Goal: Task Accomplishment & Management: Use online tool/utility

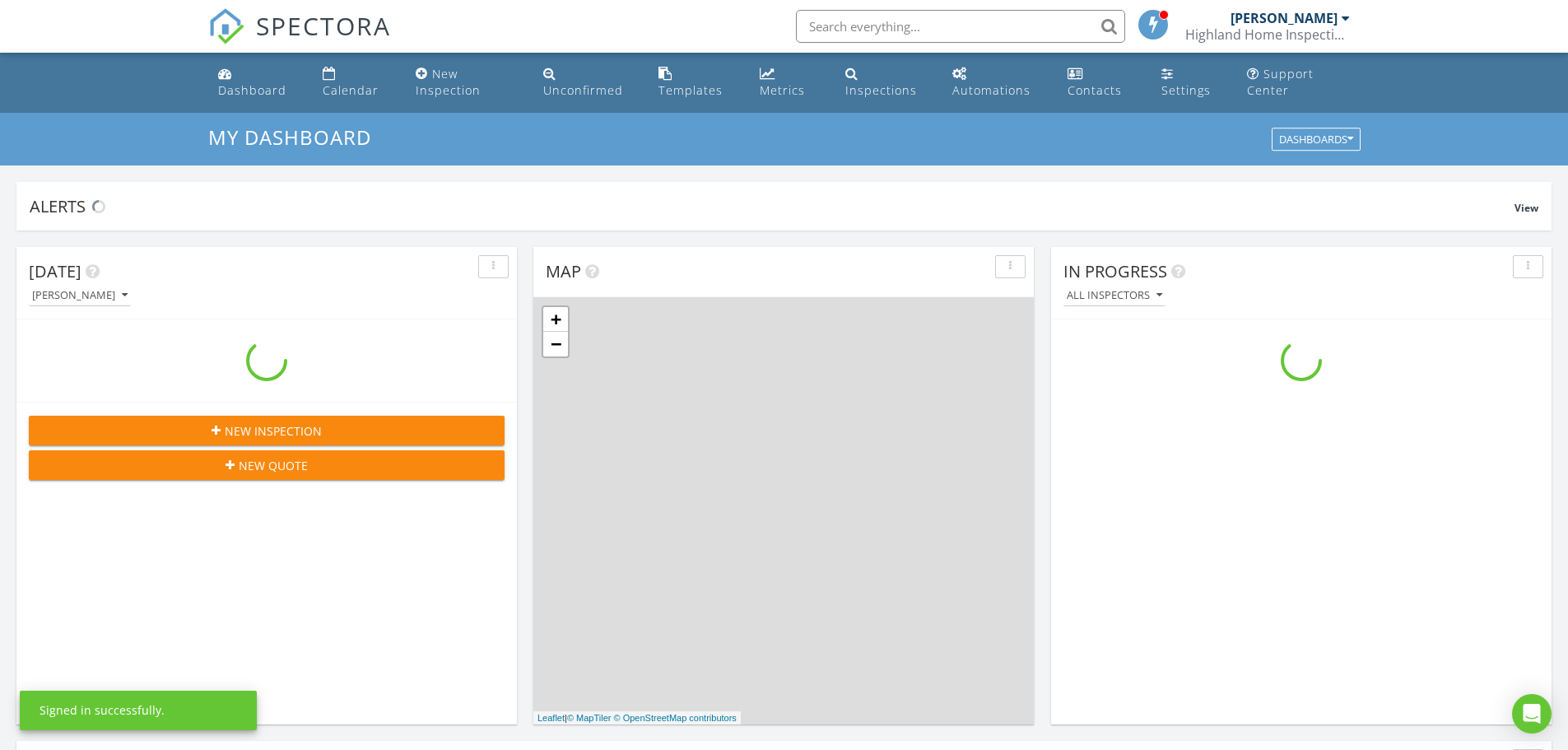
scroll to position [1525, 1593]
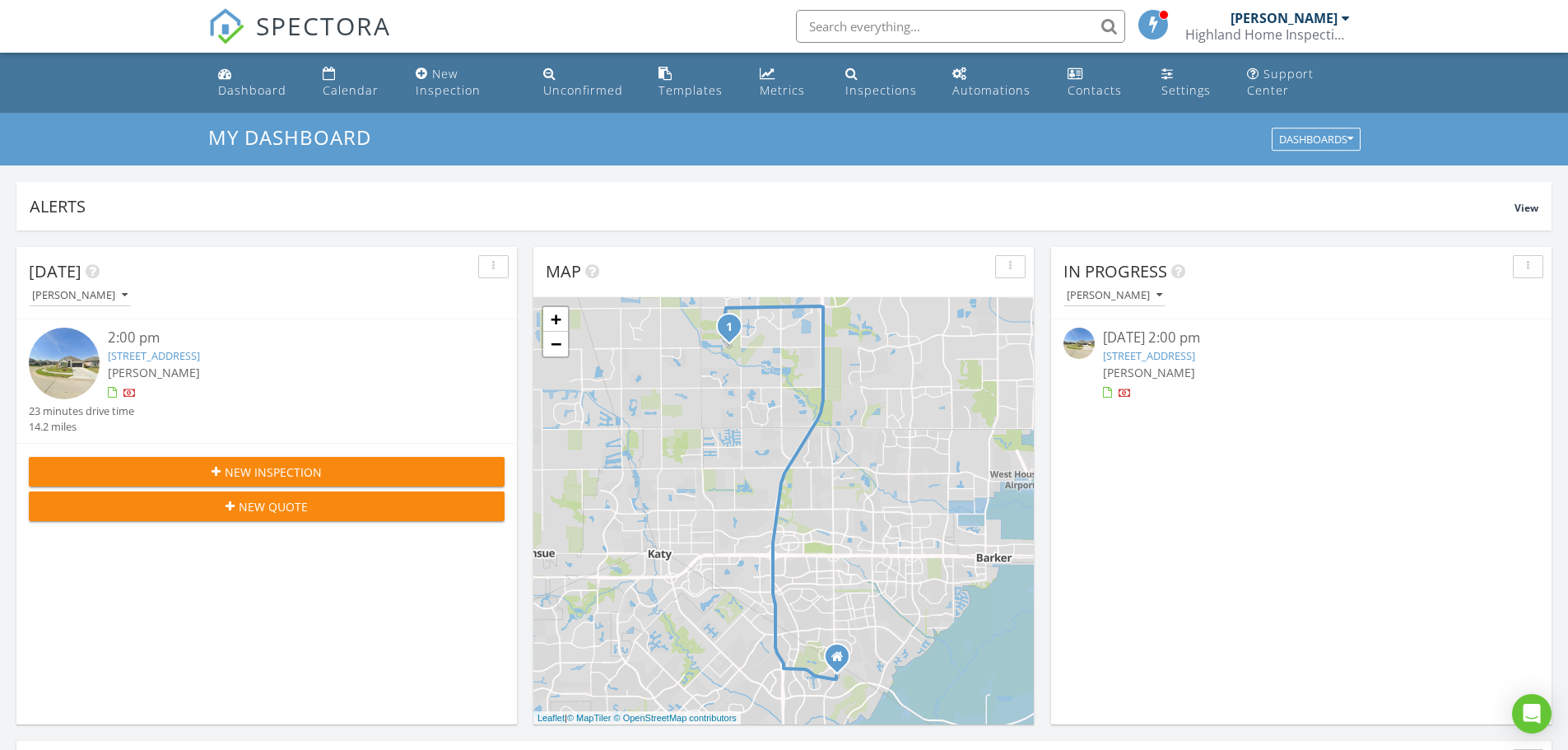
click at [165, 357] on link "6011 Thief River Fls Dr, Katy, TX 77493" at bounding box center [153, 355] width 92 height 14
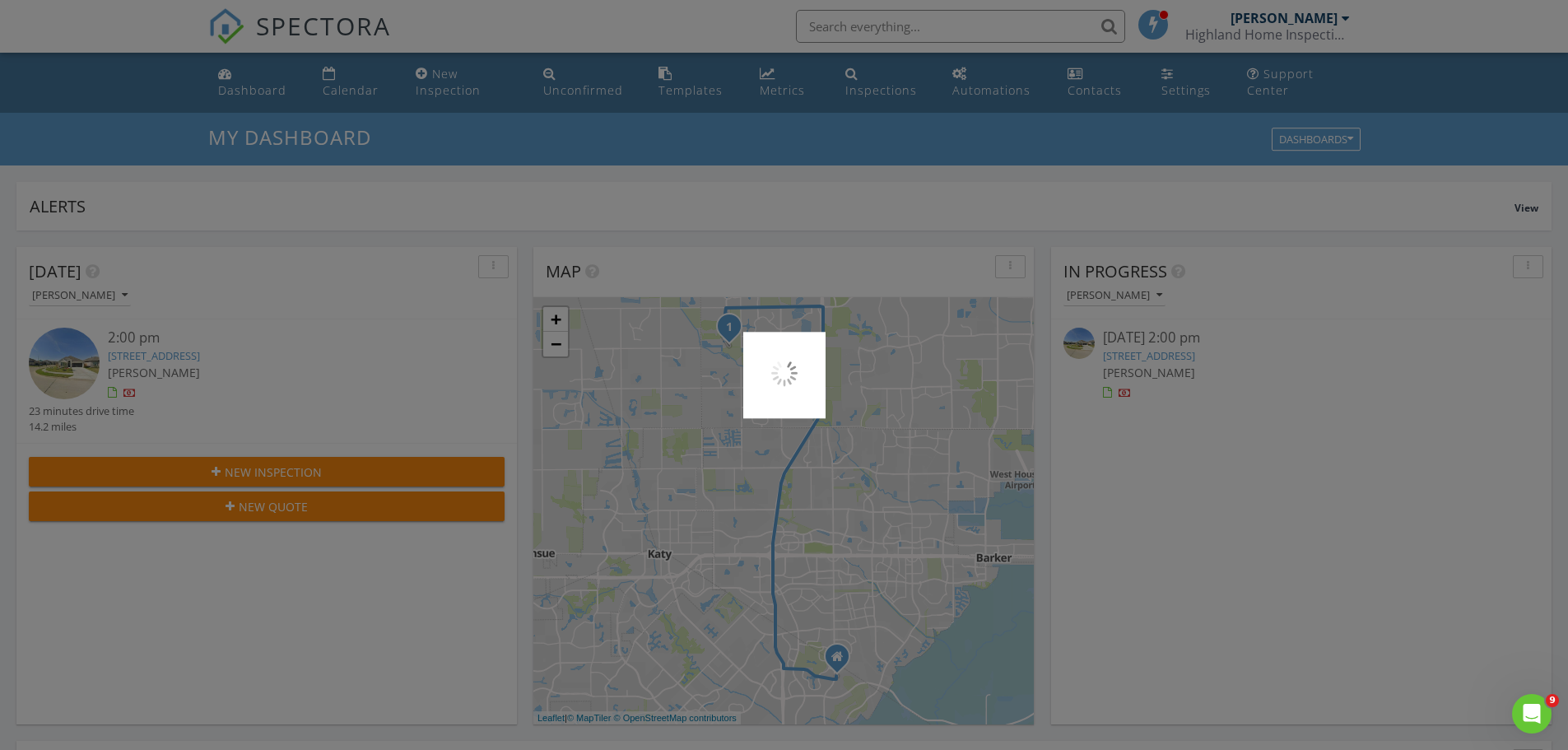
scroll to position [0, 0]
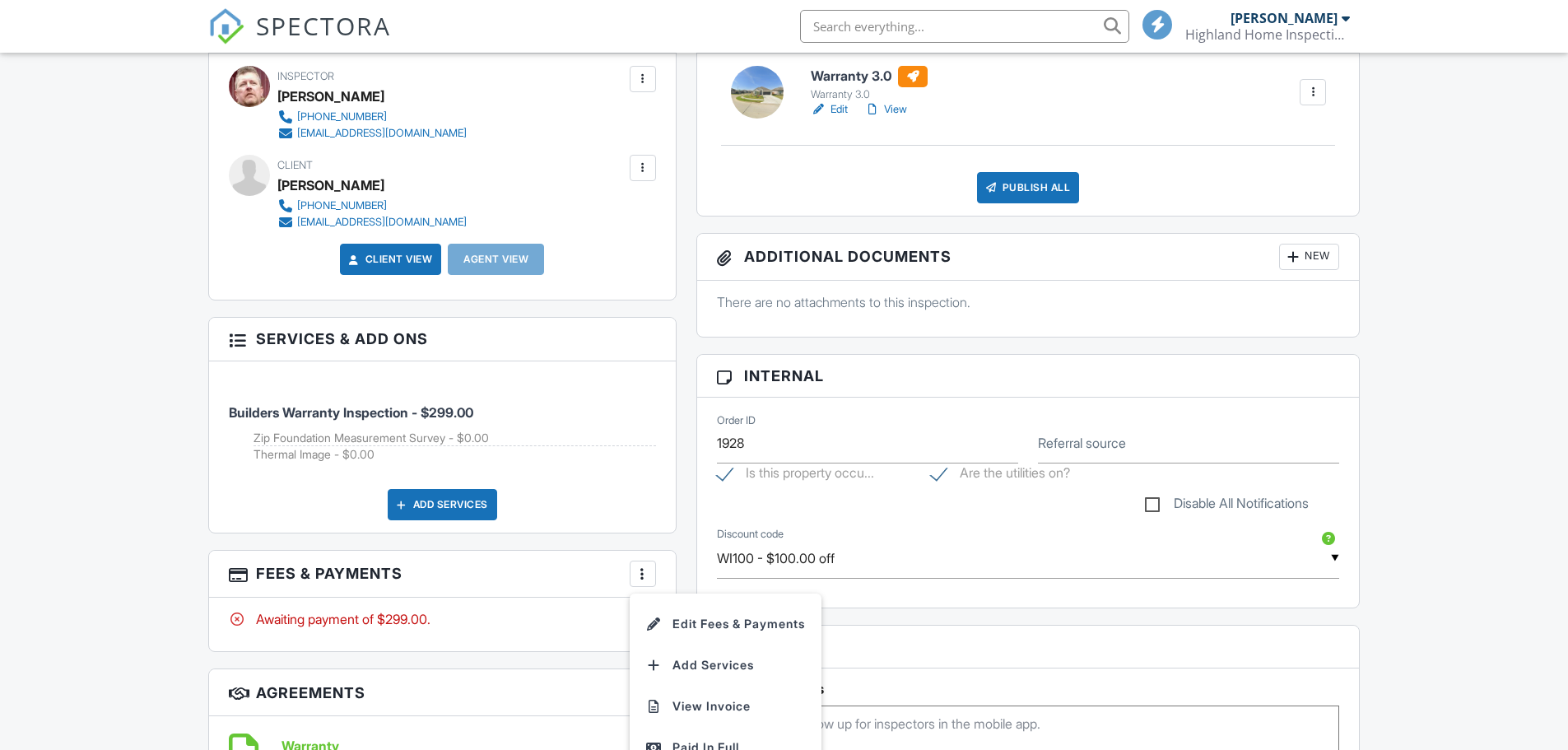
click at [725, 604] on li "Edit Fees & Payments" at bounding box center [725, 624] width 172 height 42
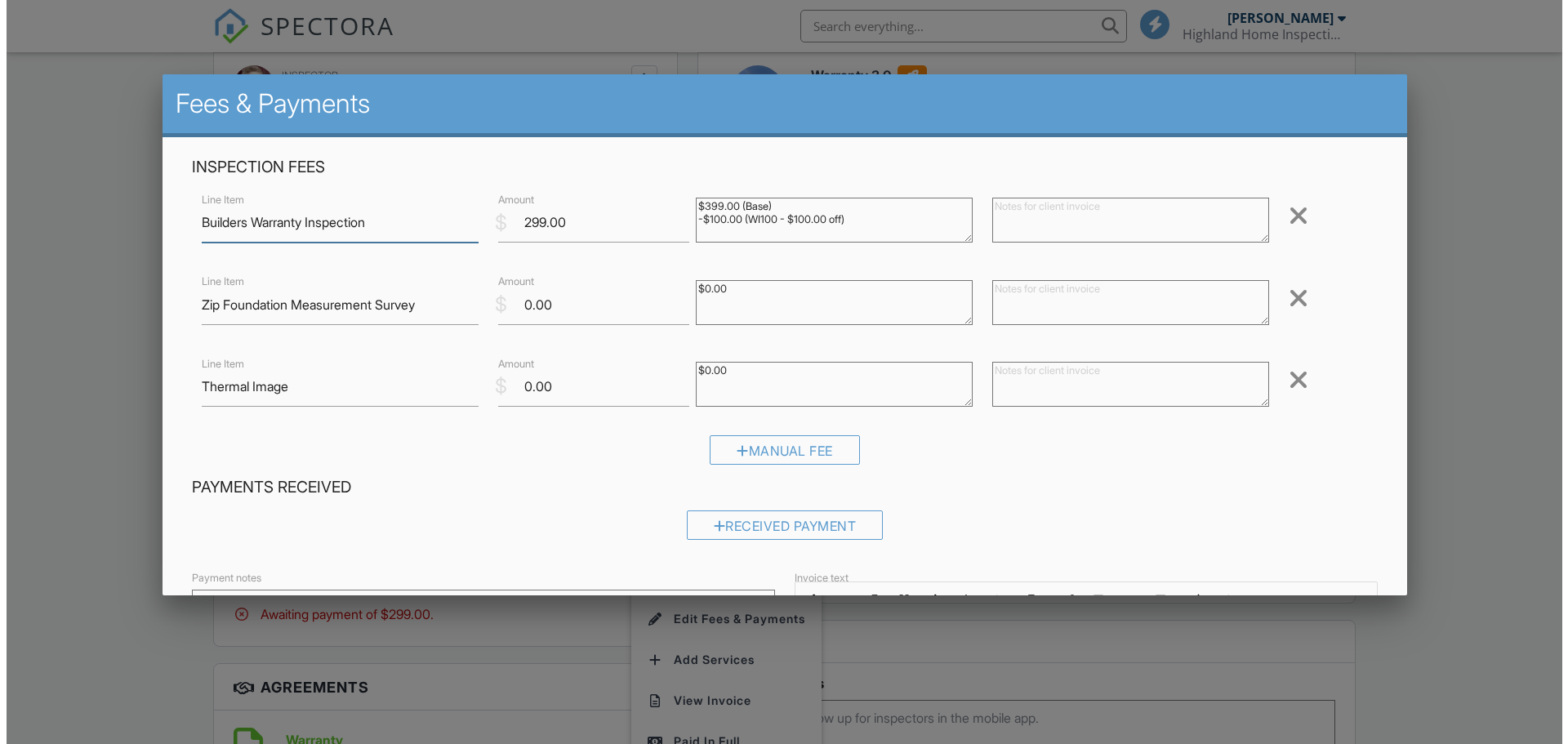
scroll to position [817, 0]
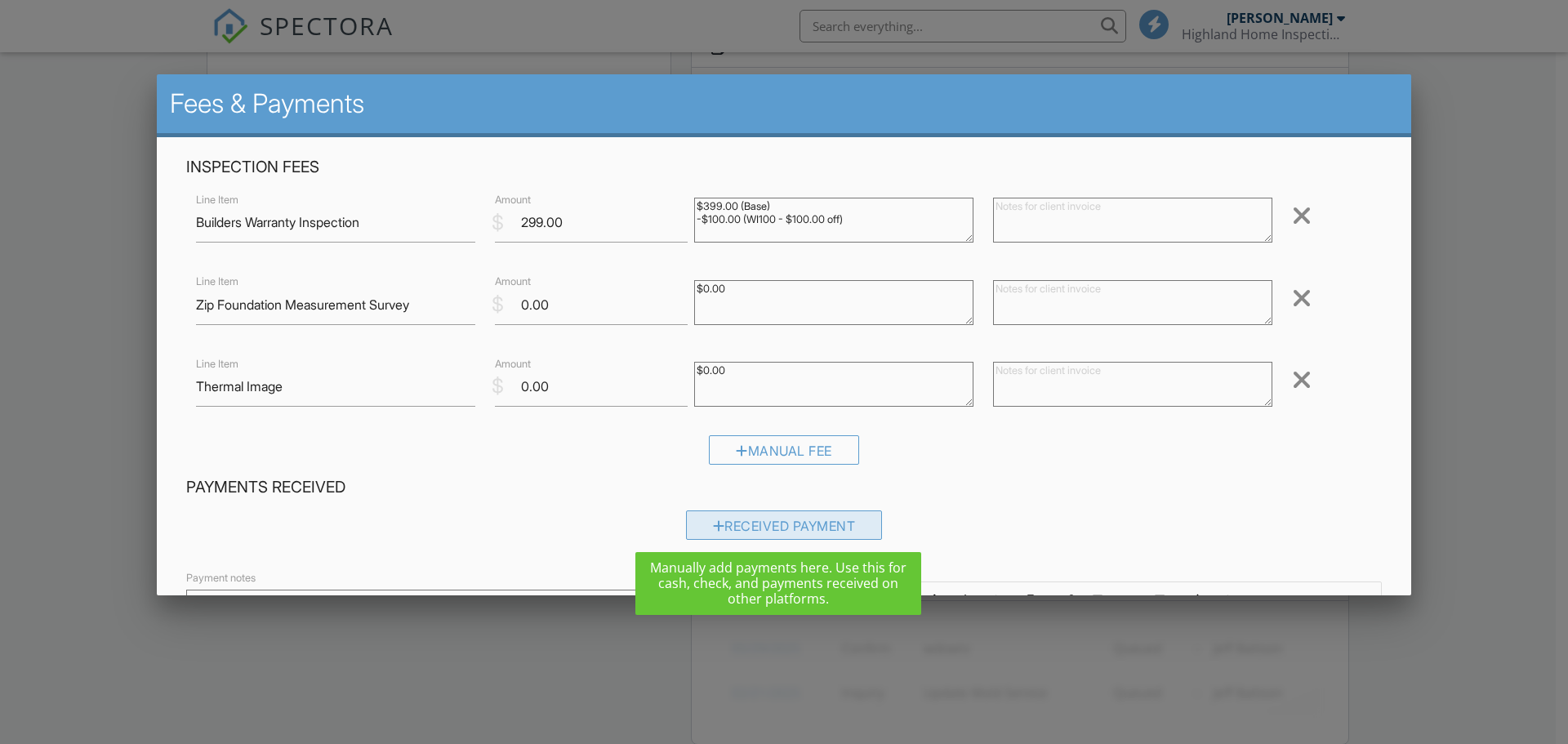
click at [776, 523] on div "Received Payment" at bounding box center [784, 525] width 197 height 29
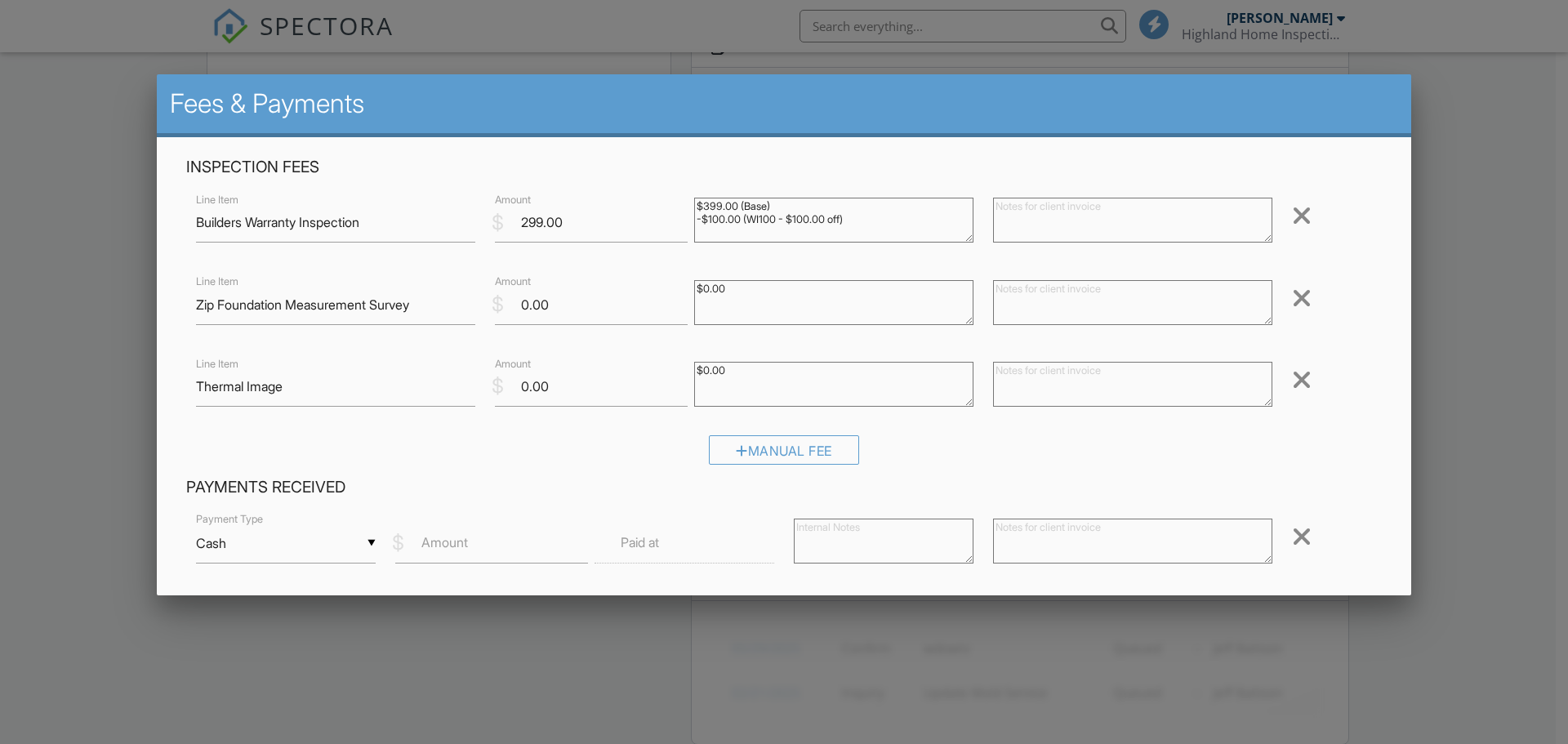
click at [273, 547] on input "Cash" at bounding box center [286, 544] width 180 height 40
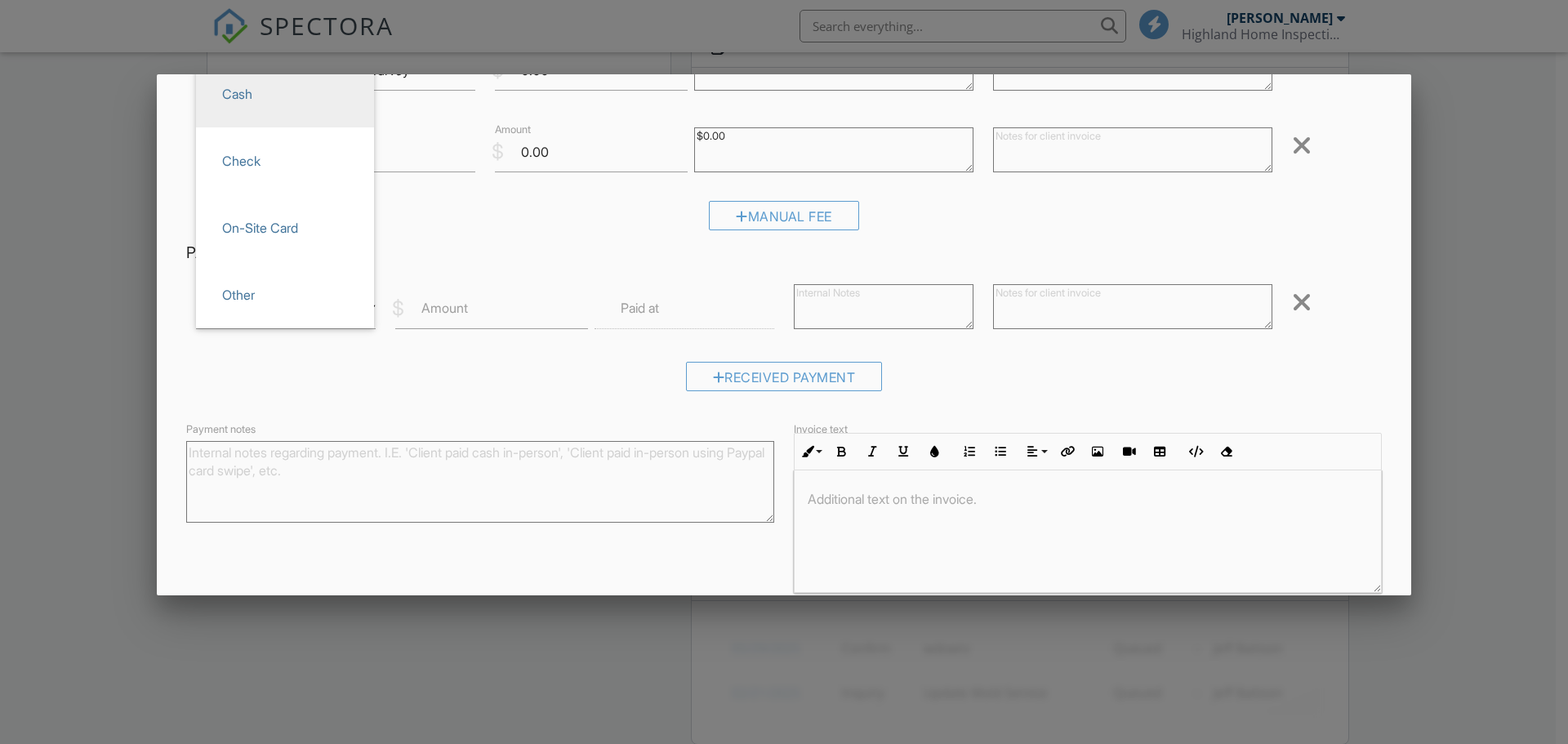
scroll to position [245, 0]
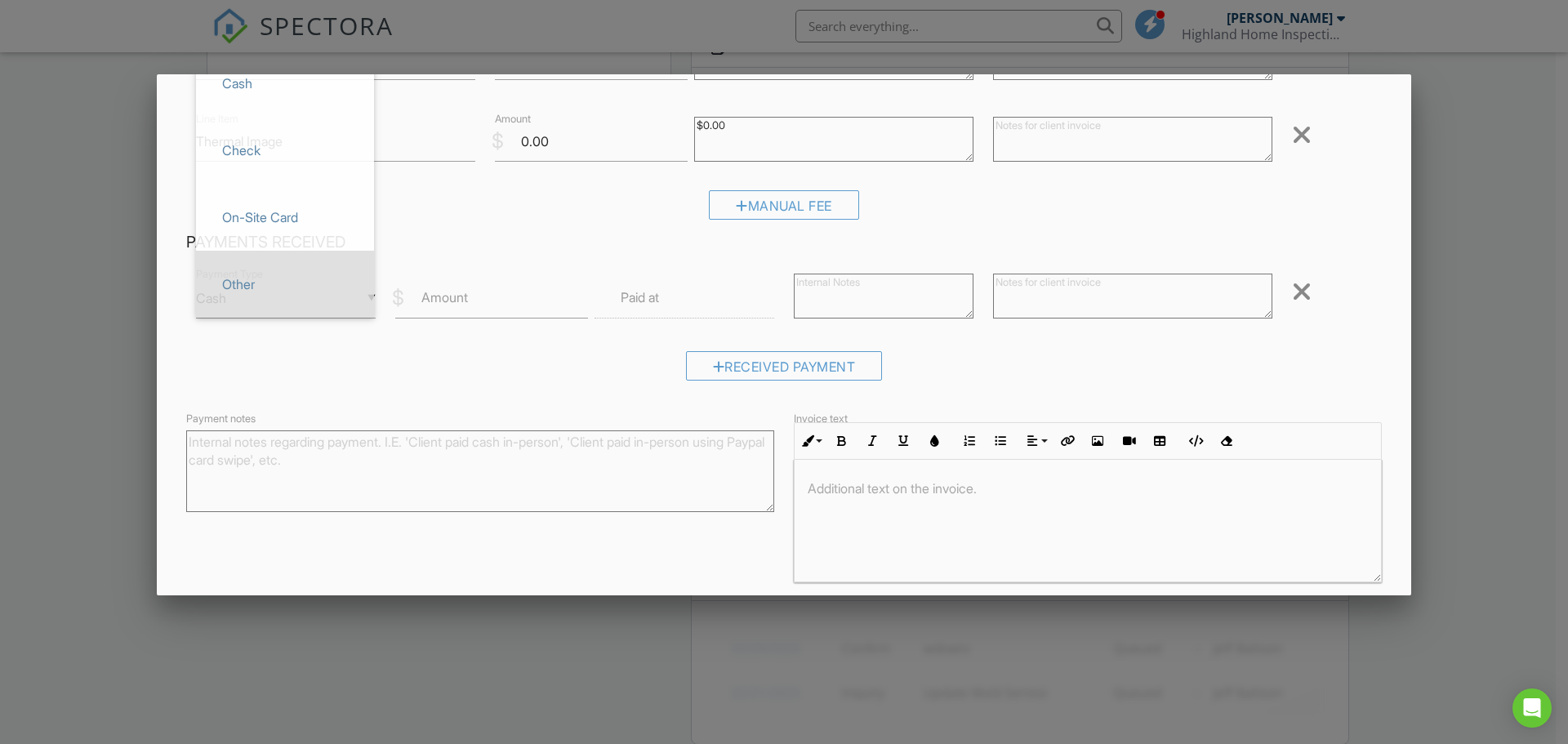
click at [249, 279] on span "Other" at bounding box center [285, 284] width 152 height 41
type input "Other"
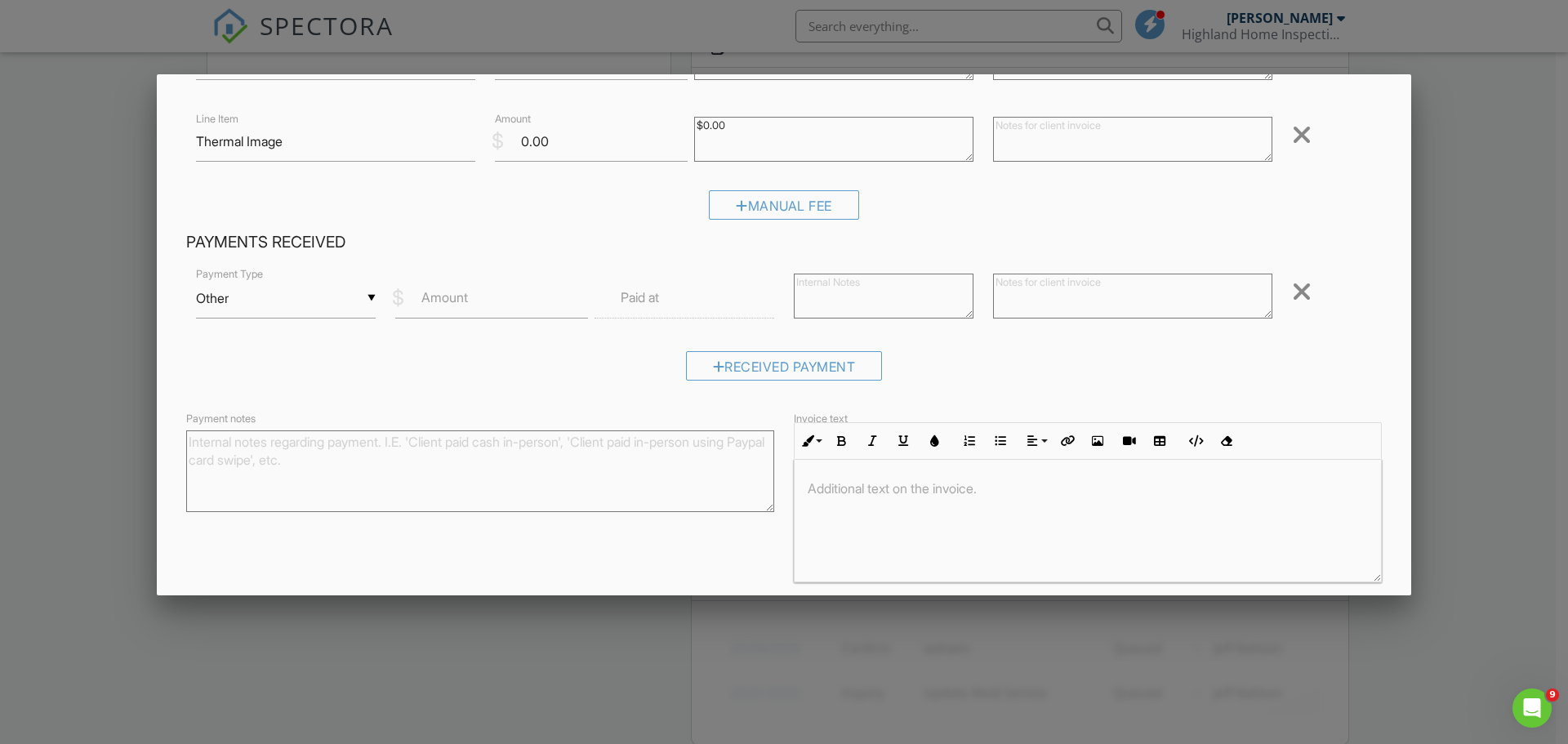
scroll to position [0, 0]
click at [427, 299] on label "Amount" at bounding box center [444, 297] width 46 height 18
click at [427, 299] on input "Amount" at bounding box center [491, 299] width 193 height 40
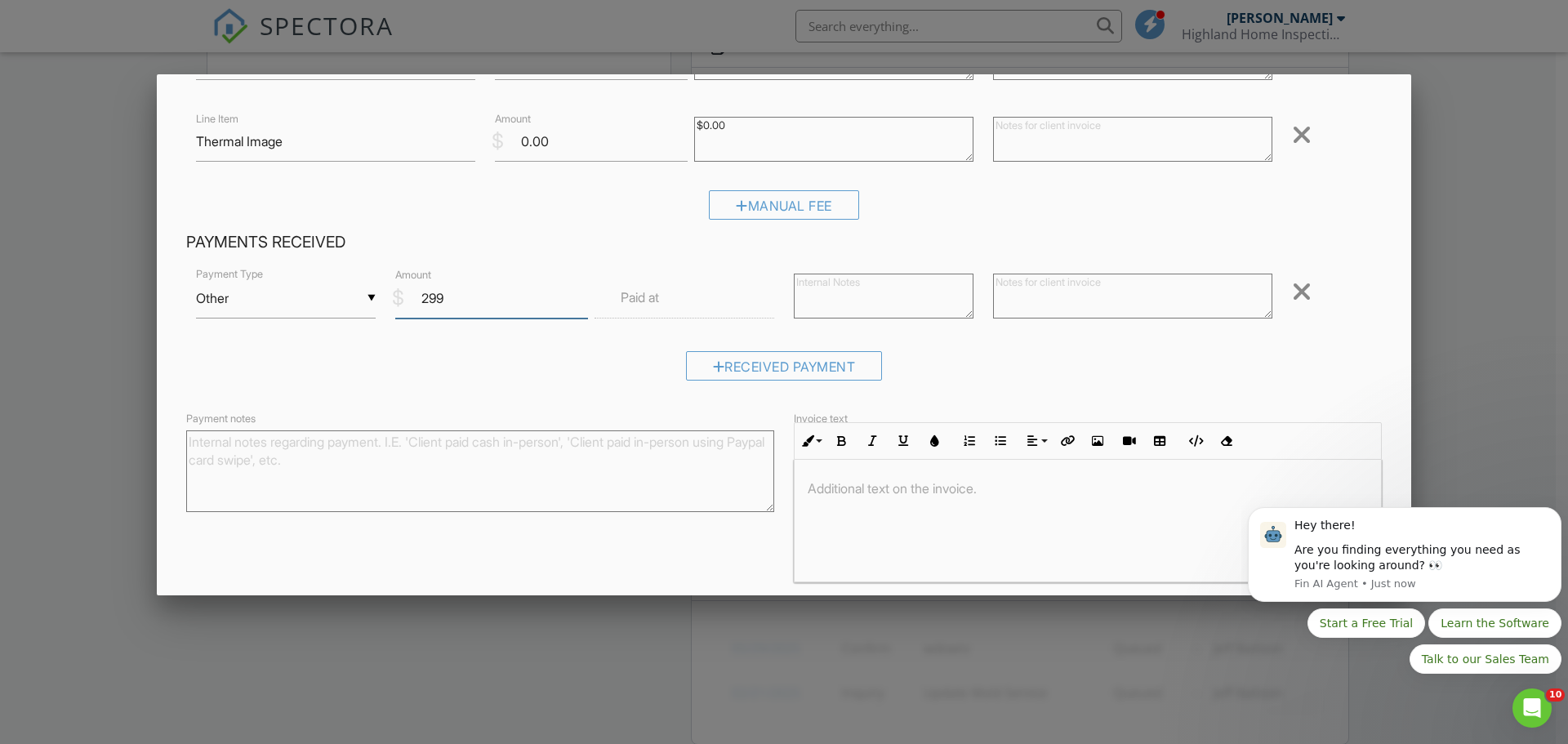
type input "299"
click at [814, 295] on textarea at bounding box center [884, 295] width 180 height 45
drag, startPoint x: 825, startPoint y: 280, endPoint x: 782, endPoint y: 284, distance: 43.2
click at [784, 284] on div "ZELLE" at bounding box center [883, 299] width 199 height 66
type textarea "ZELLE"
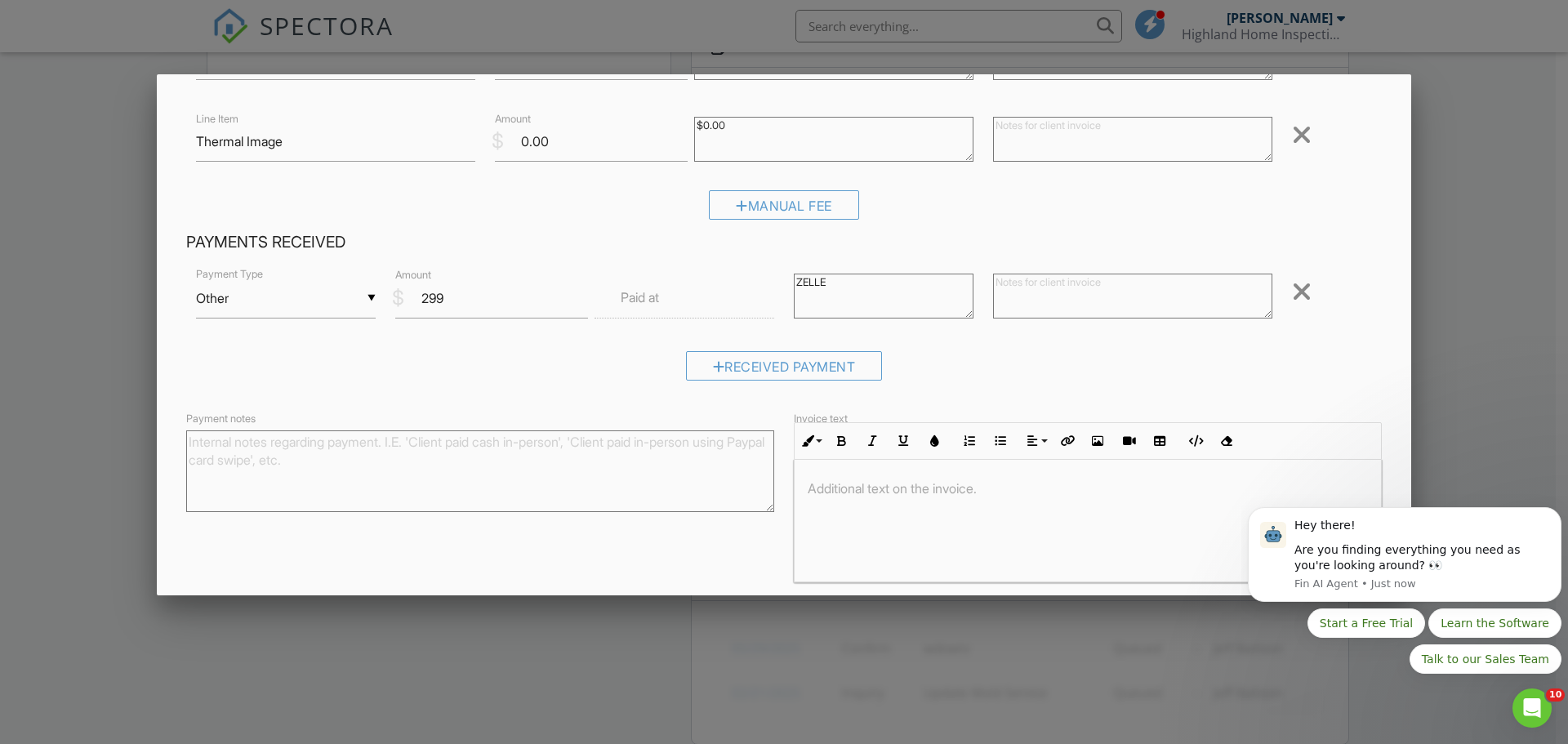
click at [202, 439] on textarea "Payment notes" at bounding box center [479, 471] width 588 height 82
paste textarea "ZELLE"
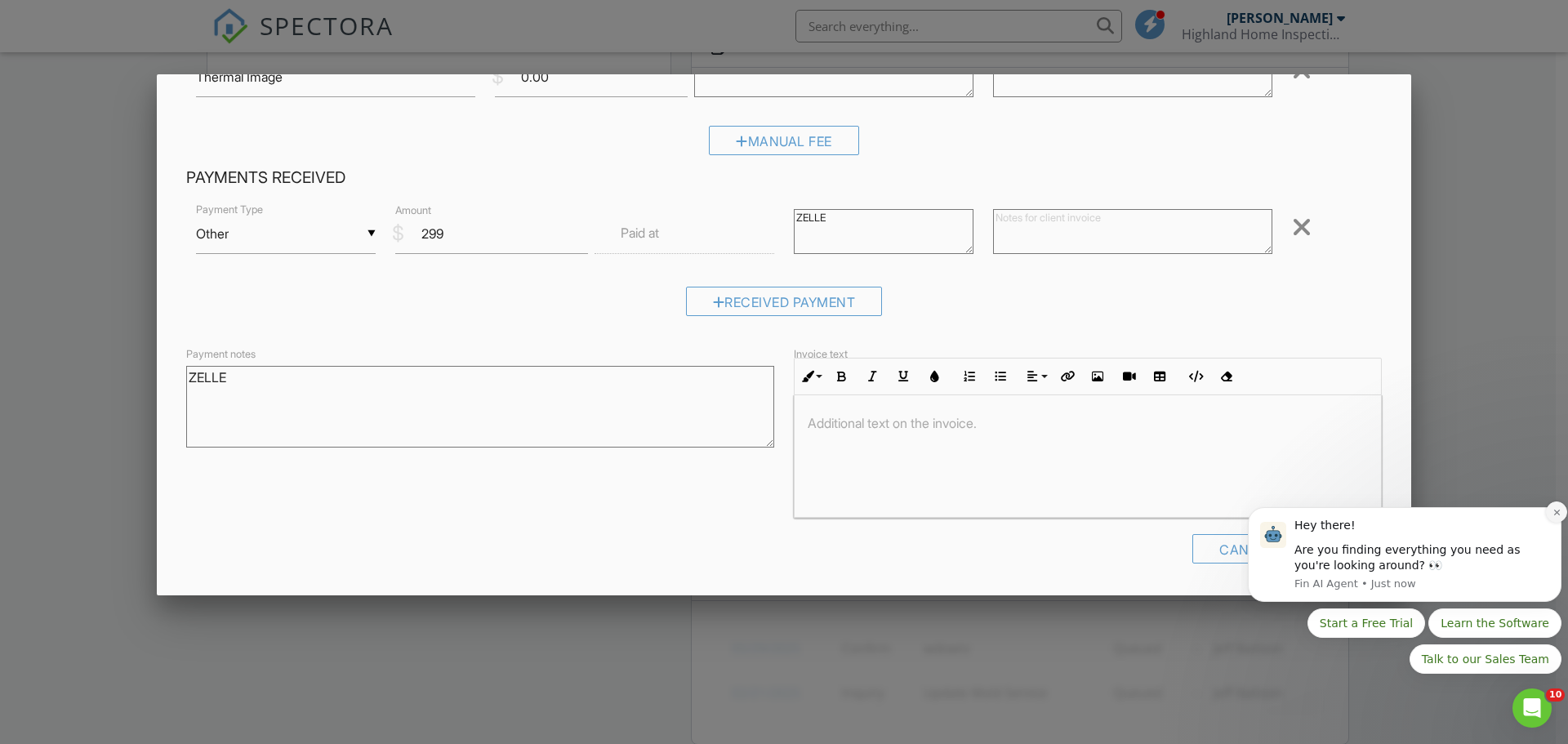
type textarea "ZELLE"
click at [1555, 511] on icon "Dismiss notification" at bounding box center [1557, 513] width 9 height 9
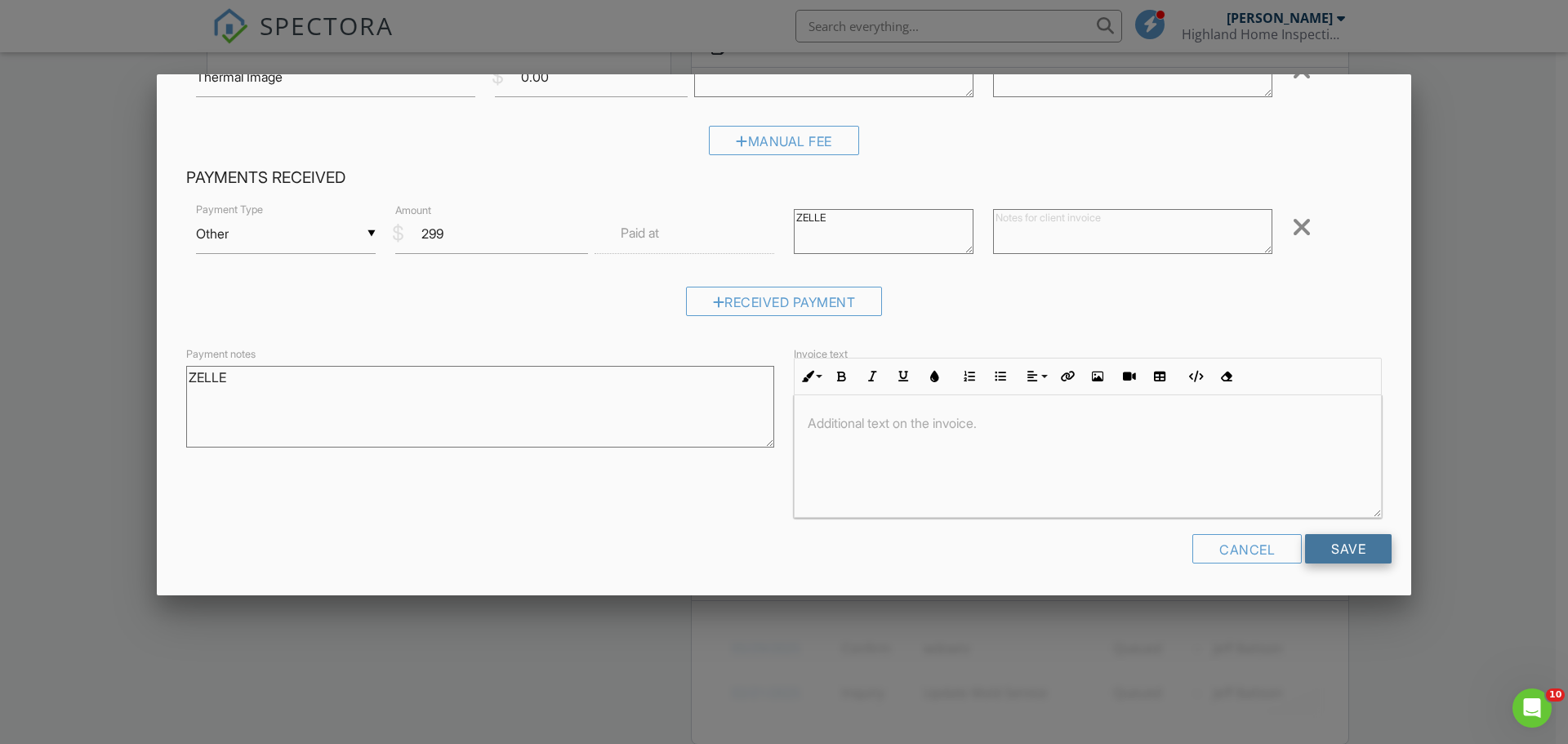
click at [1354, 552] on input "Save" at bounding box center [1348, 549] width 87 height 29
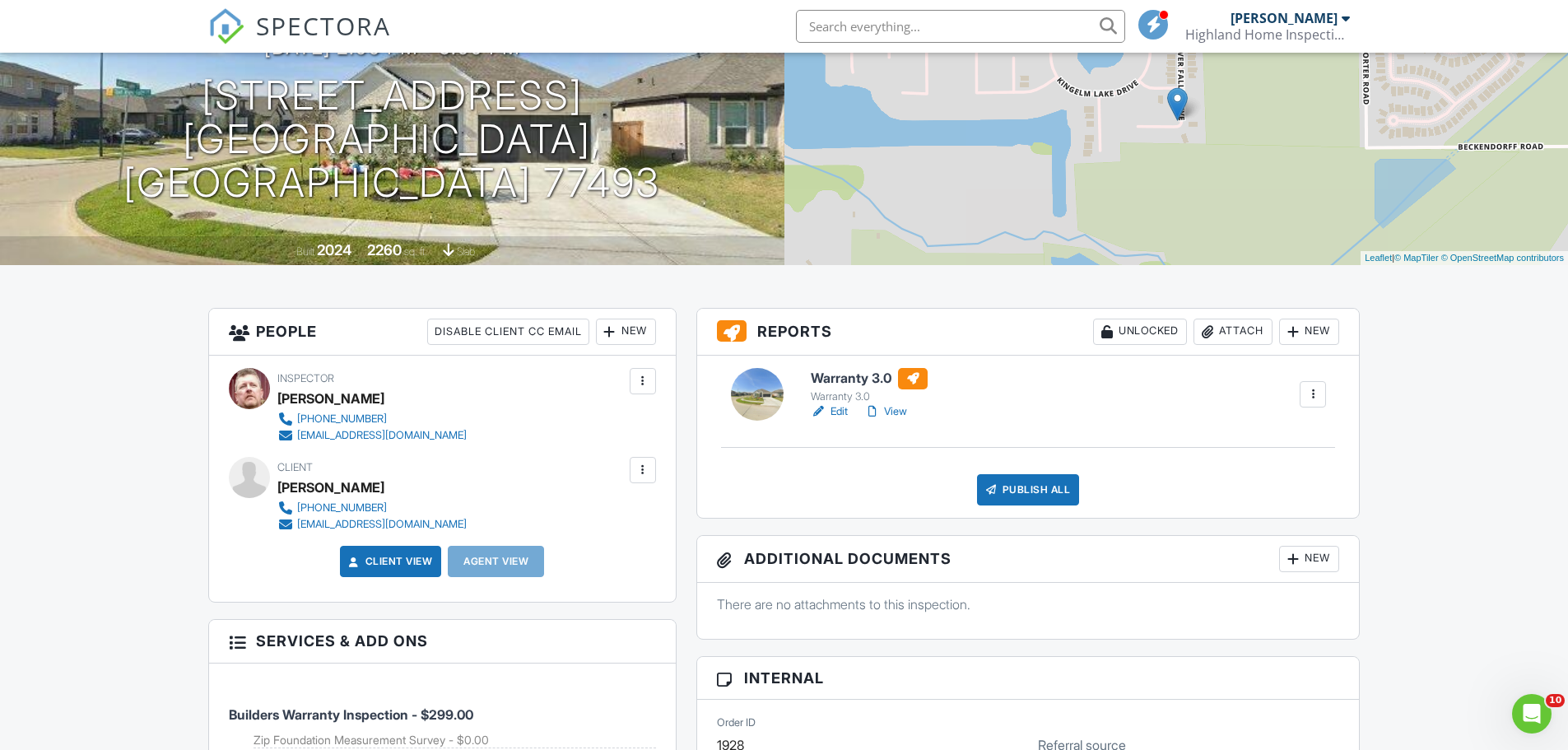
scroll to position [247, 0]
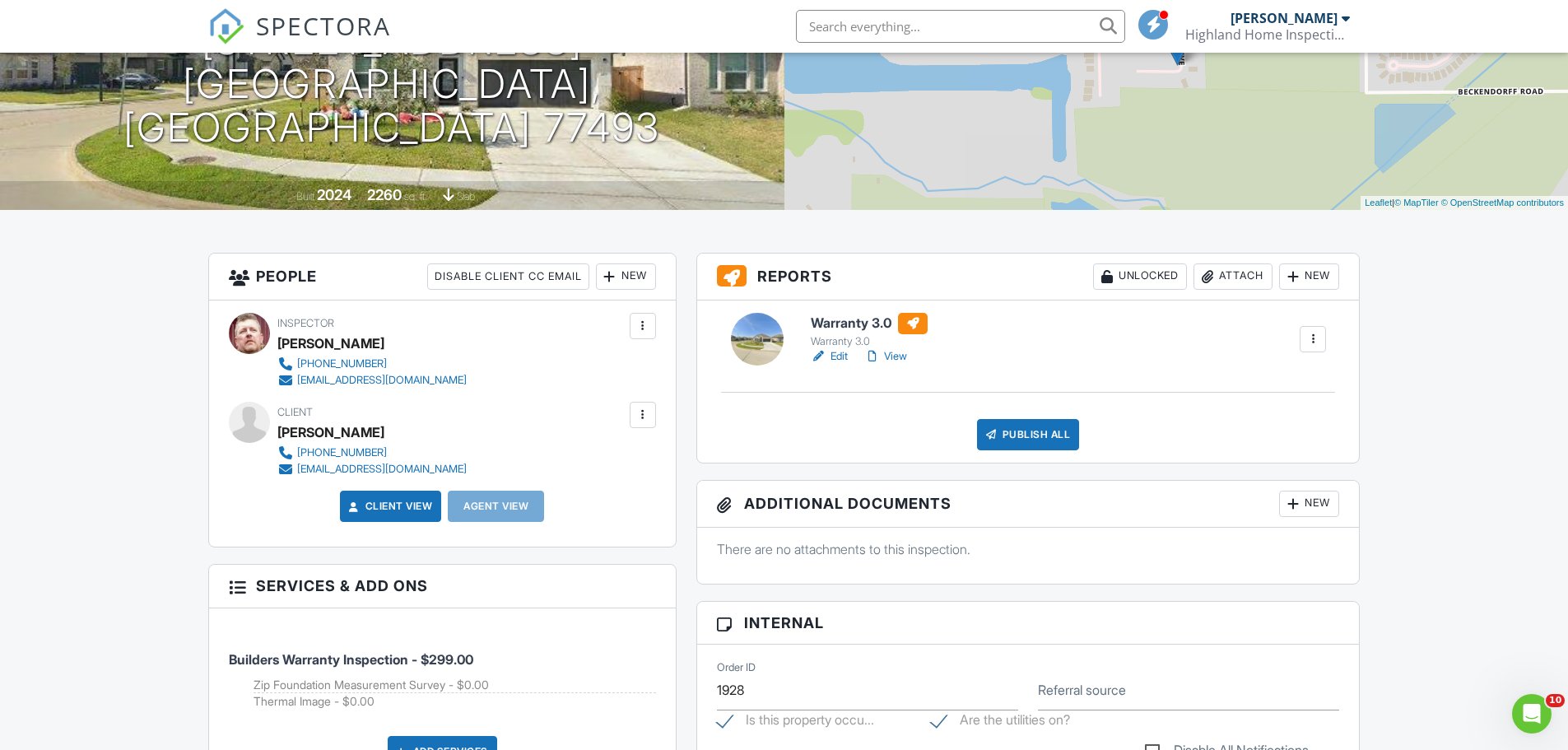
click at [840, 355] on link "Edit" at bounding box center [829, 356] width 37 height 16
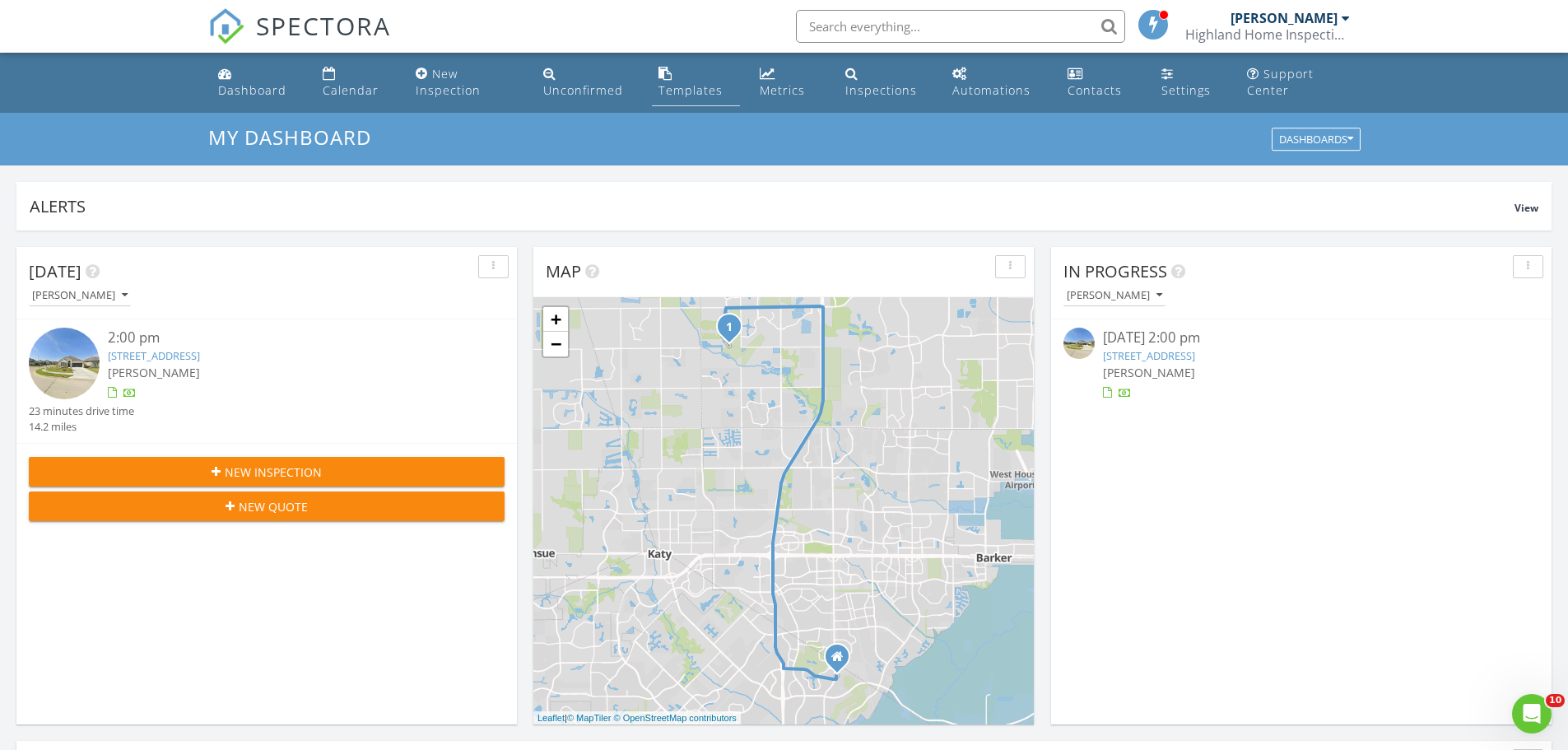
click at [706, 87] on div "Templates" at bounding box center [691, 90] width 64 height 15
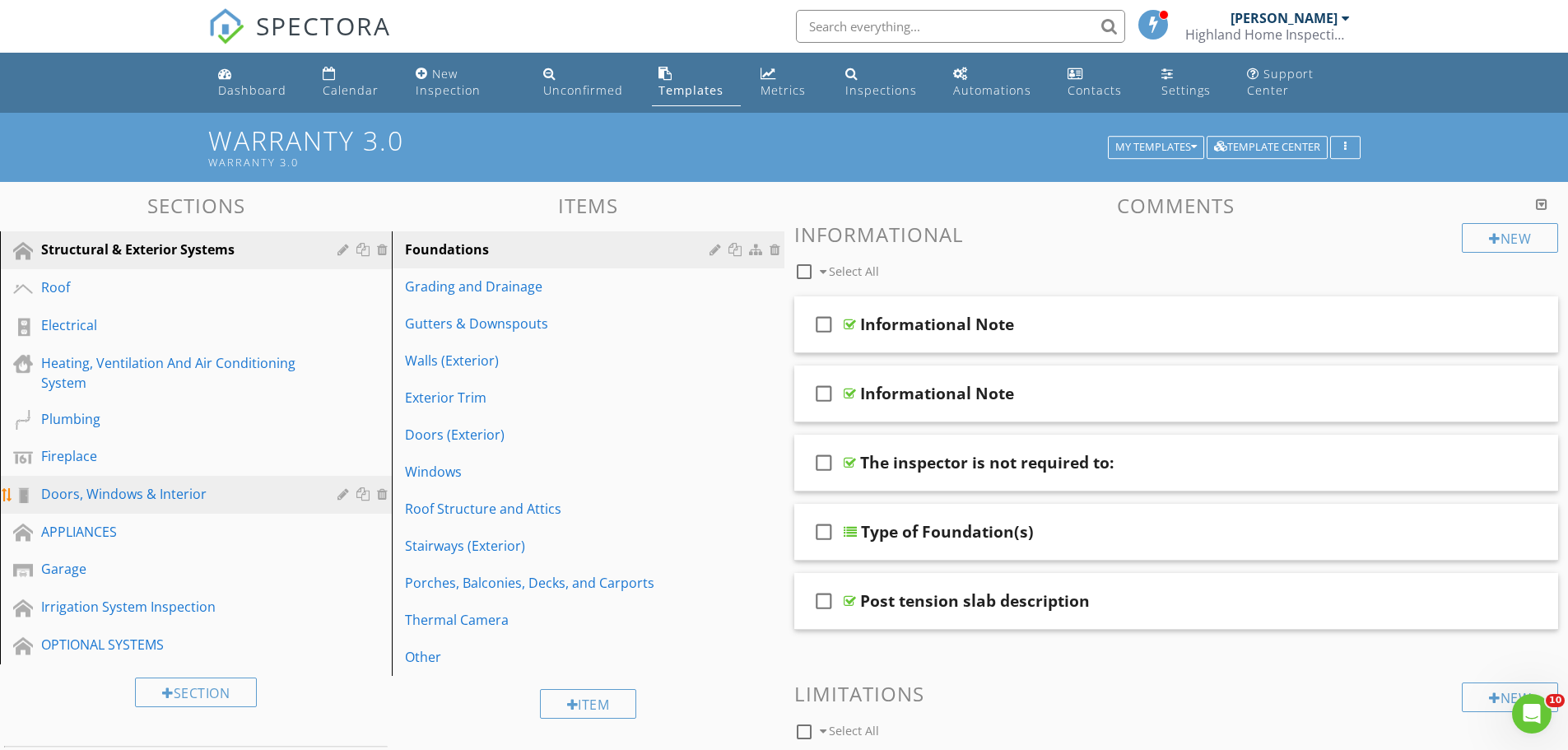
click at [126, 491] on div "Doors, Windows & Interior" at bounding box center [177, 494] width 272 height 20
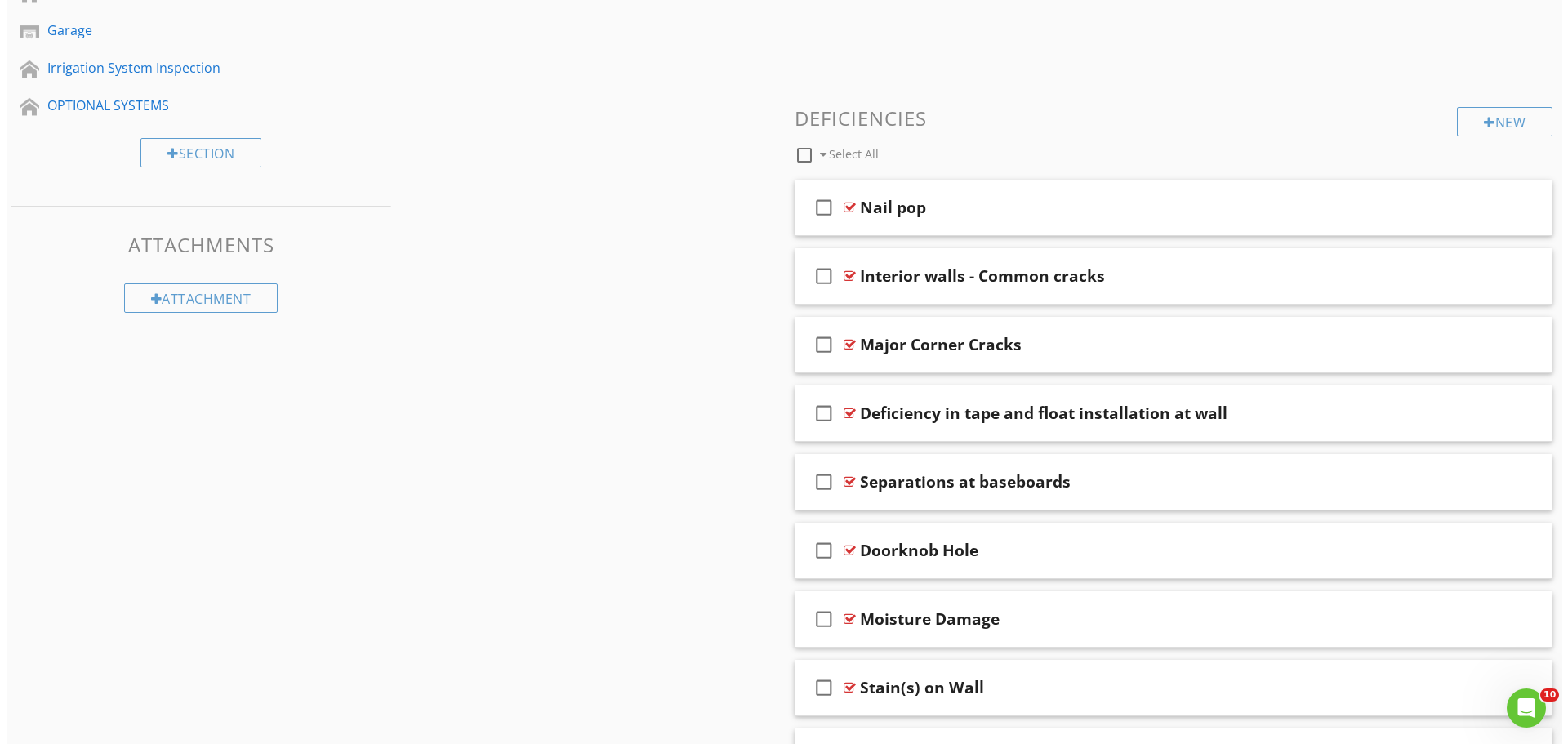
scroll to position [572, 0]
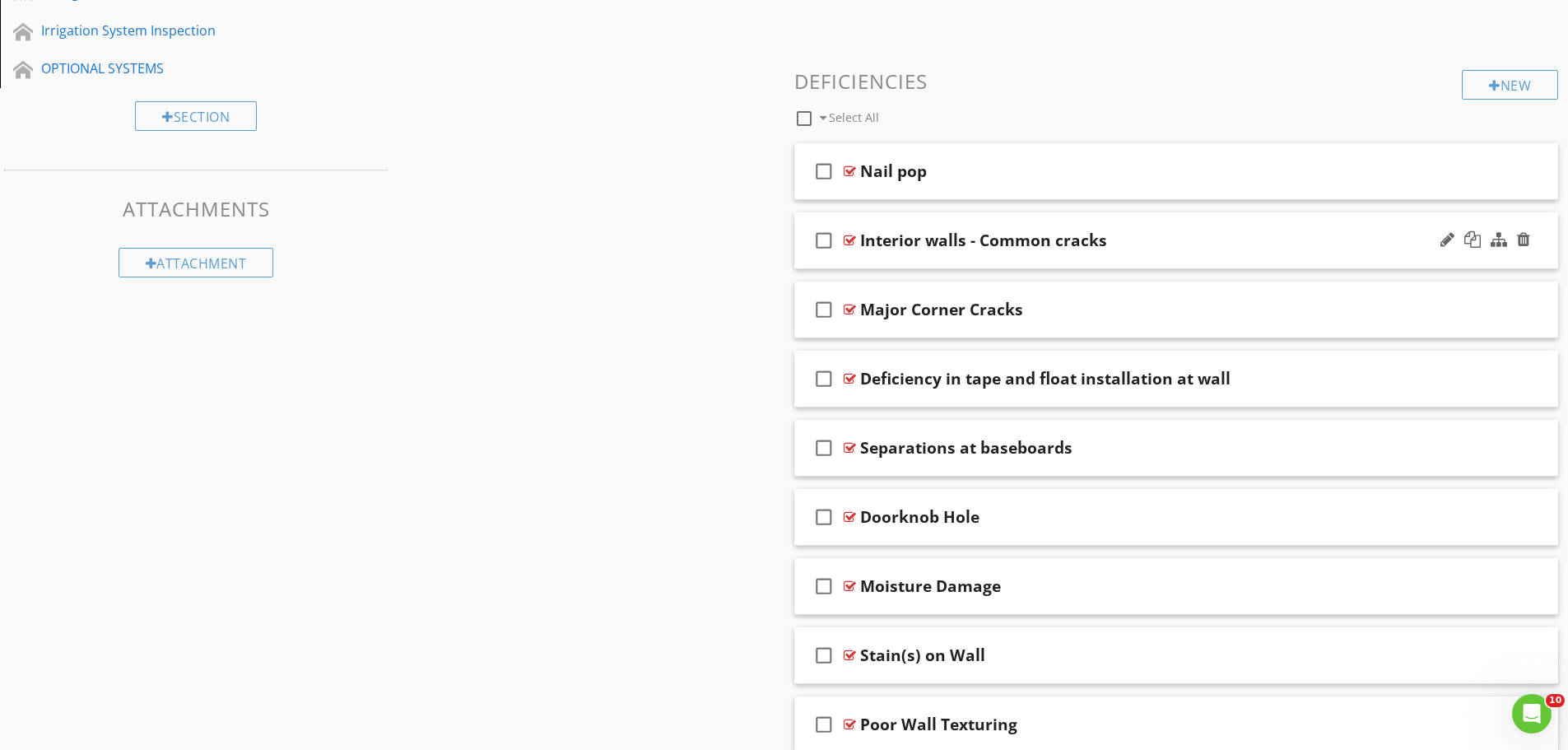
click at [1028, 261] on div "check_box_outline_blank Interior walls - Common cracks" at bounding box center [1177, 240] width 765 height 57
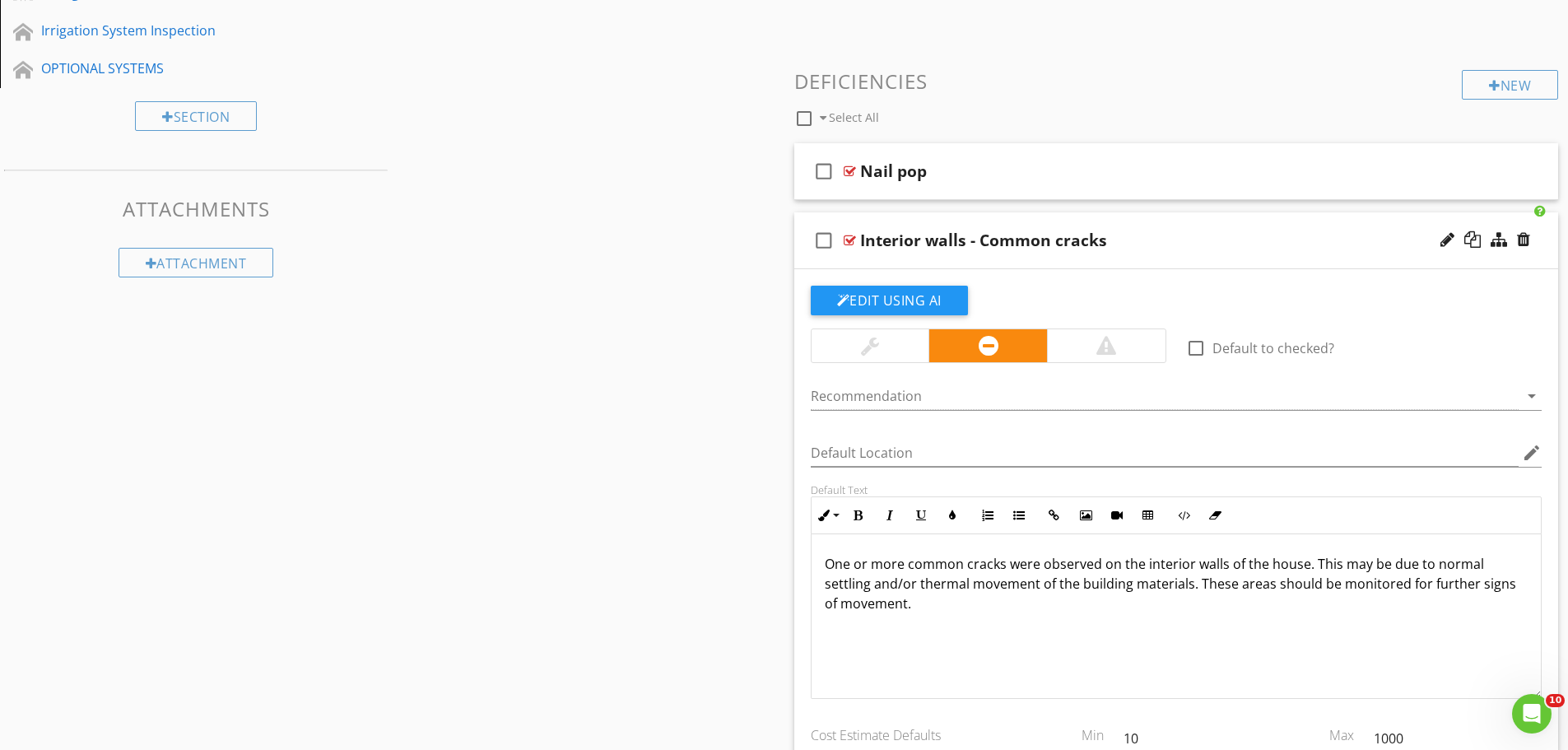
click at [939, 604] on p "One or more common cracks were observed on the interior walls of the house. Thi…" at bounding box center [1177, 584] width 704 height 59
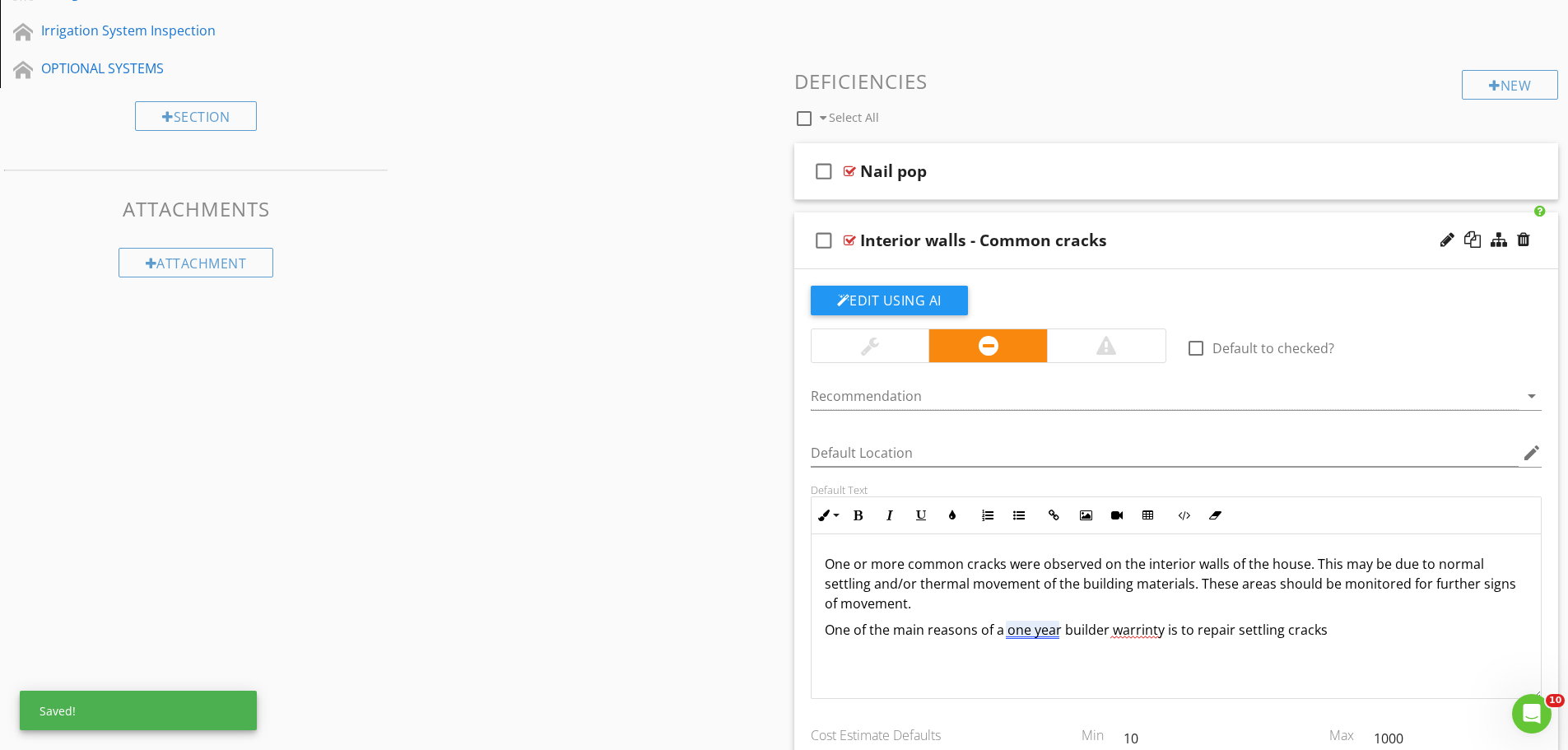
click at [1033, 635] on p "One of the main reasons of a one year builder warrinty is to repair settling cr…" at bounding box center [1177, 630] width 704 height 20
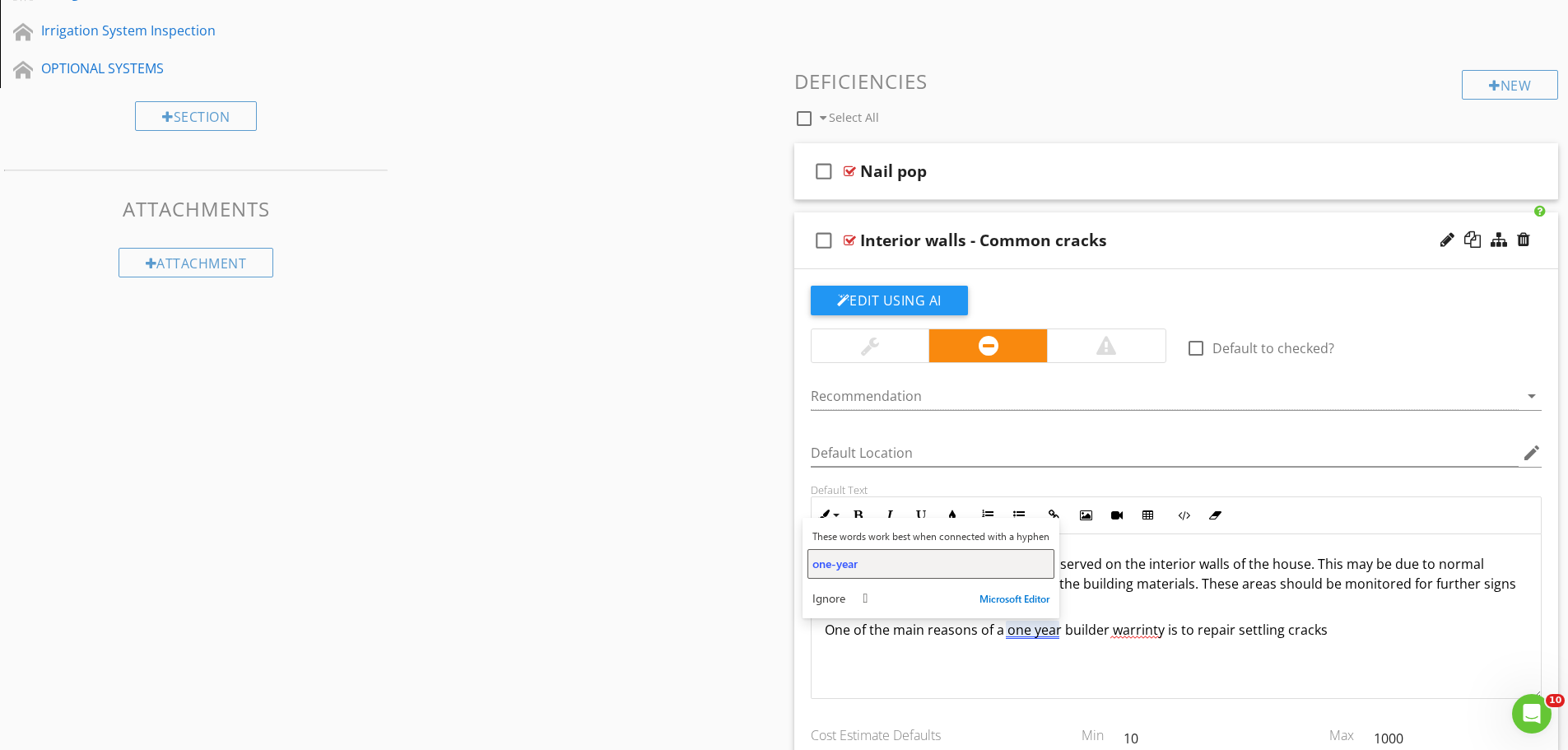
click at [842, 562] on span "one-year" at bounding box center [834, 563] width 45 height 15
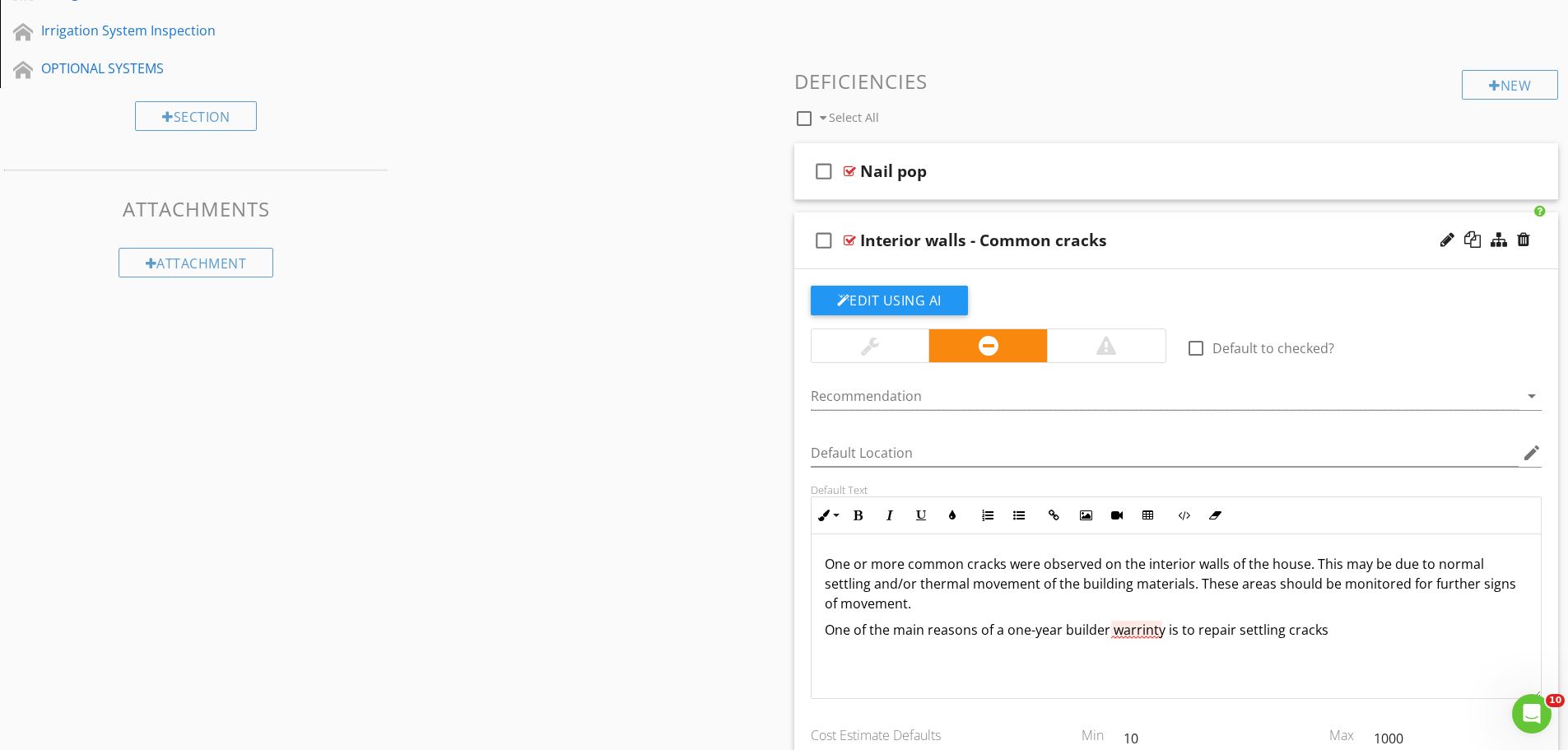
click at [1136, 628] on p "One of the main reasons of a one-year builder warrinty is to repair settling cr…" at bounding box center [1177, 630] width 704 height 20
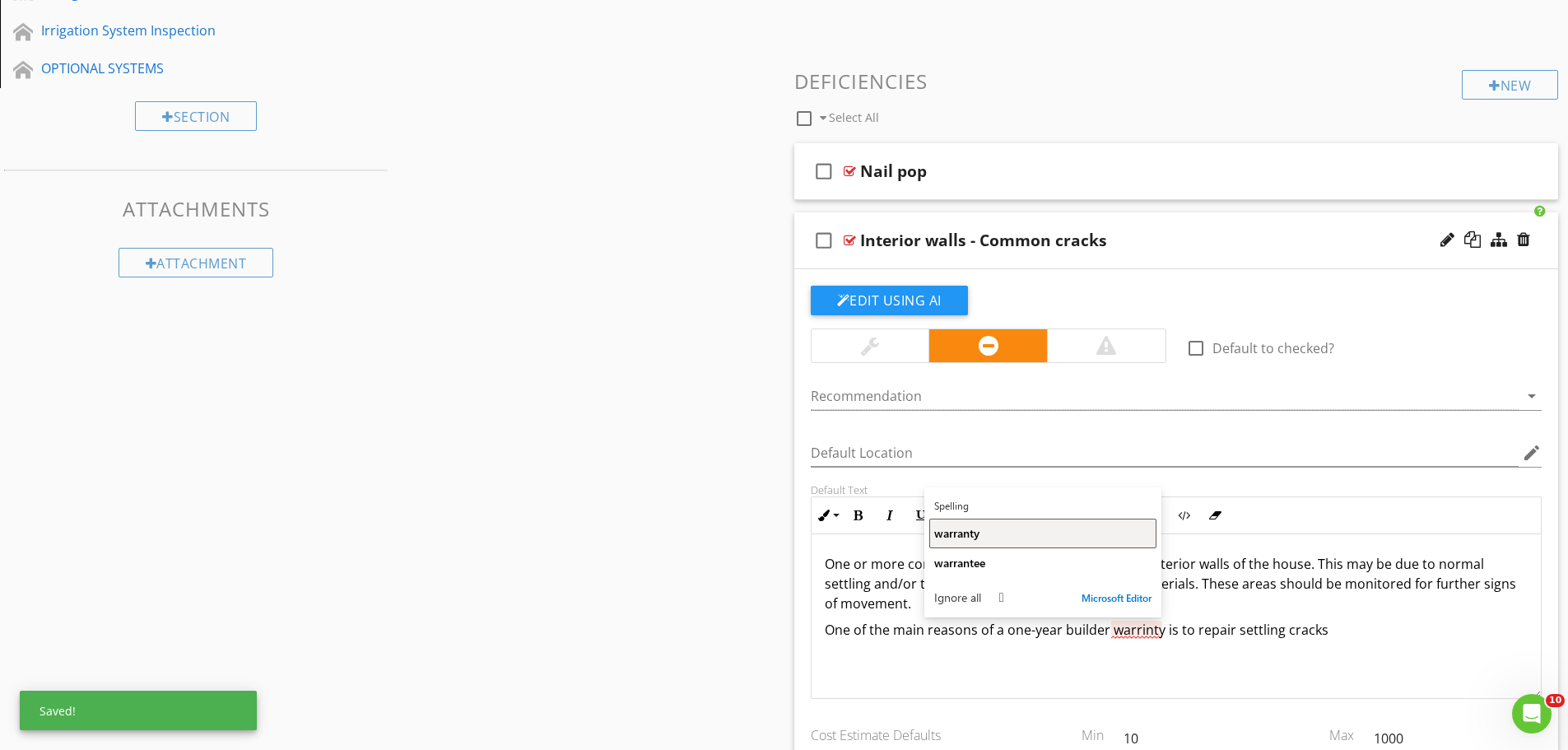
click at [966, 534] on span "warranty" at bounding box center [957, 533] width 45 height 15
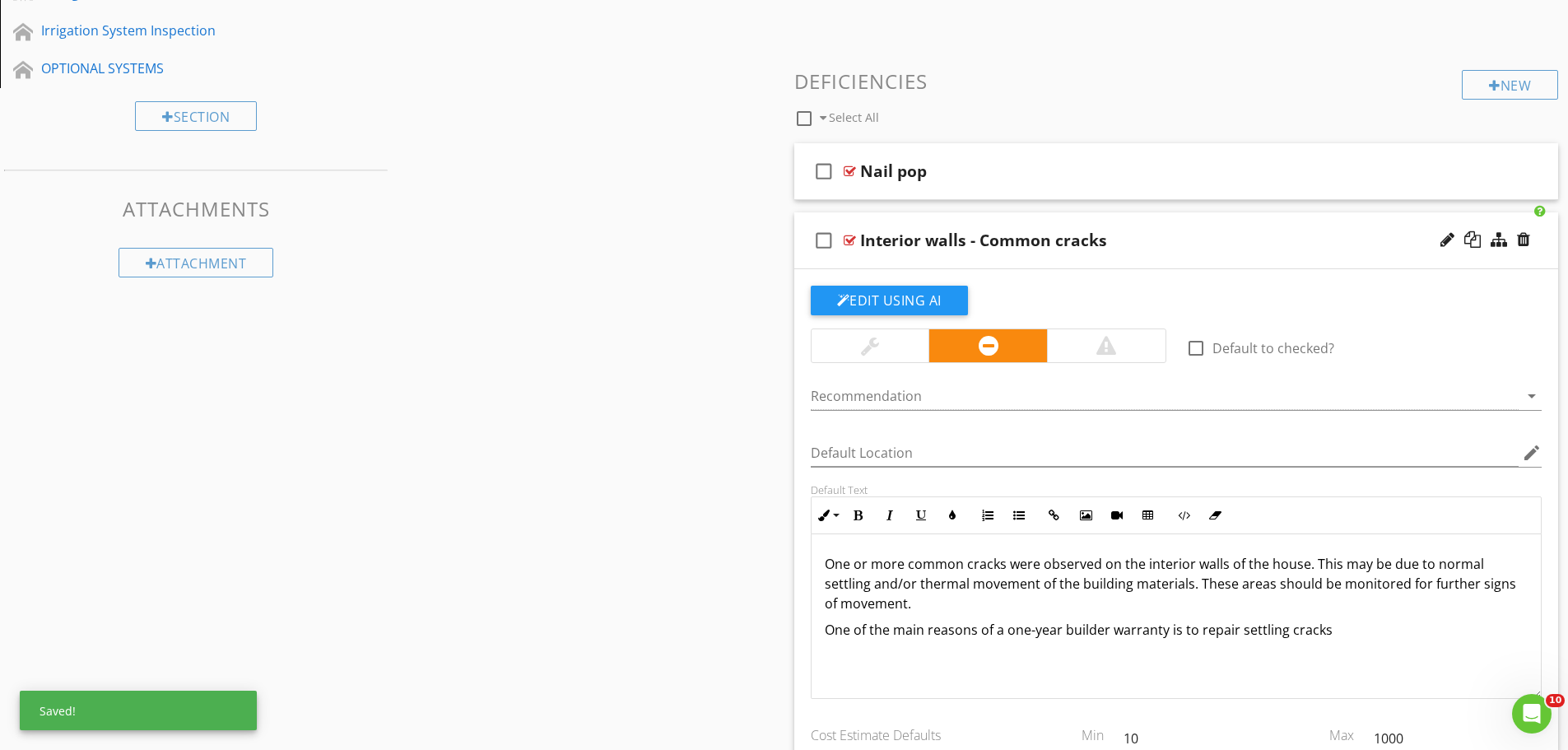
click at [1337, 629] on p "One of the main reasons of a one-year builder warranty is to repair settling cr…" at bounding box center [1177, 630] width 704 height 20
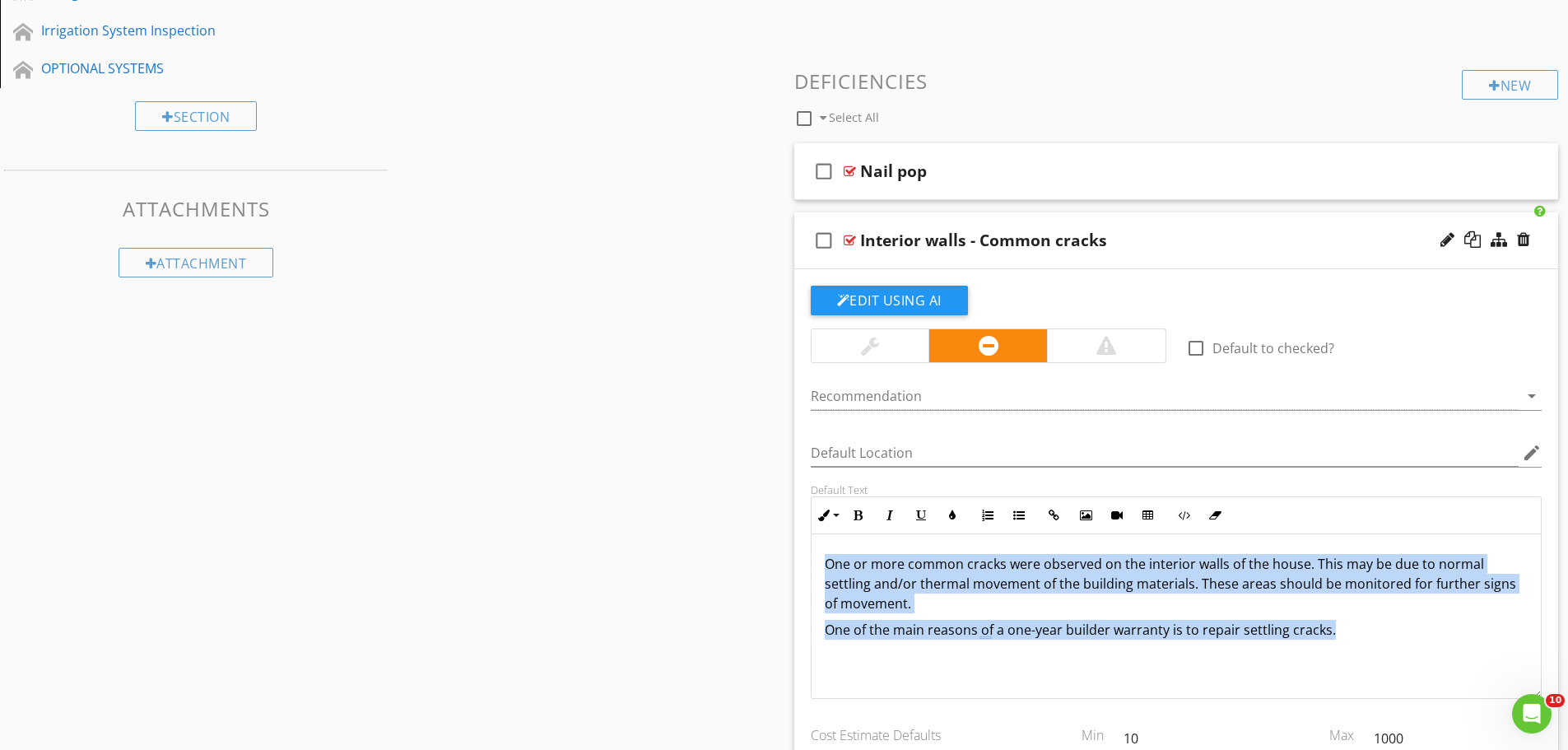
drag, startPoint x: 1334, startPoint y: 630, endPoint x: 812, endPoint y: 557, distance: 527.1
click at [812, 557] on div "One or more common cracks were observed on the interior walls of the house. Thi…" at bounding box center [1176, 617] width 730 height 165
copy div "One or more common cracks were observed on the interior walls of the house. Thi…"
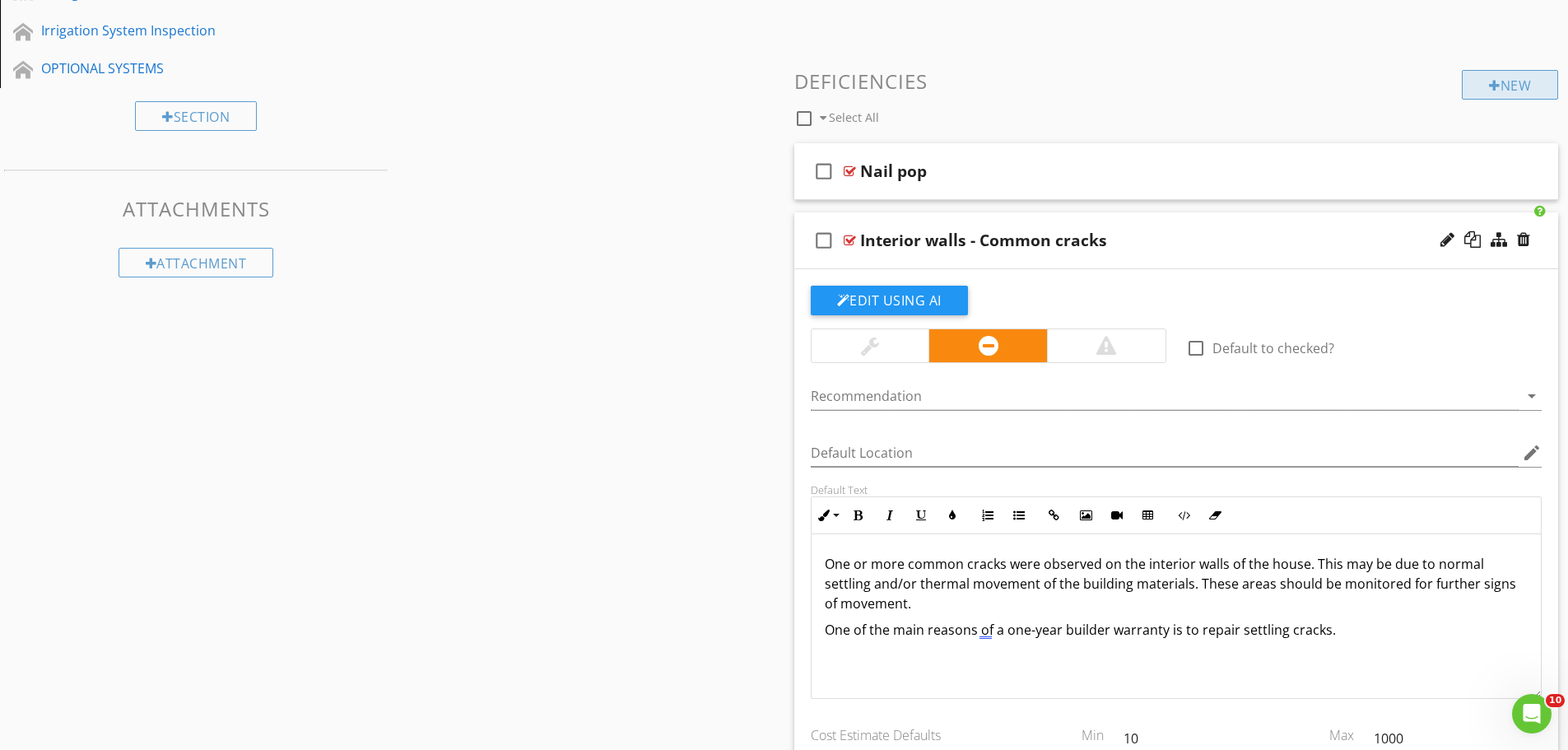
click at [1514, 90] on div "New" at bounding box center [1510, 85] width 97 height 30
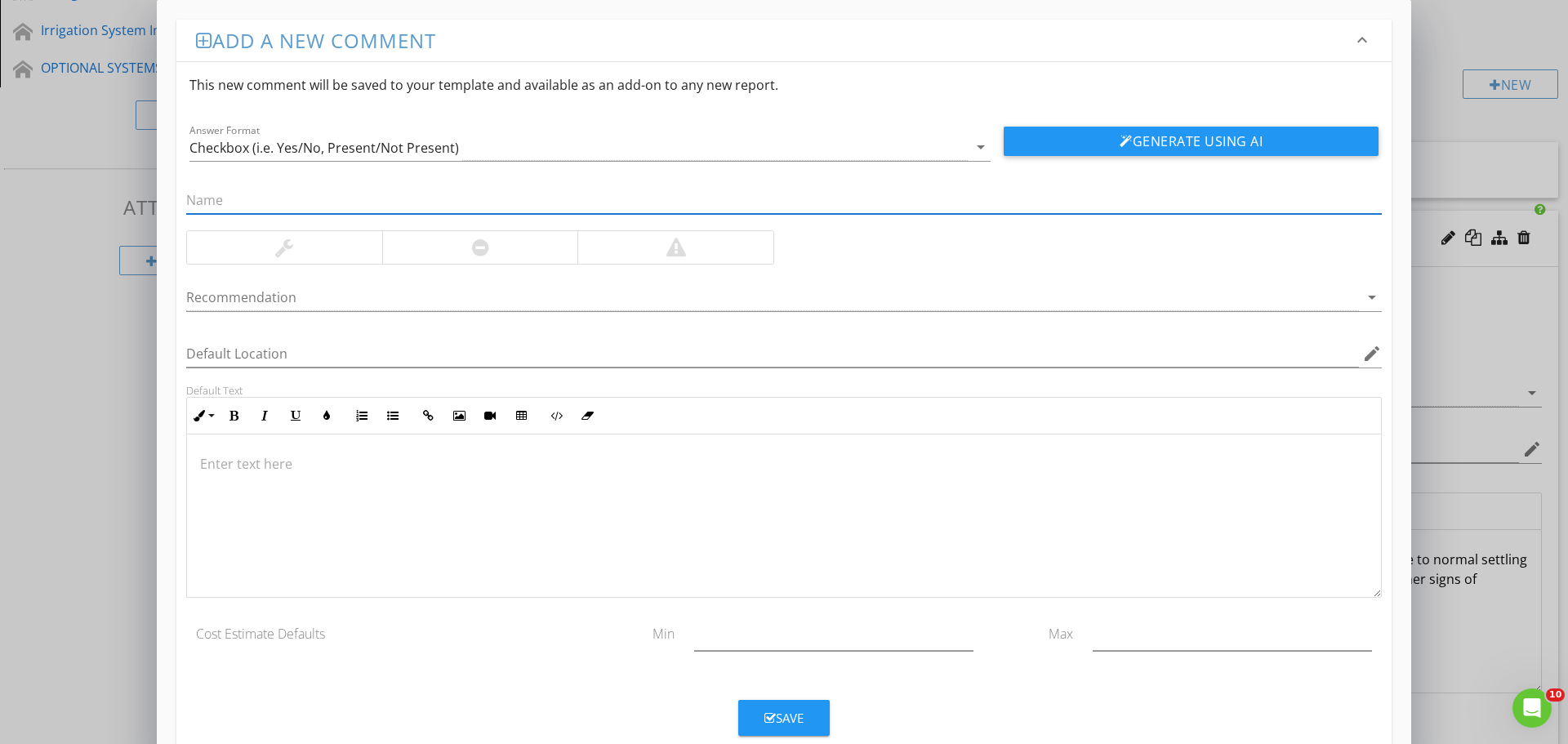
click at [230, 468] on p at bounding box center [784, 464] width 1168 height 19
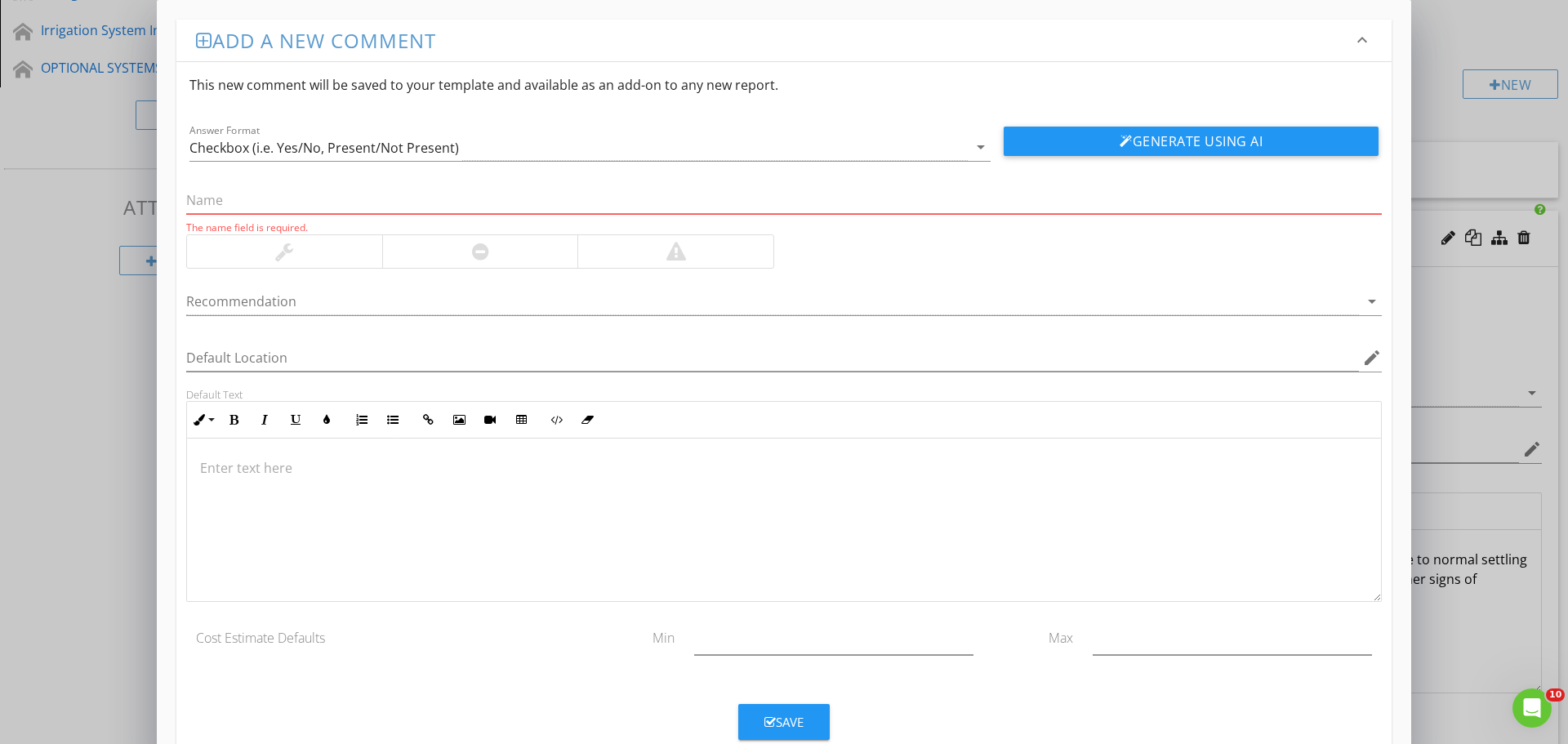
drag, startPoint x: 230, startPoint y: 468, endPoint x: 368, endPoint y: 534, distance: 153.0
click at [368, 534] on div at bounding box center [783, 520] width 1194 height 163
paste input "One or more common cracks were observed on the interior walls of the house. Thi…"
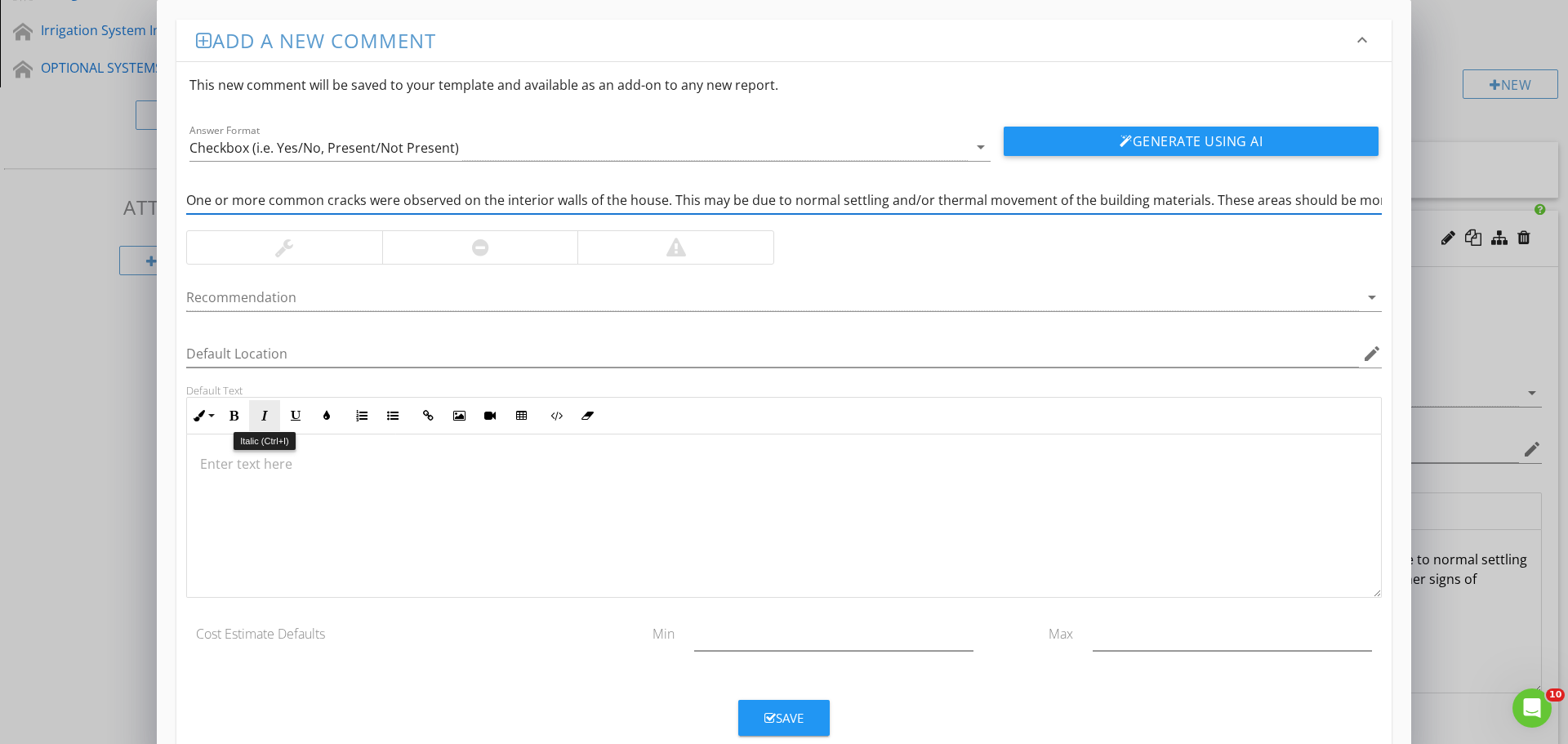
scroll to position [0, 726]
type input "One or more common cracks were observed on the interior walls of the house. Thi…"
click at [1183, 136] on button "Generate Using AI" at bounding box center [1191, 141] width 375 height 29
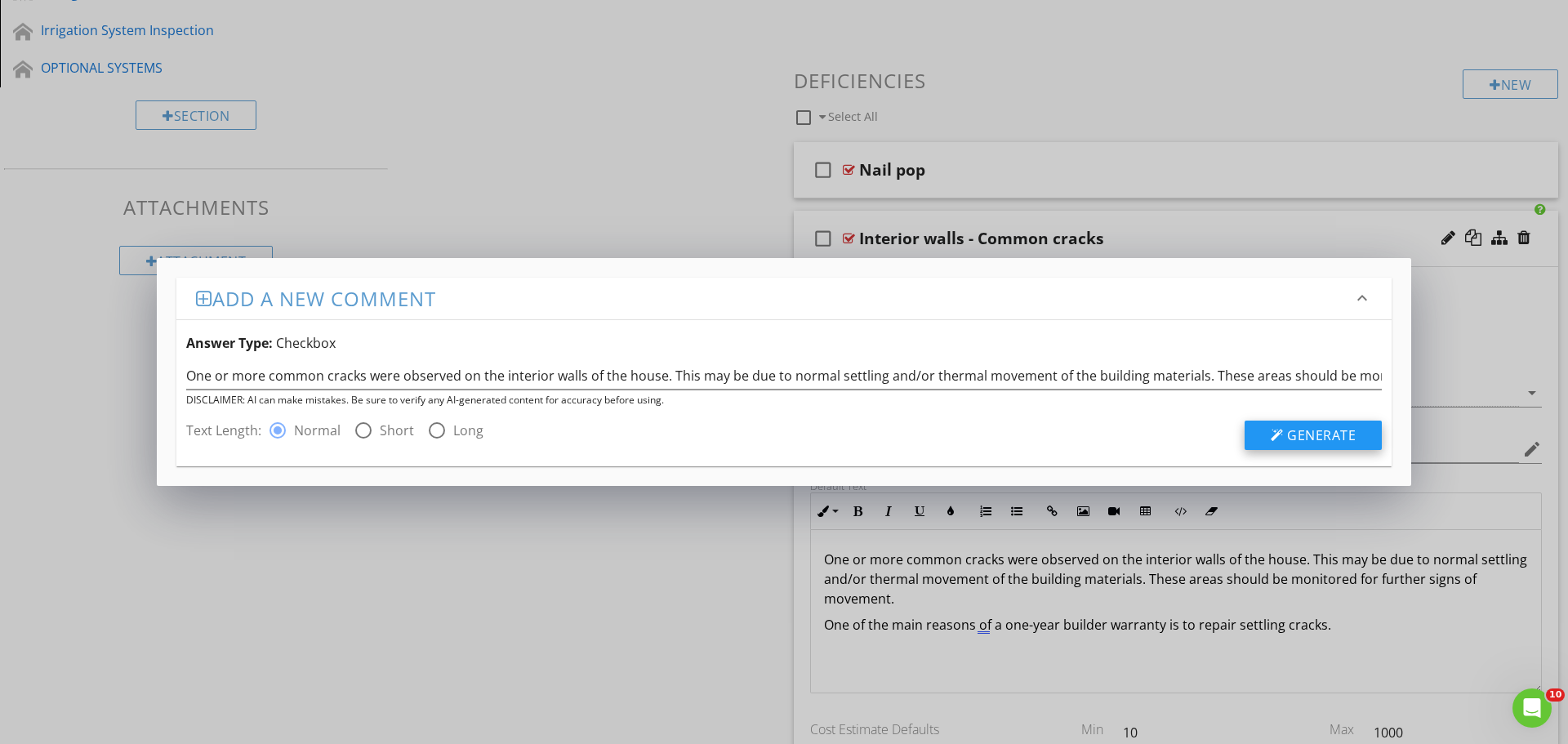
click at [1305, 435] on span "Generate" at bounding box center [1322, 435] width 69 height 18
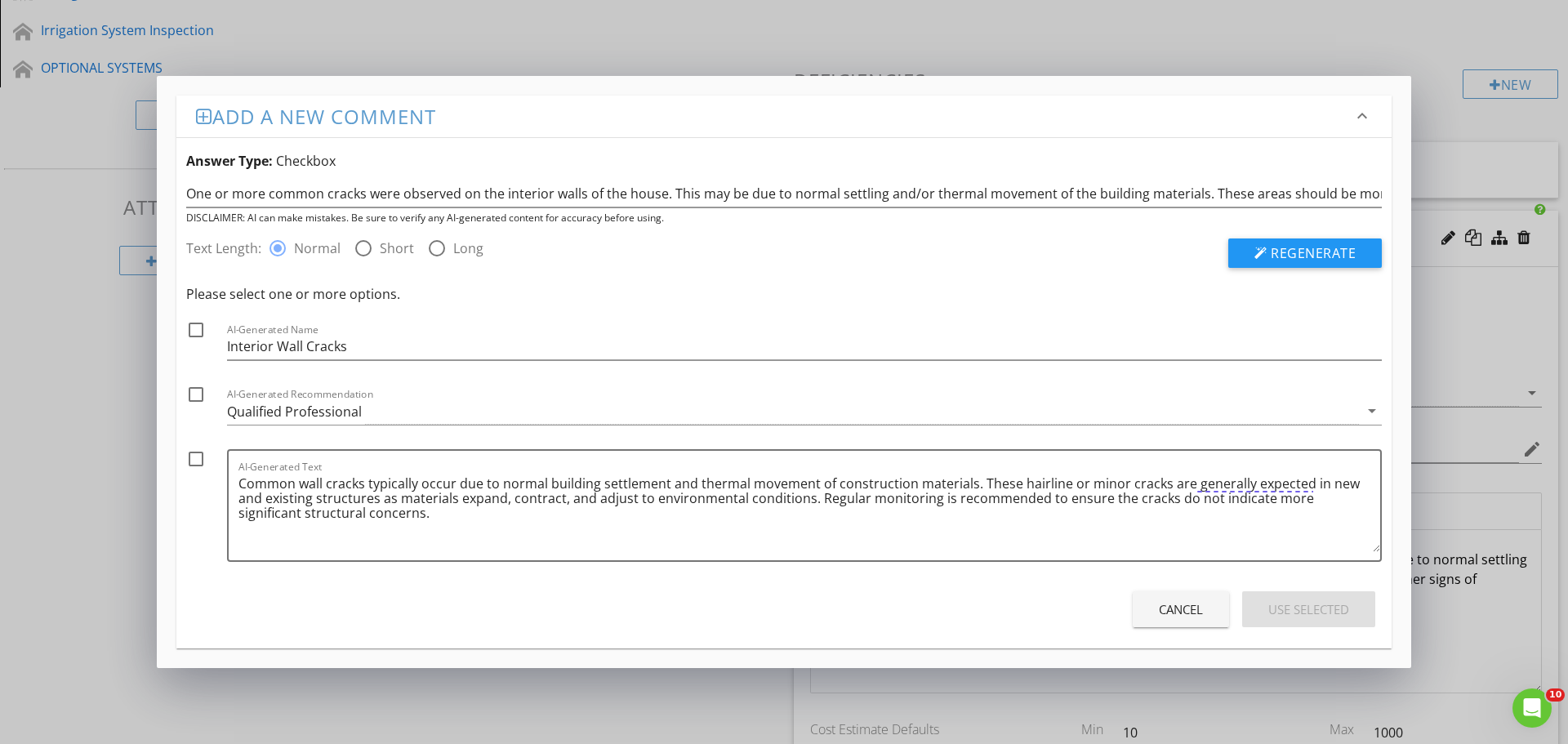
click at [1186, 612] on div "Cancel" at bounding box center [1181, 610] width 44 height 19
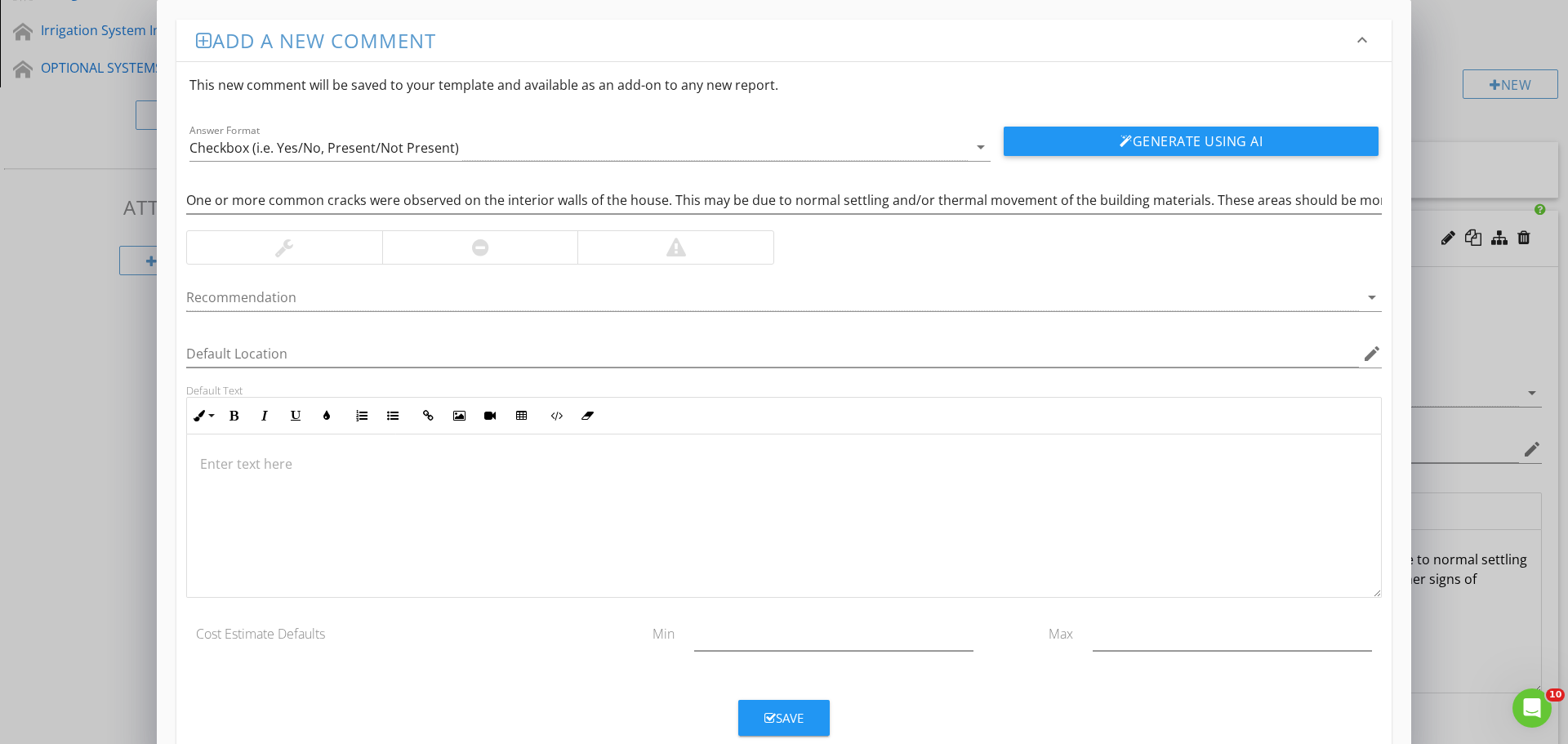
click at [218, 469] on p at bounding box center [784, 464] width 1168 height 19
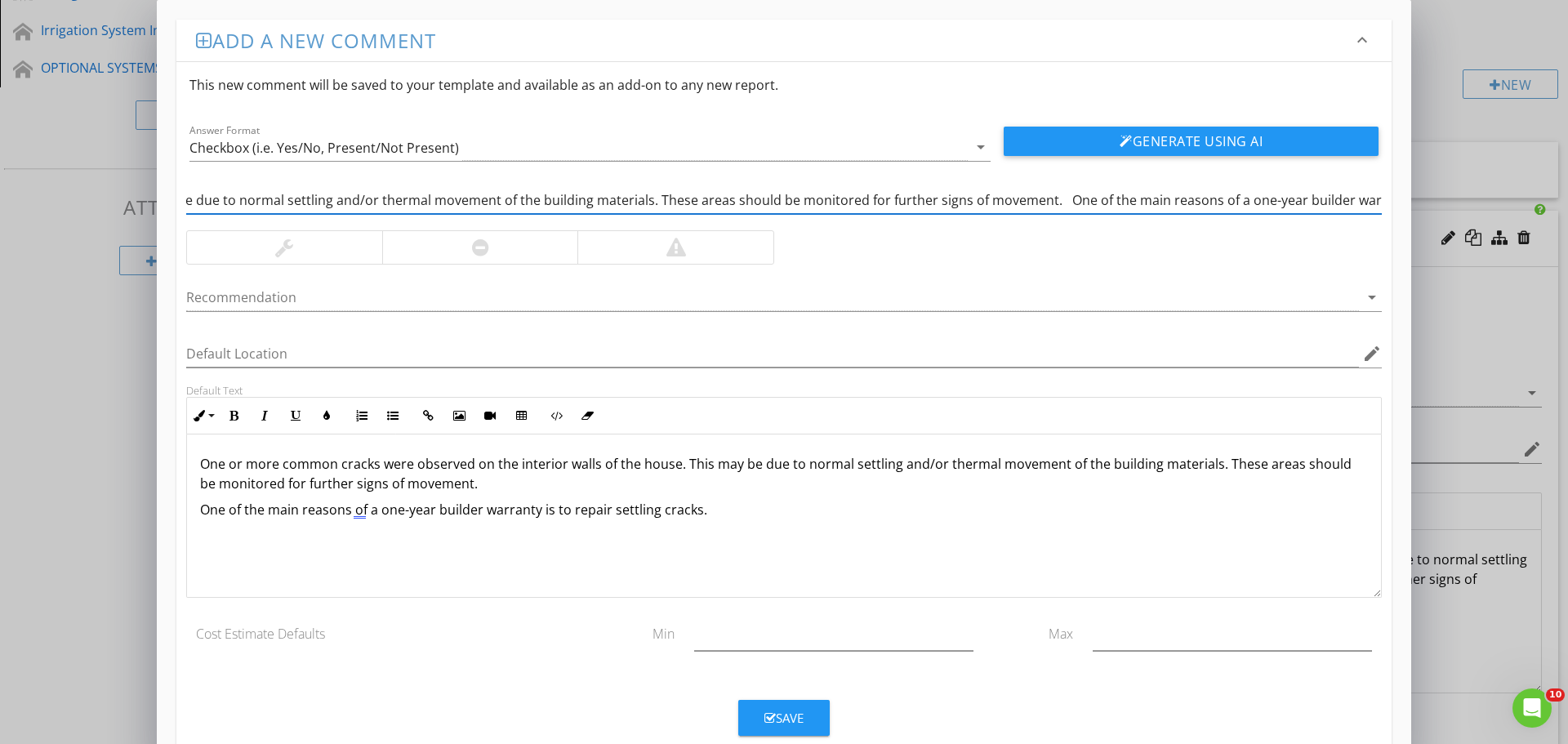
scroll to position [0, 726]
drag, startPoint x: 187, startPoint y: 196, endPoint x: 1409, endPoint y: 200, distance: 1222.0
click at [1409, 200] on div "Add a new comment keyboard_arrow_down This new comment will be saved to your te…" at bounding box center [783, 385] width 1254 height 772
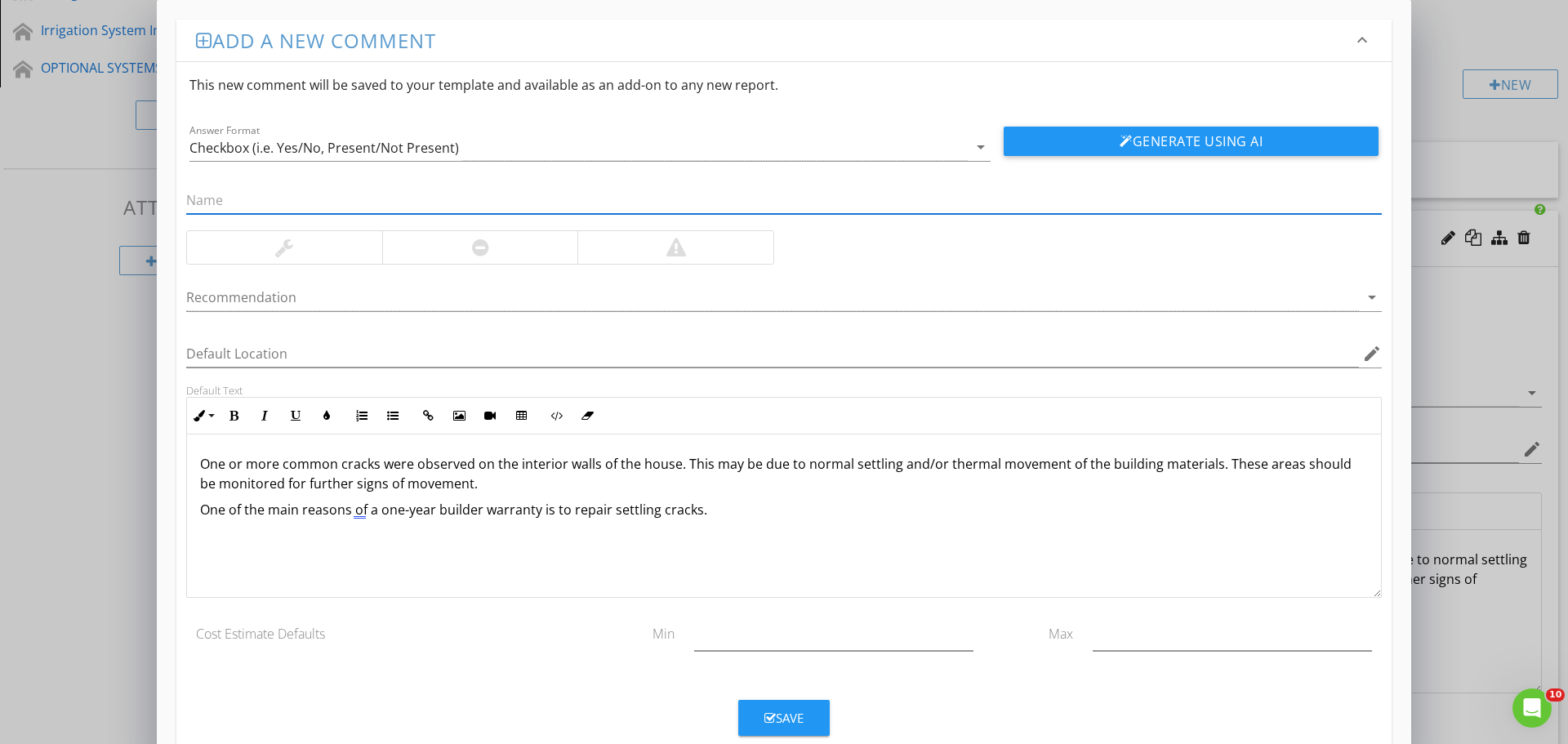
scroll to position [0, 0]
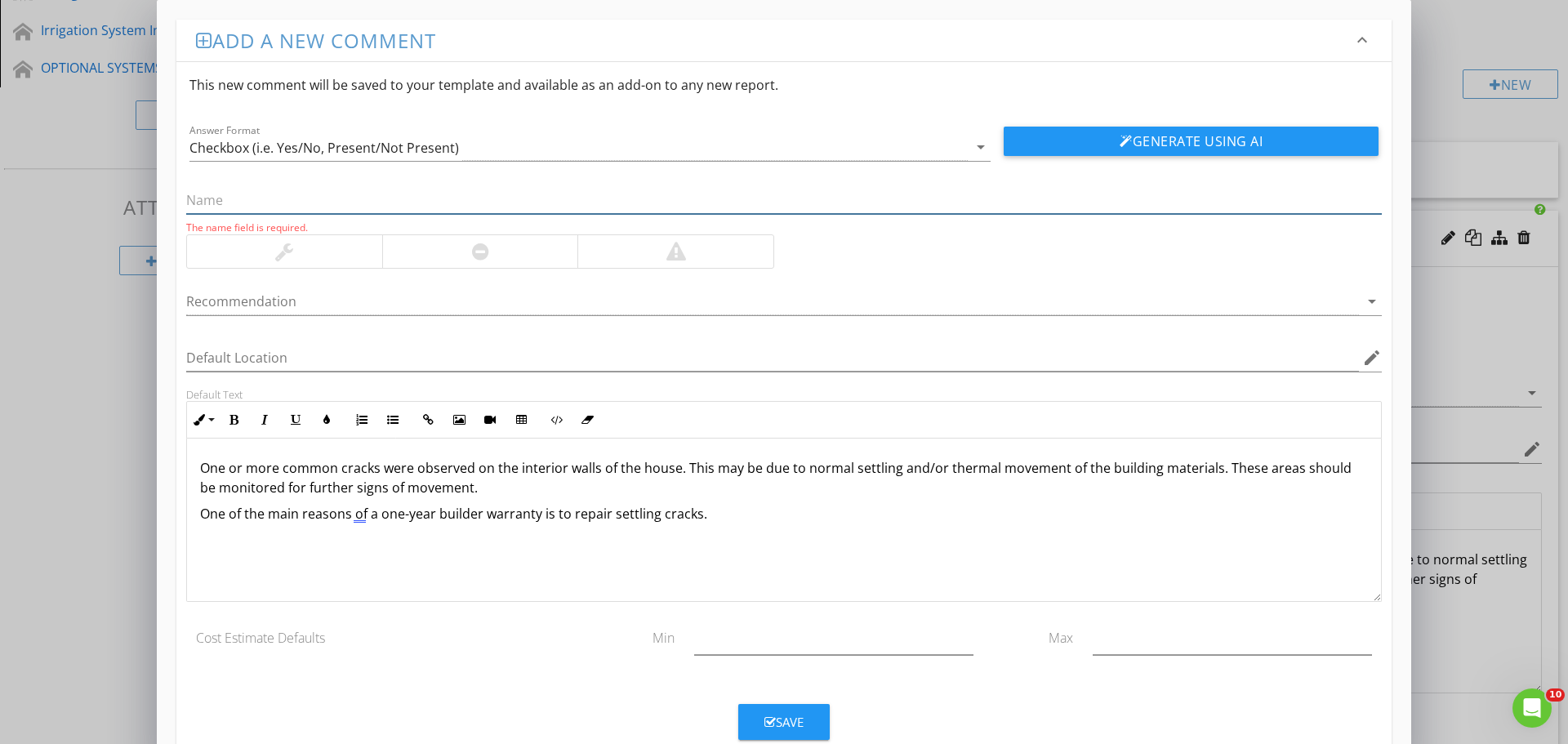
click at [209, 199] on input "text" at bounding box center [783, 200] width 1195 height 27
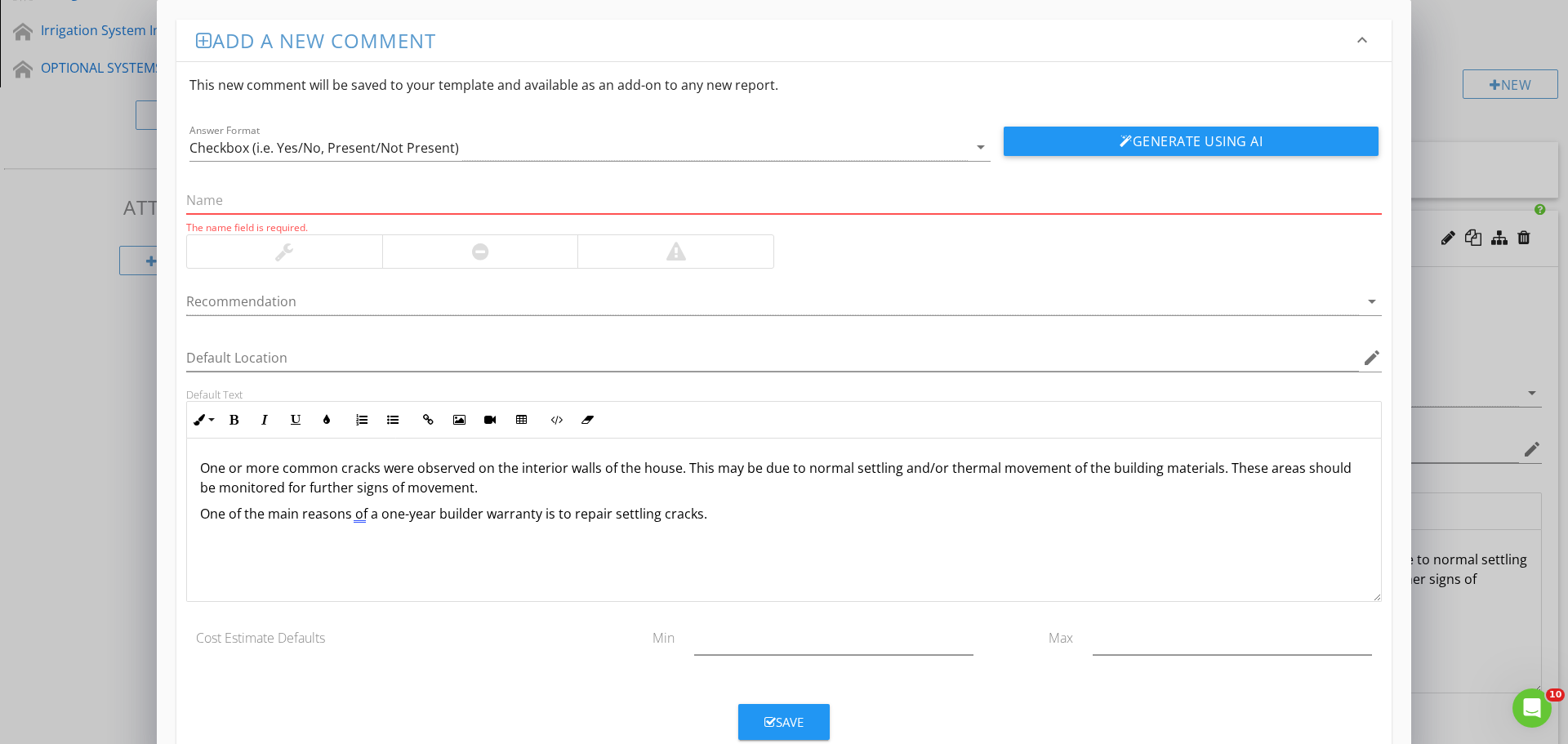
paste input "Interior walls - Common cracks"
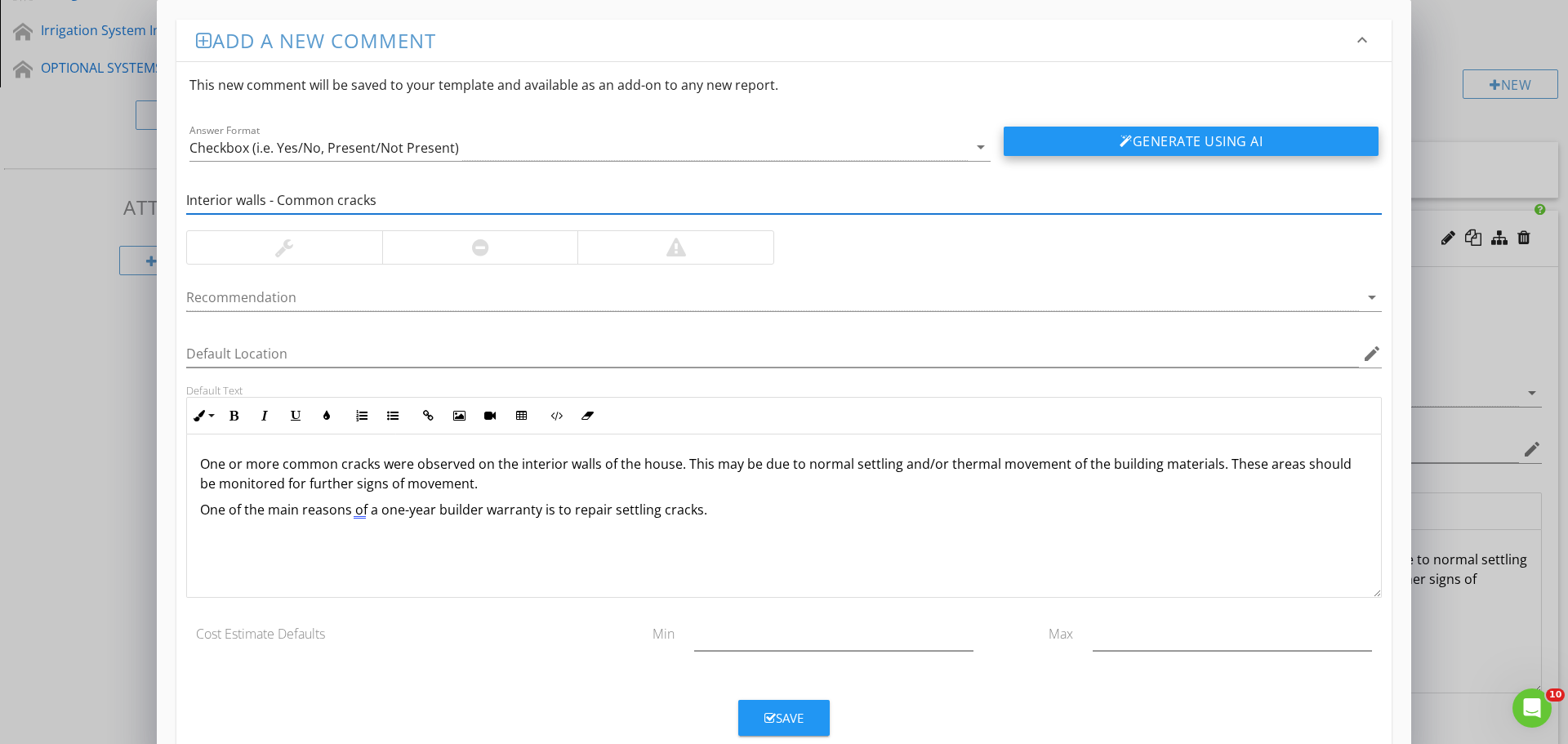
type input "Interior walls - Common cracks"
click at [1179, 142] on button "Generate Using AI" at bounding box center [1191, 141] width 375 height 29
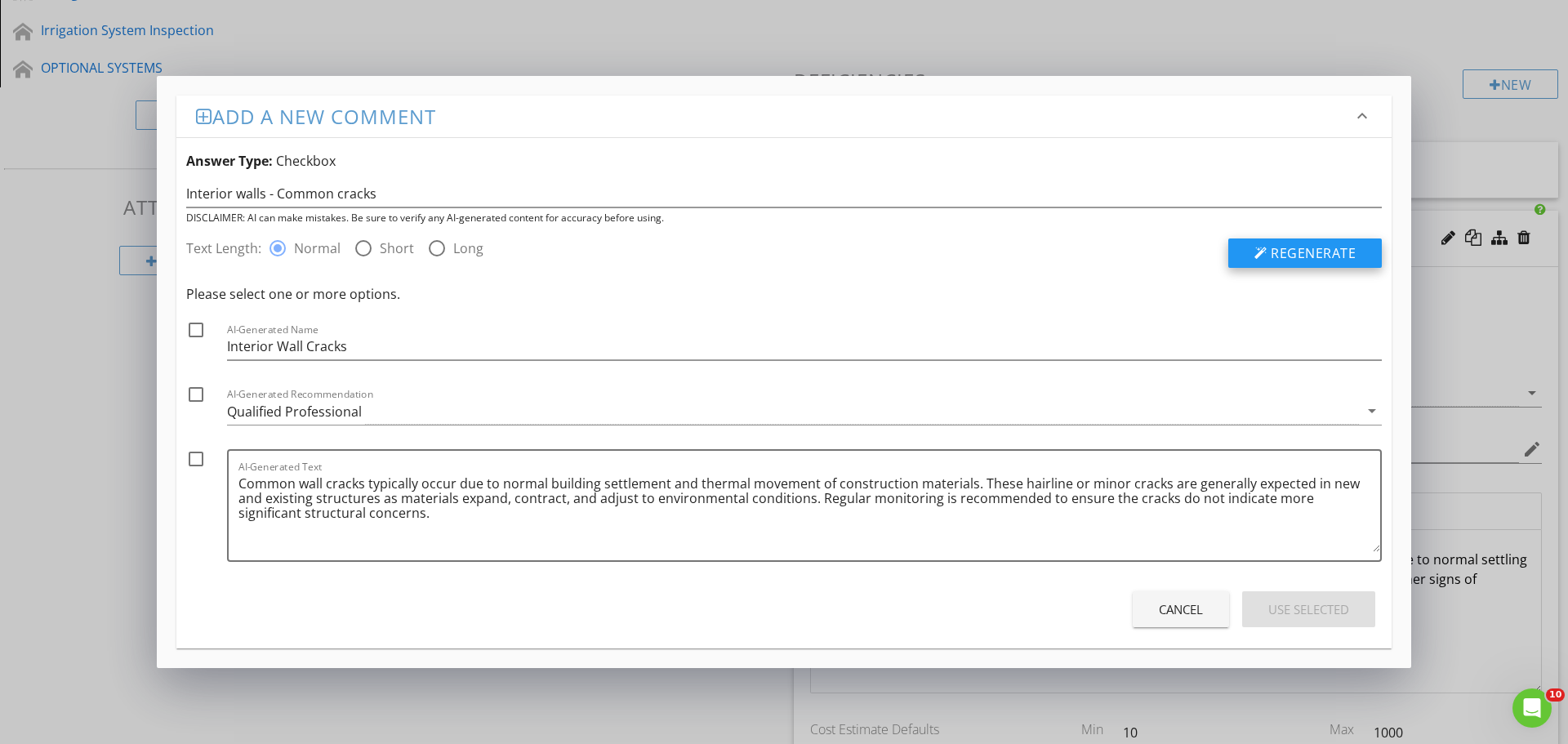
click at [1295, 254] on span "Regenerate" at bounding box center [1313, 252] width 85 height 18
drag, startPoint x: 579, startPoint y: 521, endPoint x: 236, endPoint y: 490, distance: 344.4
click at [236, 490] on div "AI-Generated Text Interior wall cracks are relatively common in residential str…" at bounding box center [804, 506] width 1155 height 113
click at [410, 490] on textarea "Interior wall cracks are relatively common in residential structures and typica…" at bounding box center [808, 511] width 1142 height 82
click at [727, 619] on div "Cancel Use Selected" at bounding box center [783, 609] width 1195 height 45
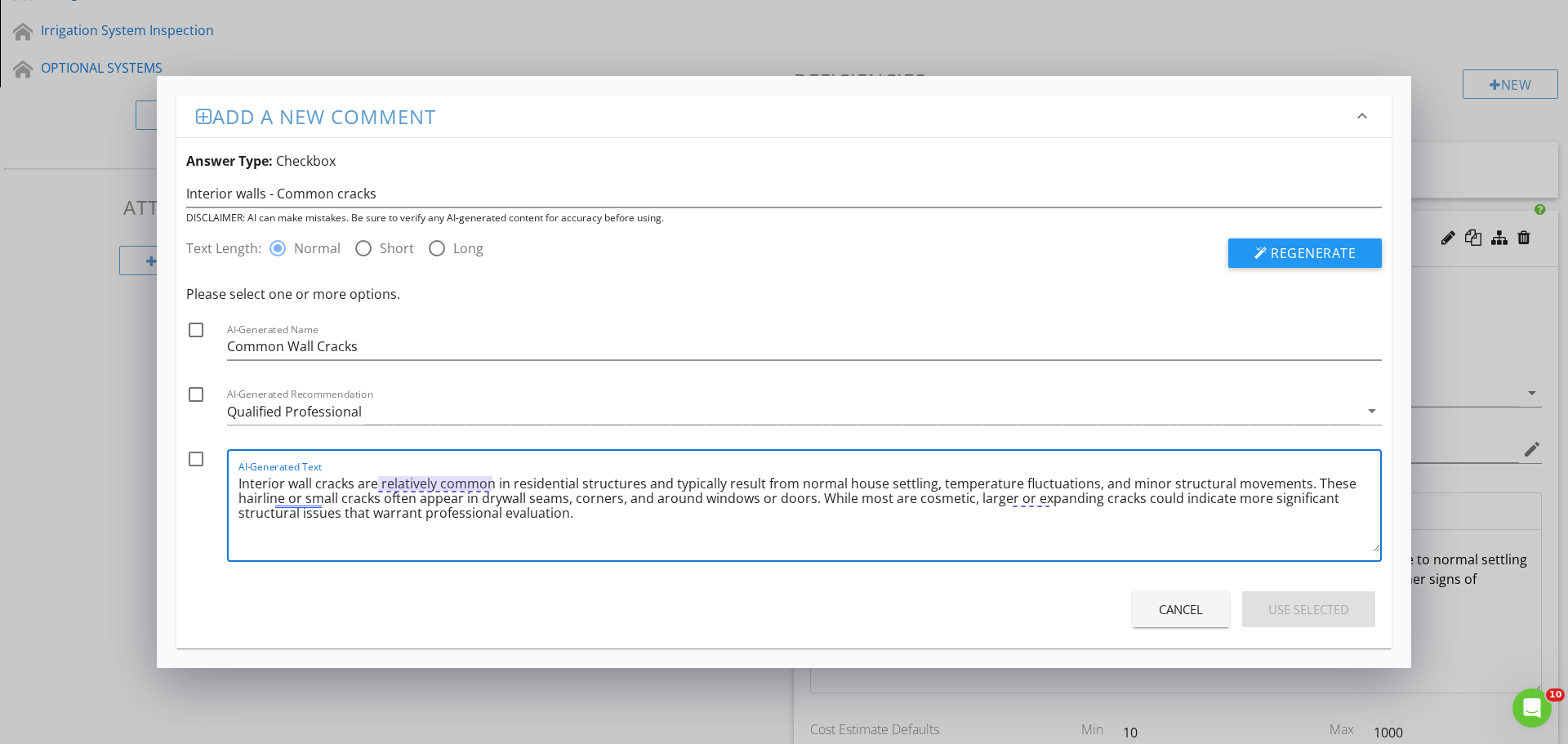
drag, startPoint x: 490, startPoint y: 486, endPoint x: 379, endPoint y: 488, distance: 111.0
click at [379, 488] on textarea "Interior wall cracks are relatively common in residential structures and typica…" at bounding box center [808, 511] width 1142 height 82
click at [1167, 616] on div "Cancel" at bounding box center [1181, 610] width 44 height 19
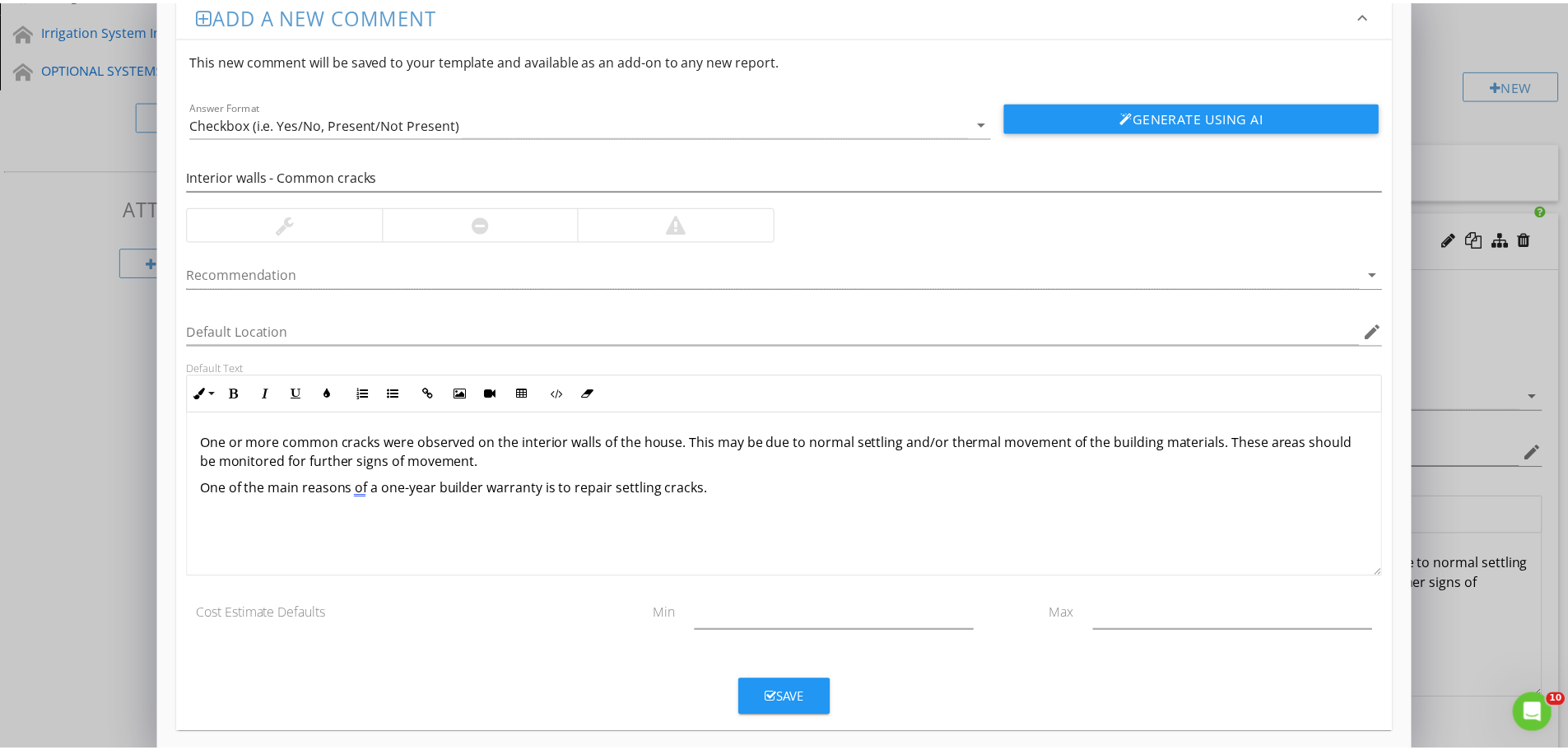
scroll to position [38, 0]
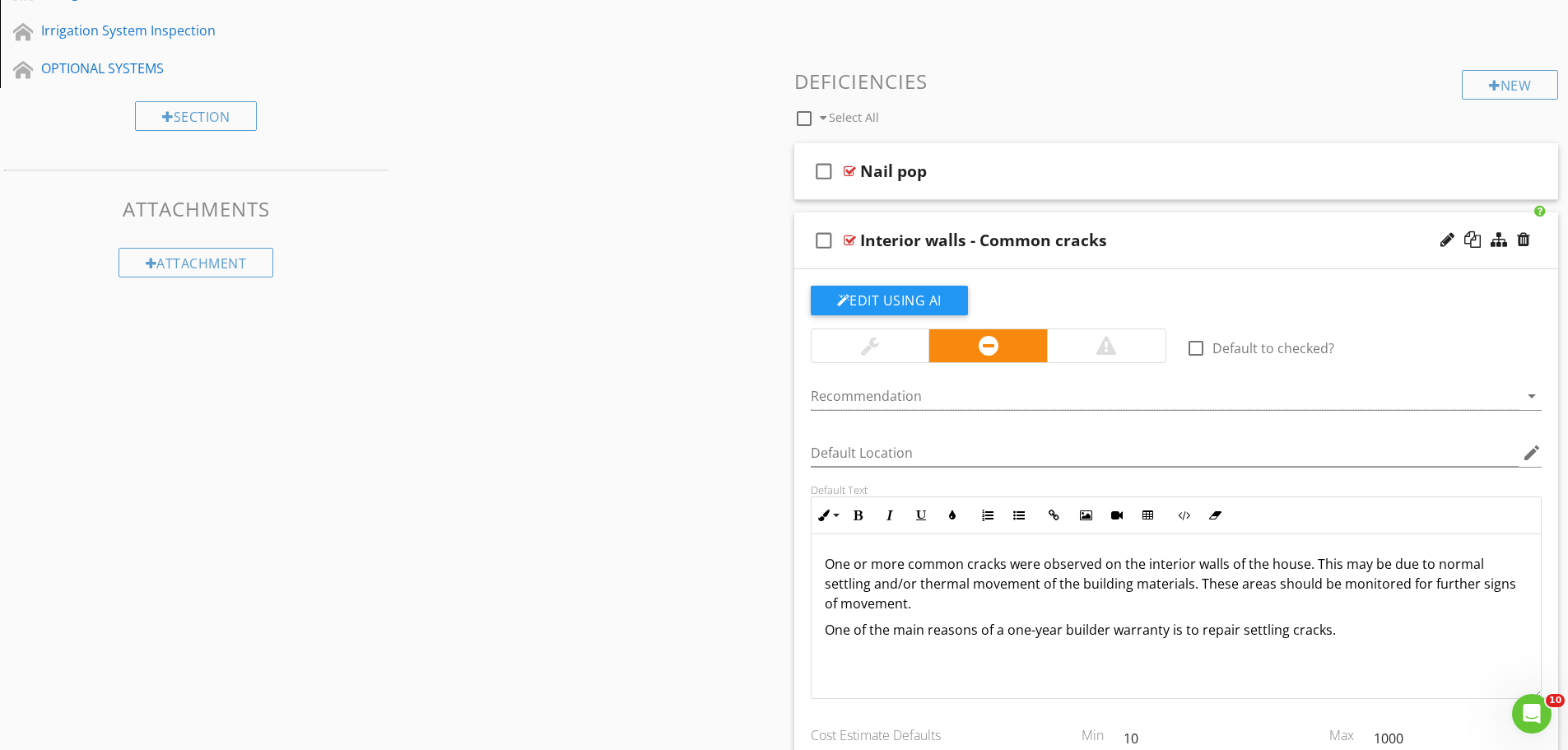
click at [1458, 662] on div at bounding box center [784, 375] width 1568 height 750
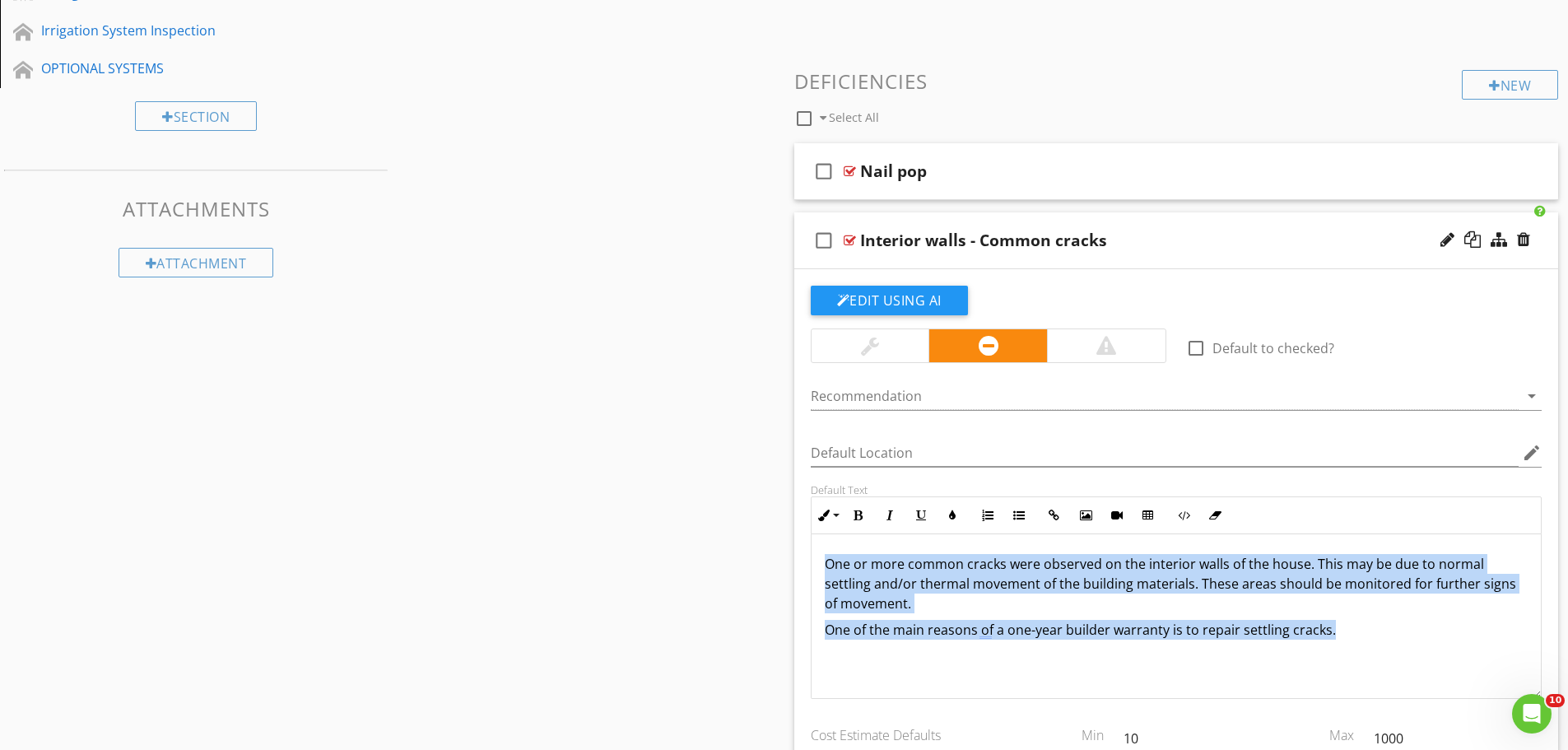
drag, startPoint x: 1336, startPoint y: 632, endPoint x: 828, endPoint y: 568, distance: 512.0
click at [828, 568] on div "One or more common cracks were observed on the interior walls of the house. Thi…" at bounding box center [1176, 617] width 730 height 165
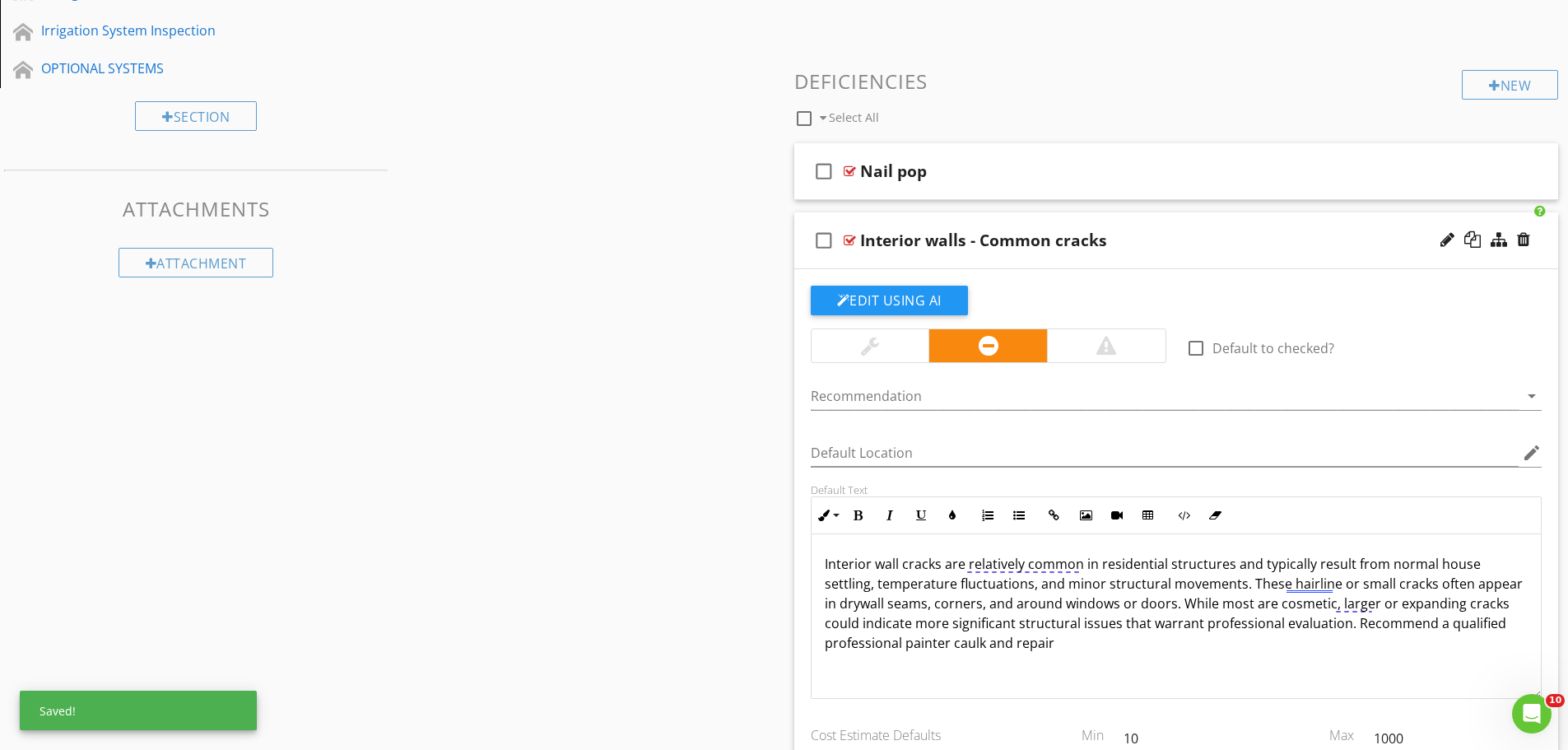
click at [1153, 658] on div "Interior wall cracks are relatively common in residential structures and typica…" at bounding box center [1176, 617] width 730 height 165
click at [1446, 236] on div at bounding box center [1448, 239] width 14 height 16
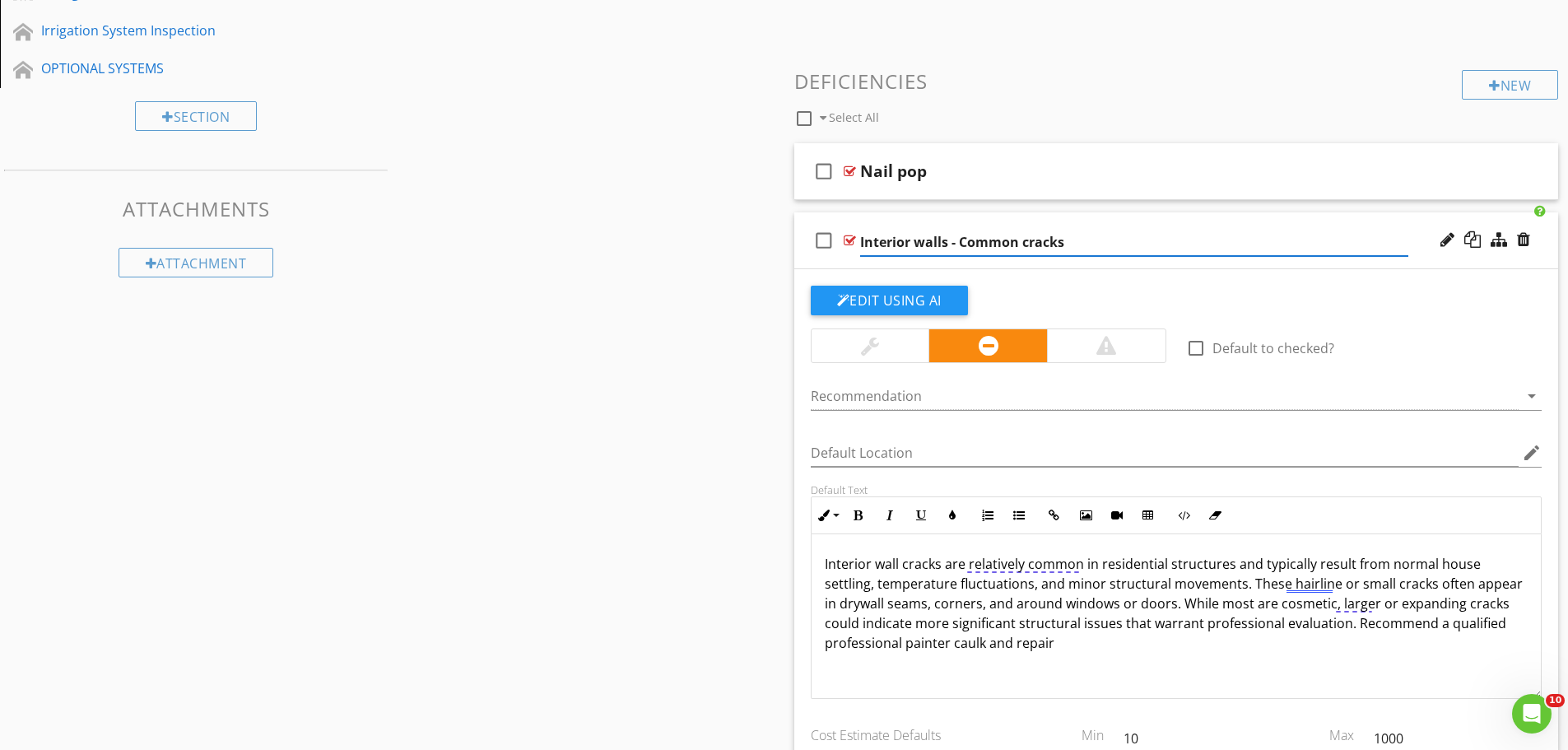
click at [958, 240] on input "Interior walls - Common cracks" at bounding box center [1134, 243] width 549 height 27
click at [919, 243] on input "Common cracks" at bounding box center [1134, 243] width 549 height 27
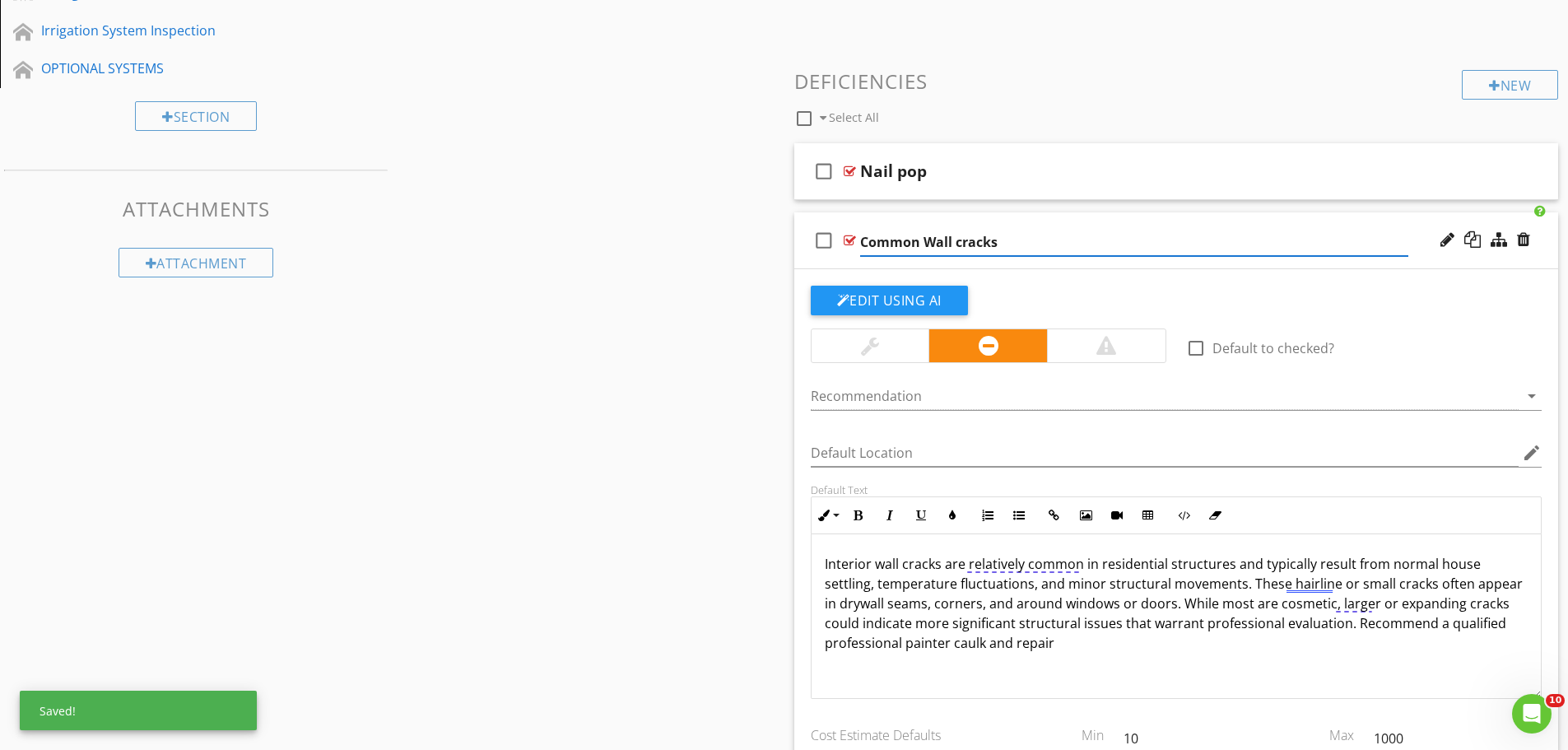
click at [962, 246] on input "Common Wall cracks" at bounding box center [1134, 243] width 549 height 27
type input "Common Wall Cracks"
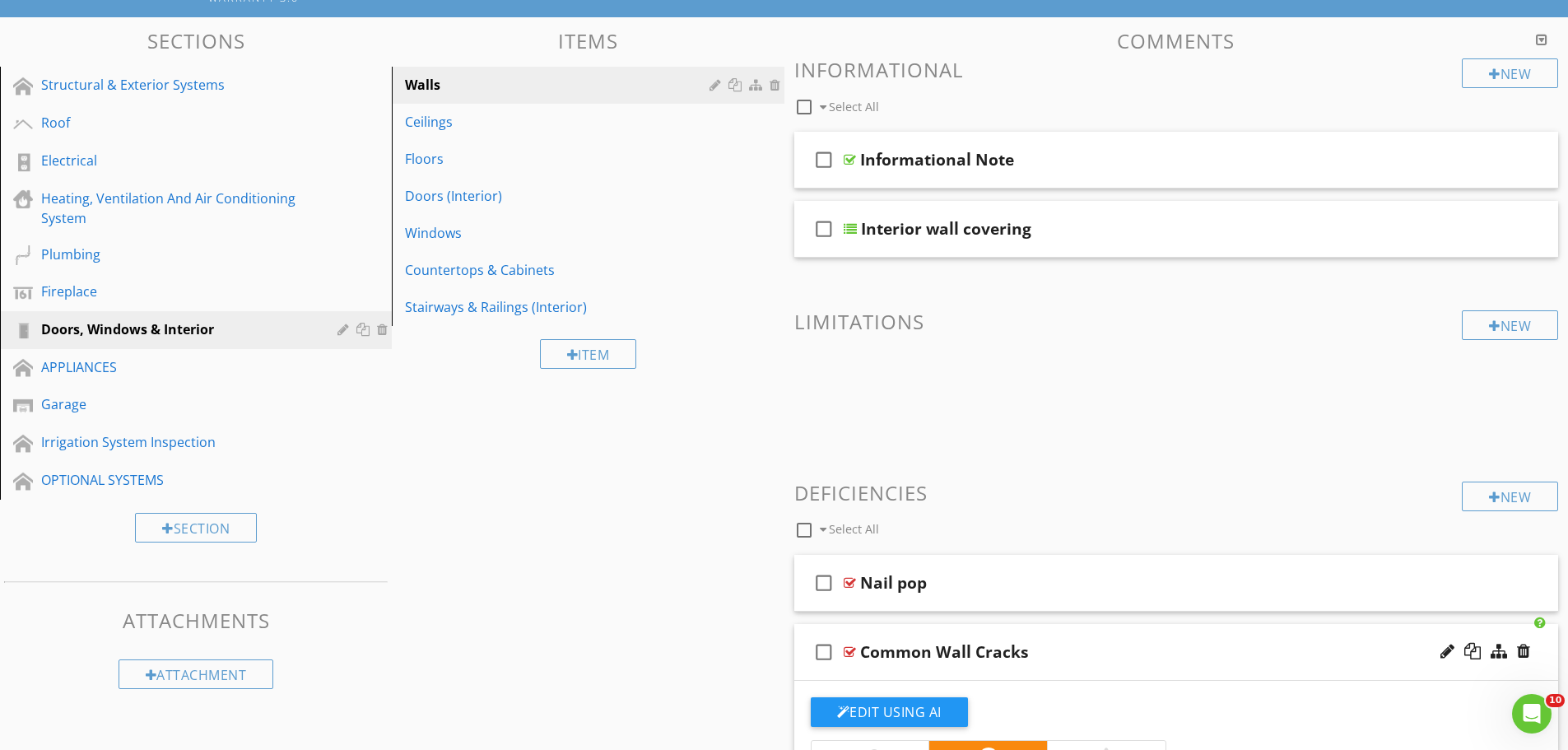
scroll to position [0, 0]
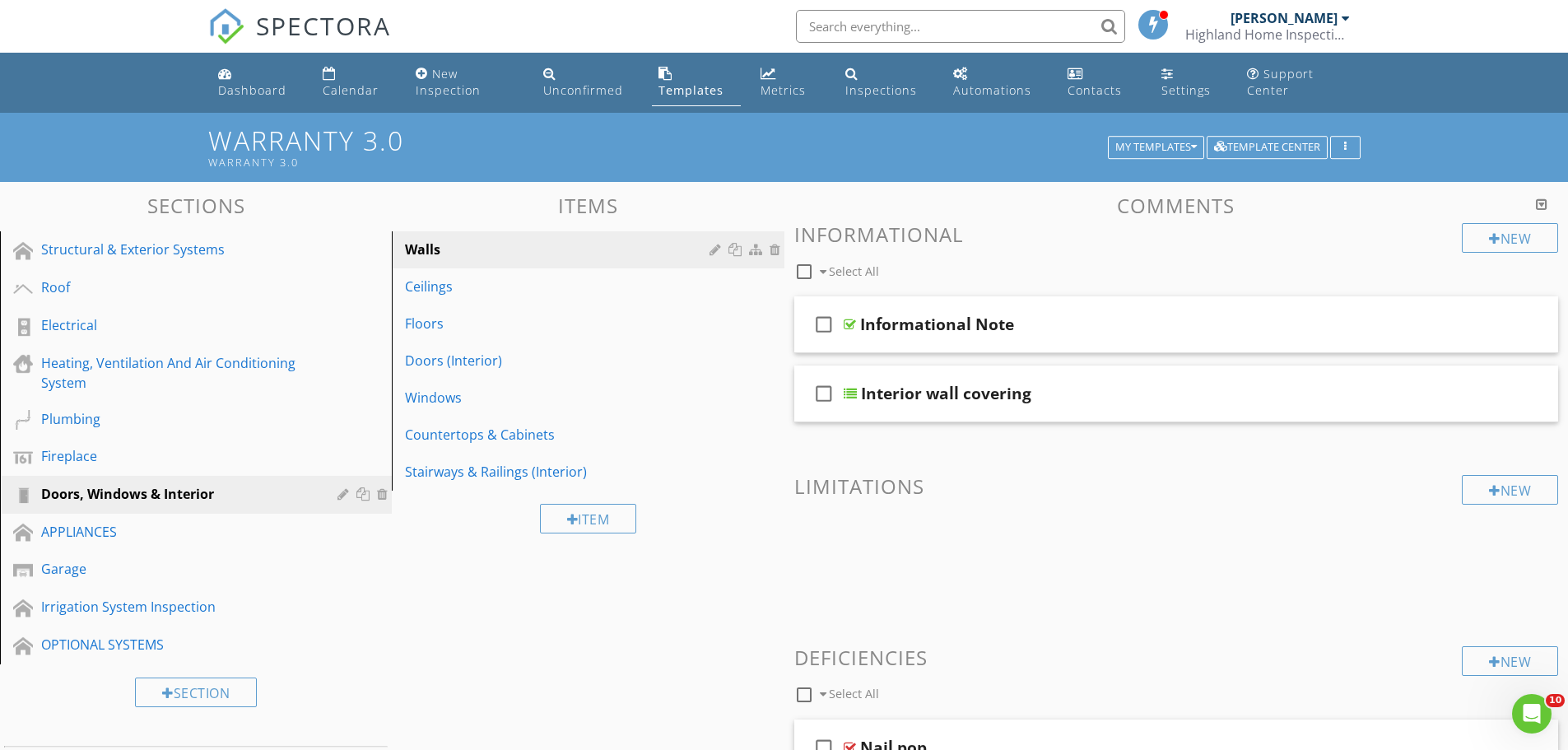
click at [57, 250] on div "Structural & Exterior Systems" at bounding box center [177, 249] width 272 height 20
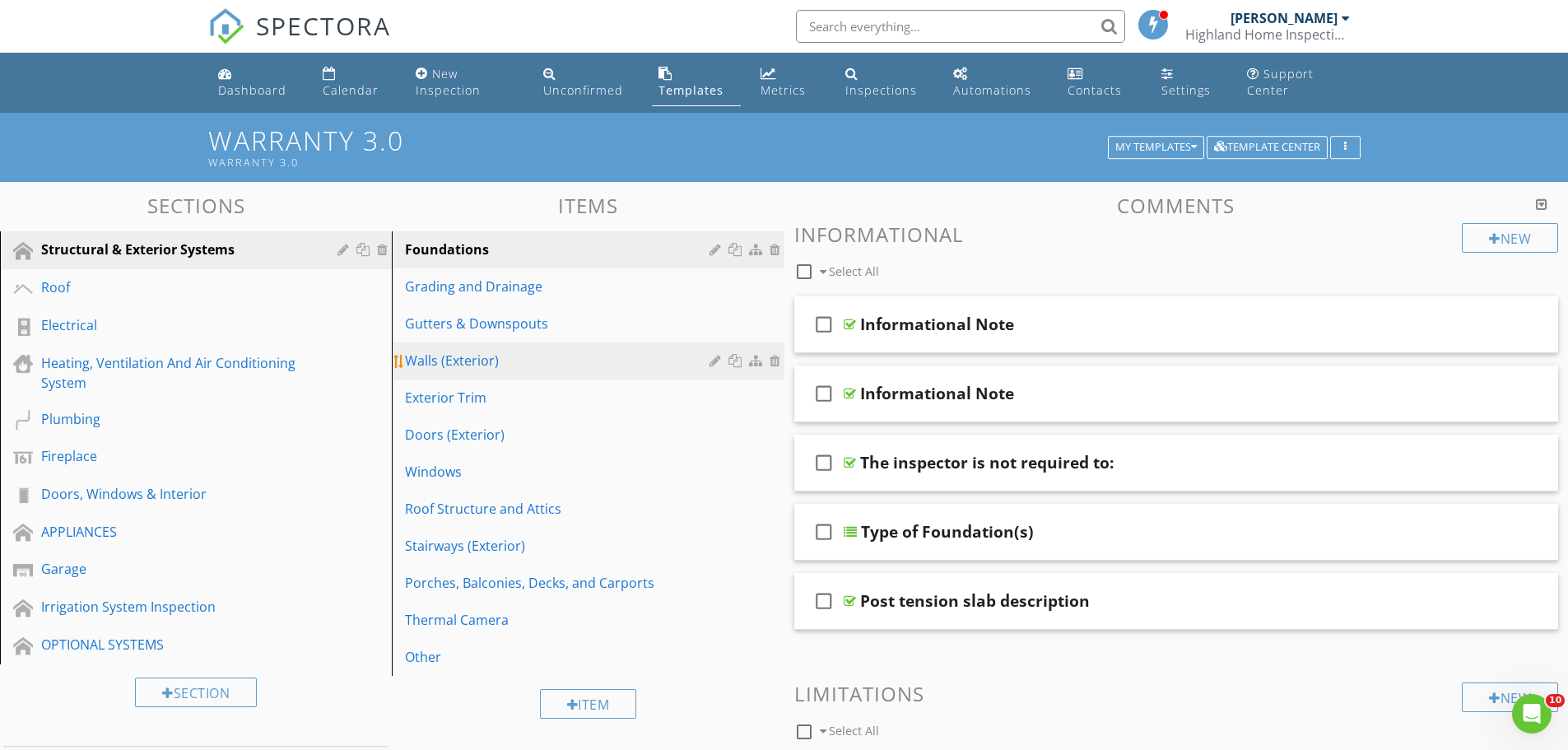
click at [449, 363] on div "Walls (Exterior)" at bounding box center [560, 361] width 309 height 20
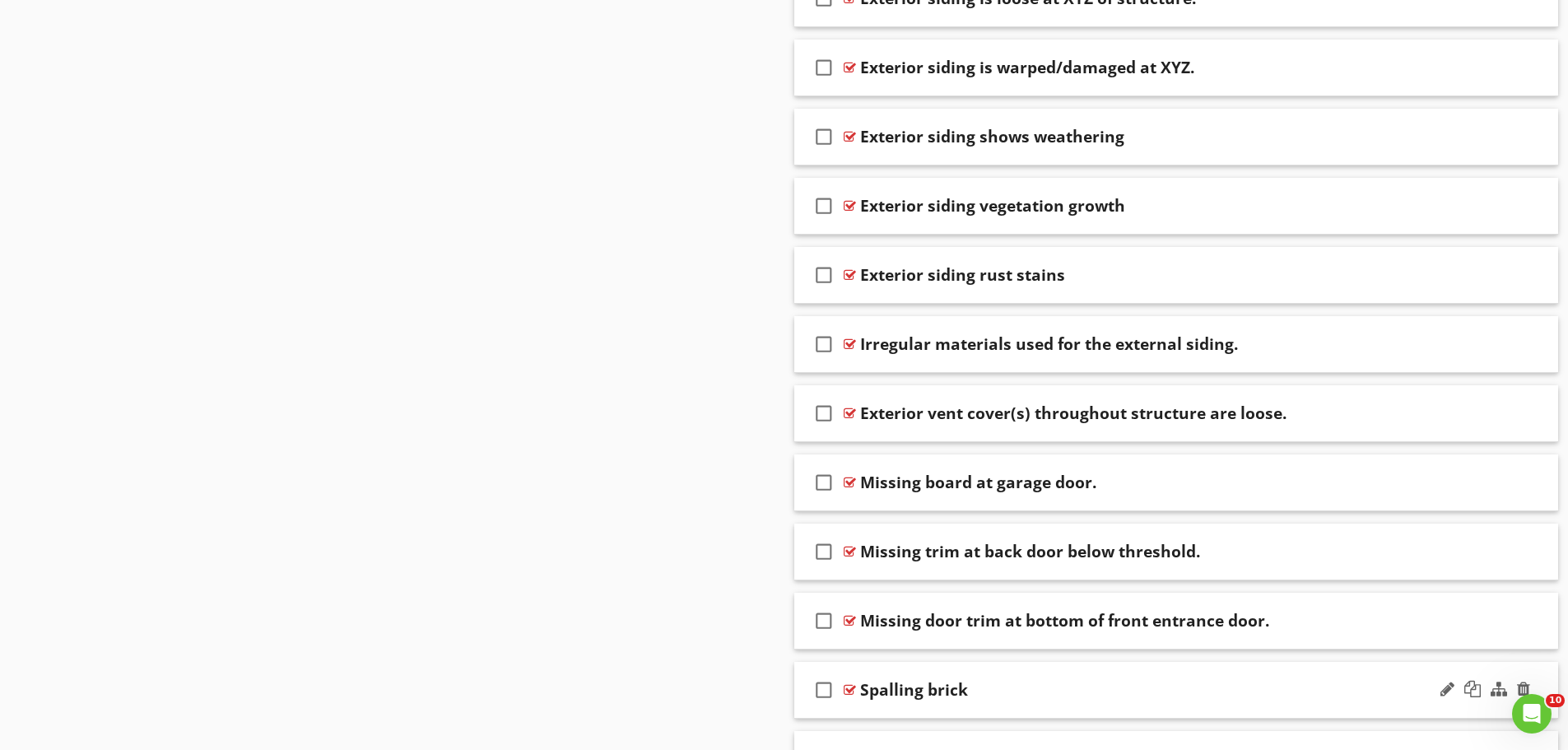
scroll to position [3707, 0]
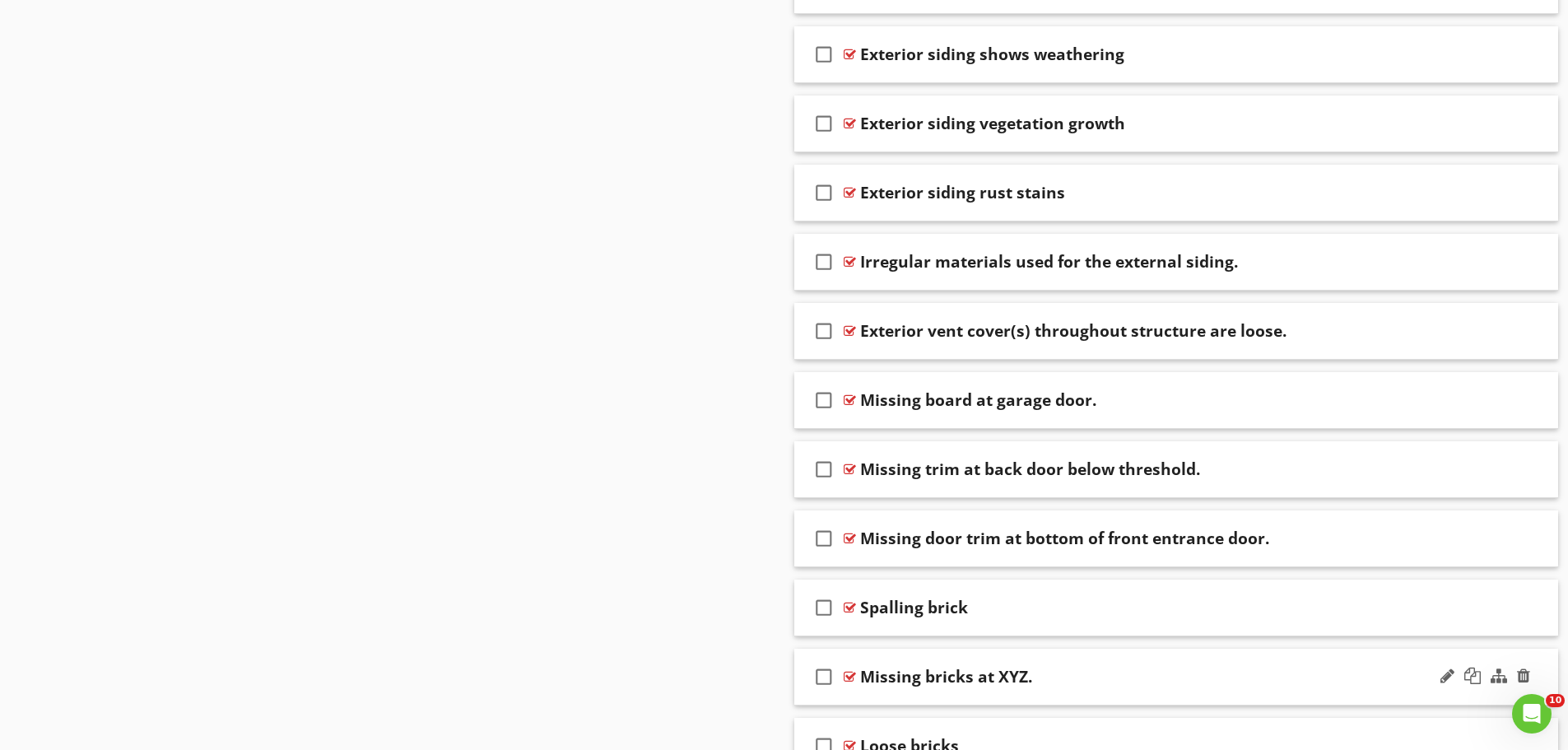
click at [933, 693] on div "check_box_outline_blank Missing bricks at XYZ." at bounding box center [1177, 677] width 765 height 57
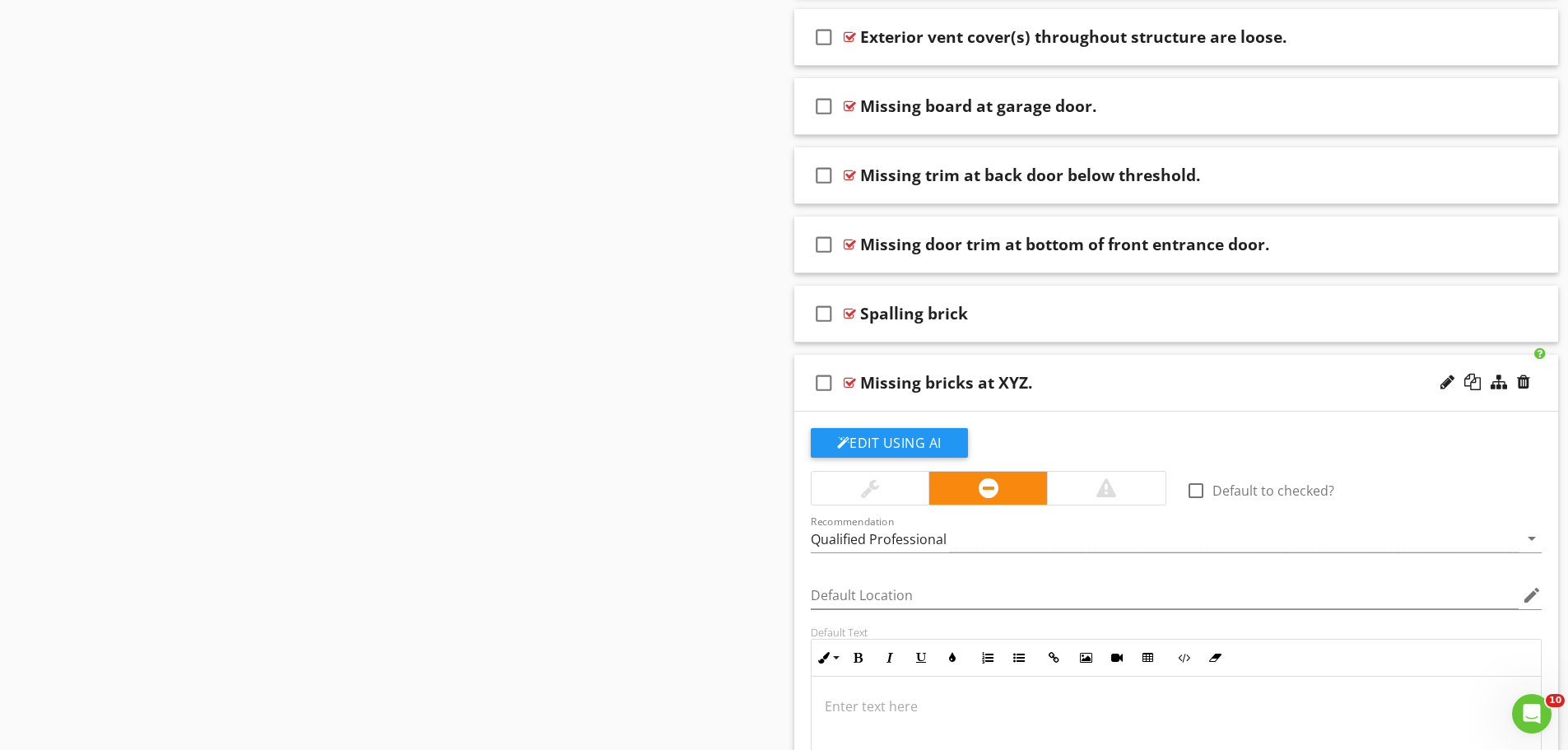
scroll to position [4036, 0]
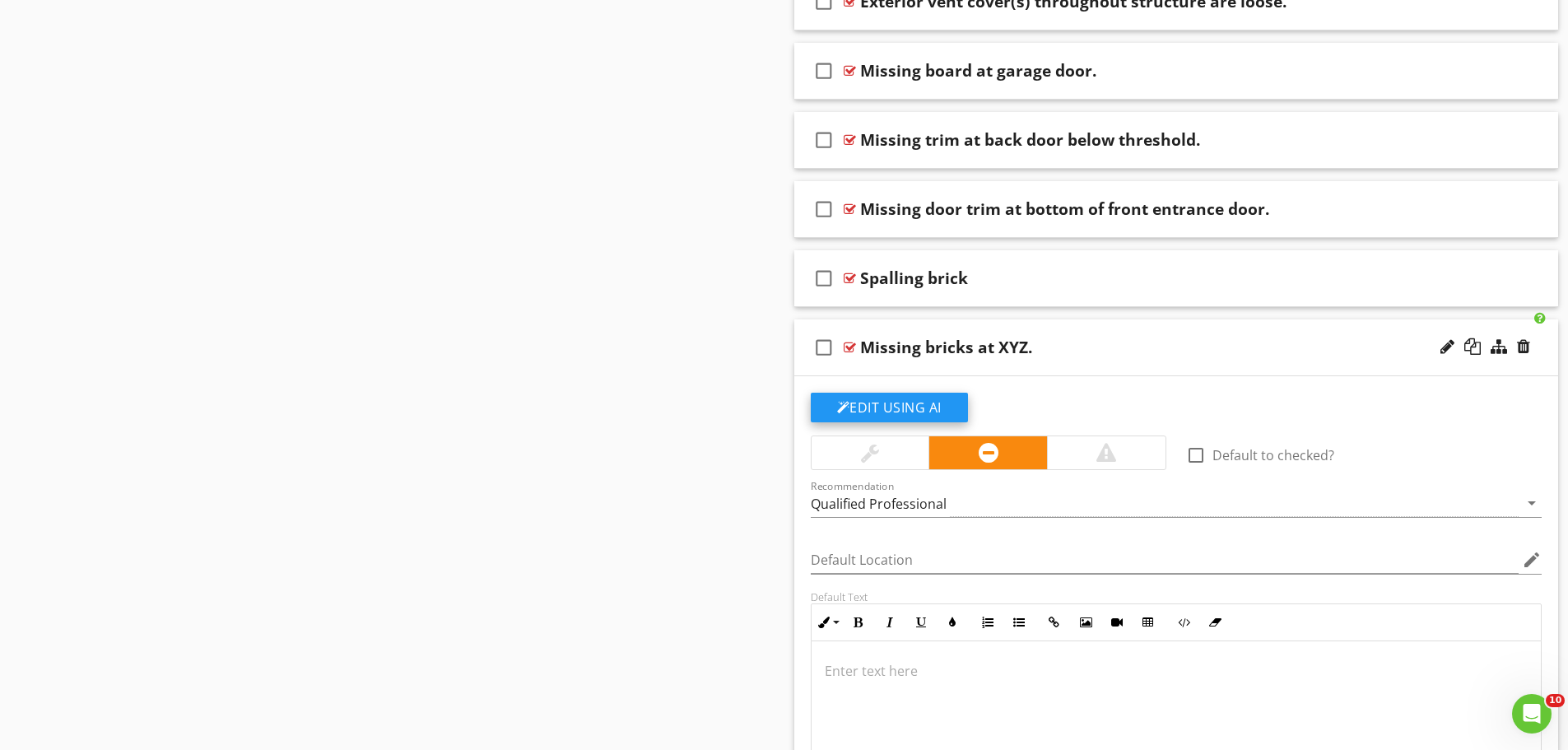
click at [949, 411] on button "Edit Using AI" at bounding box center [889, 407] width 157 height 30
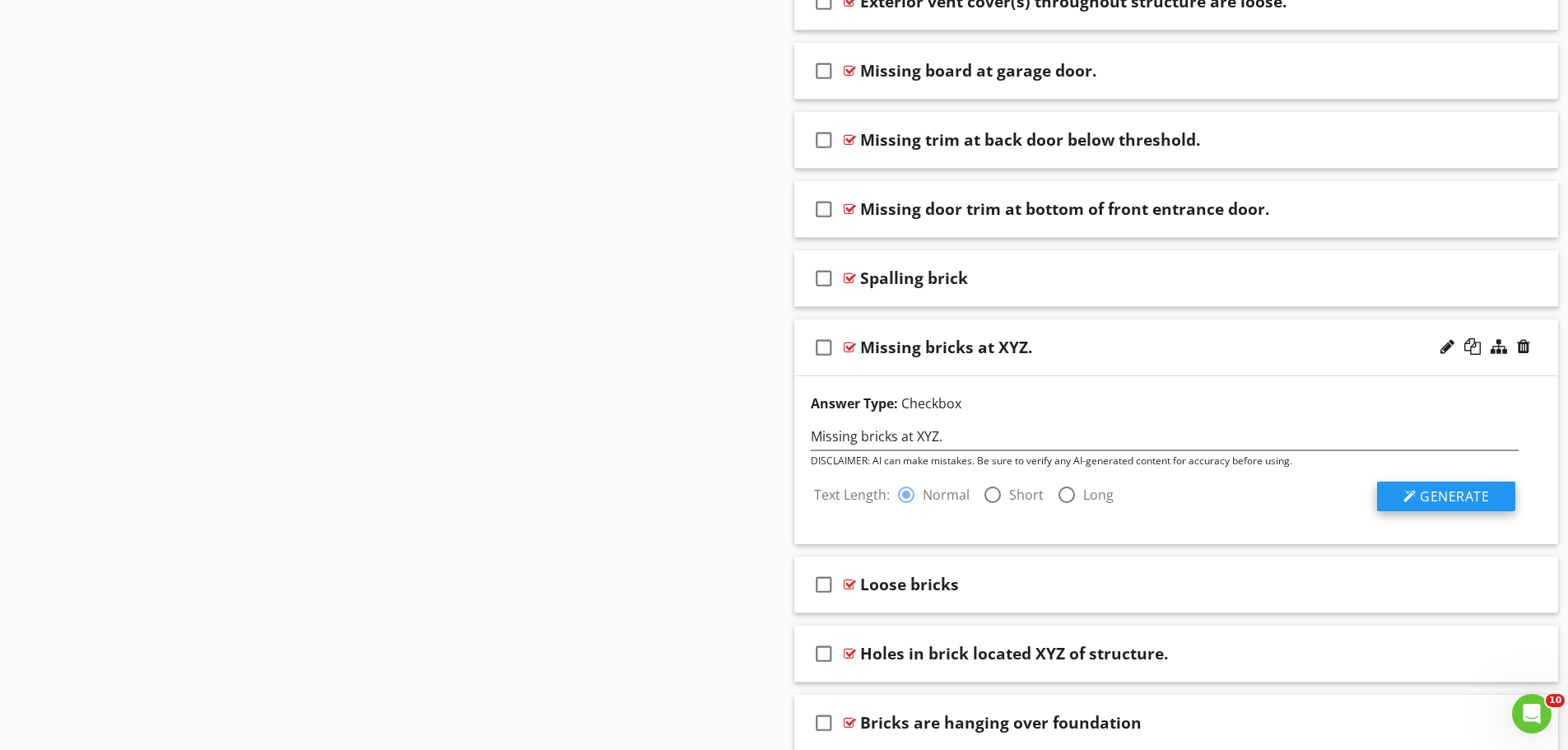
click at [1458, 496] on span "Generate" at bounding box center [1455, 496] width 70 height 18
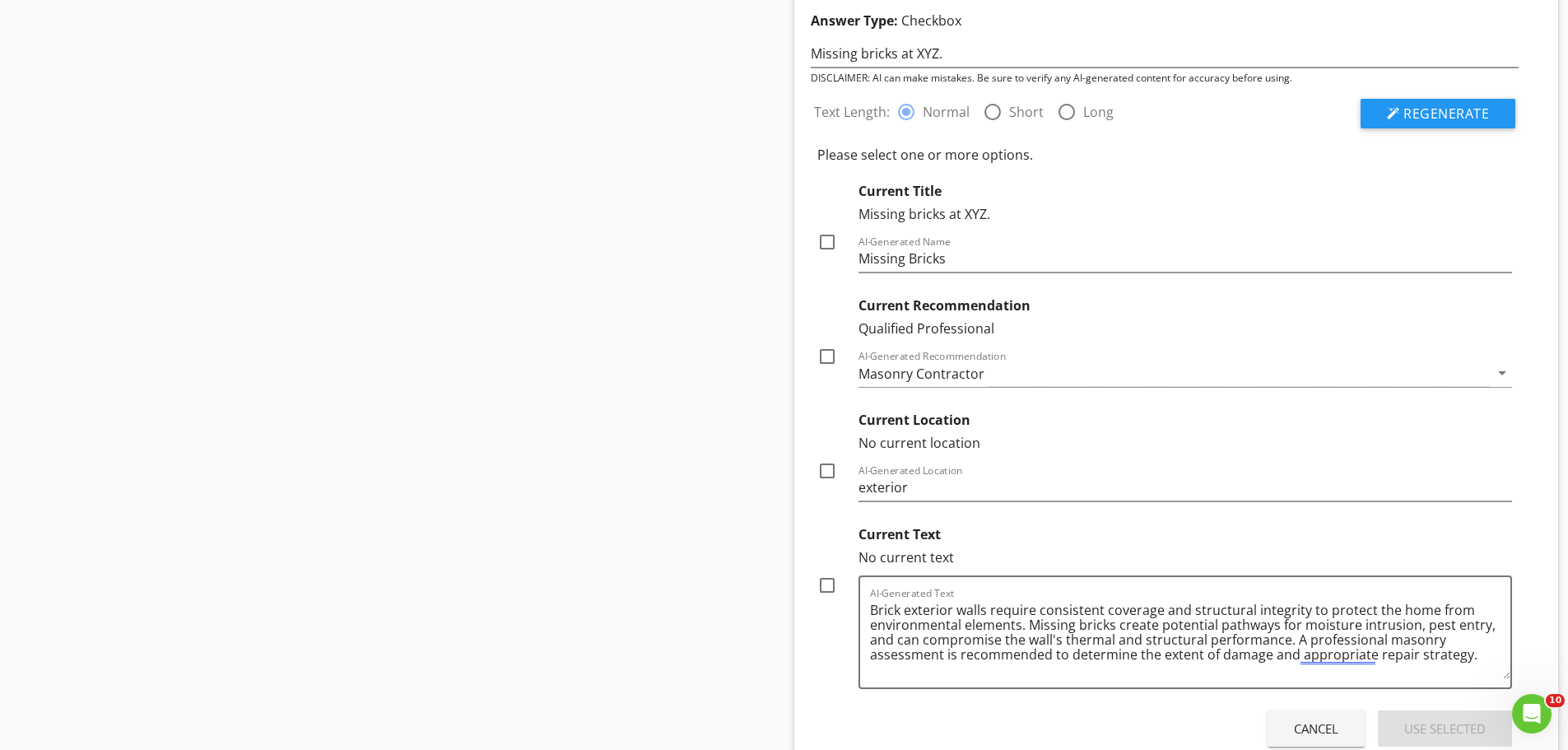
scroll to position [4447, 0]
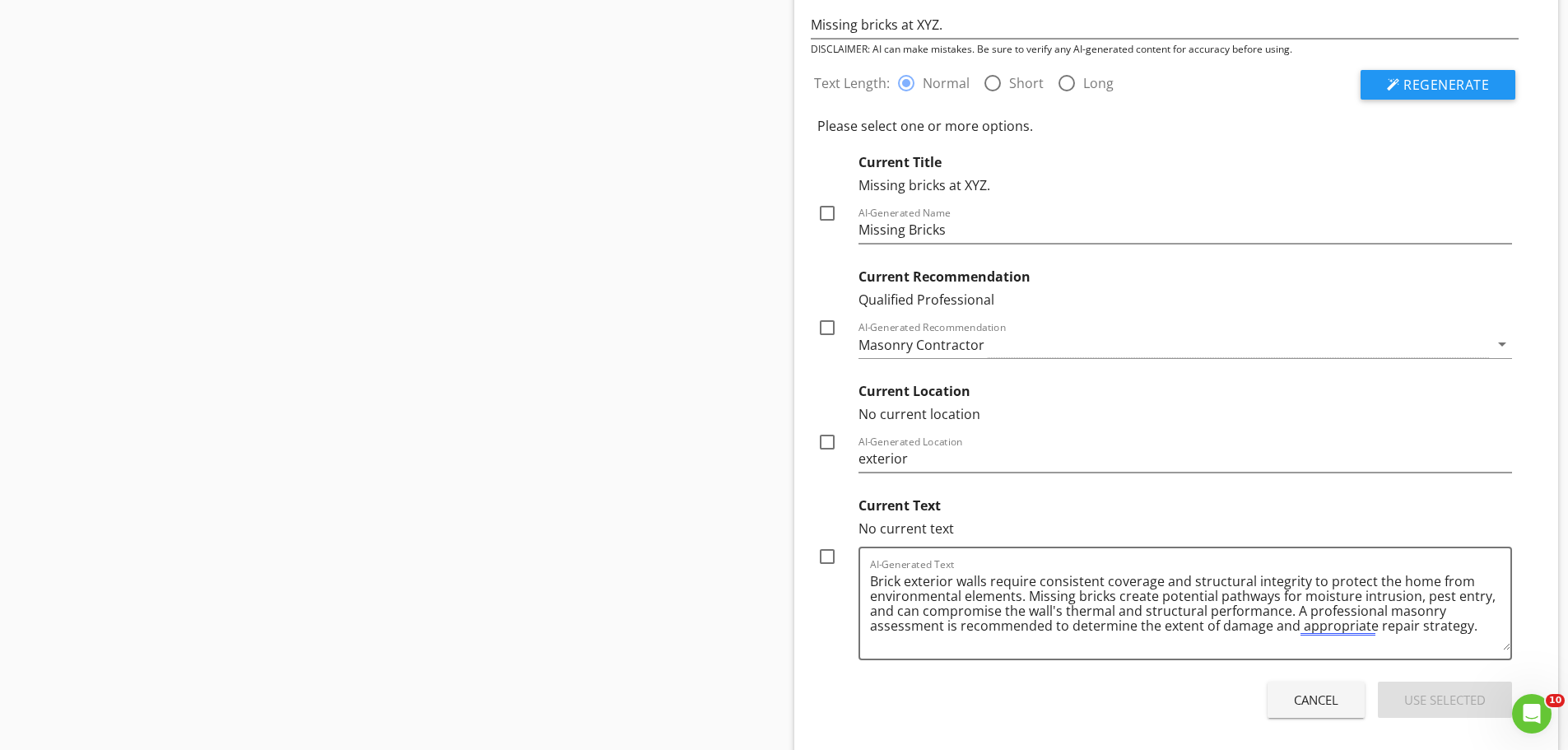
click at [822, 328] on div at bounding box center [827, 327] width 28 height 28
checkbox input "true"
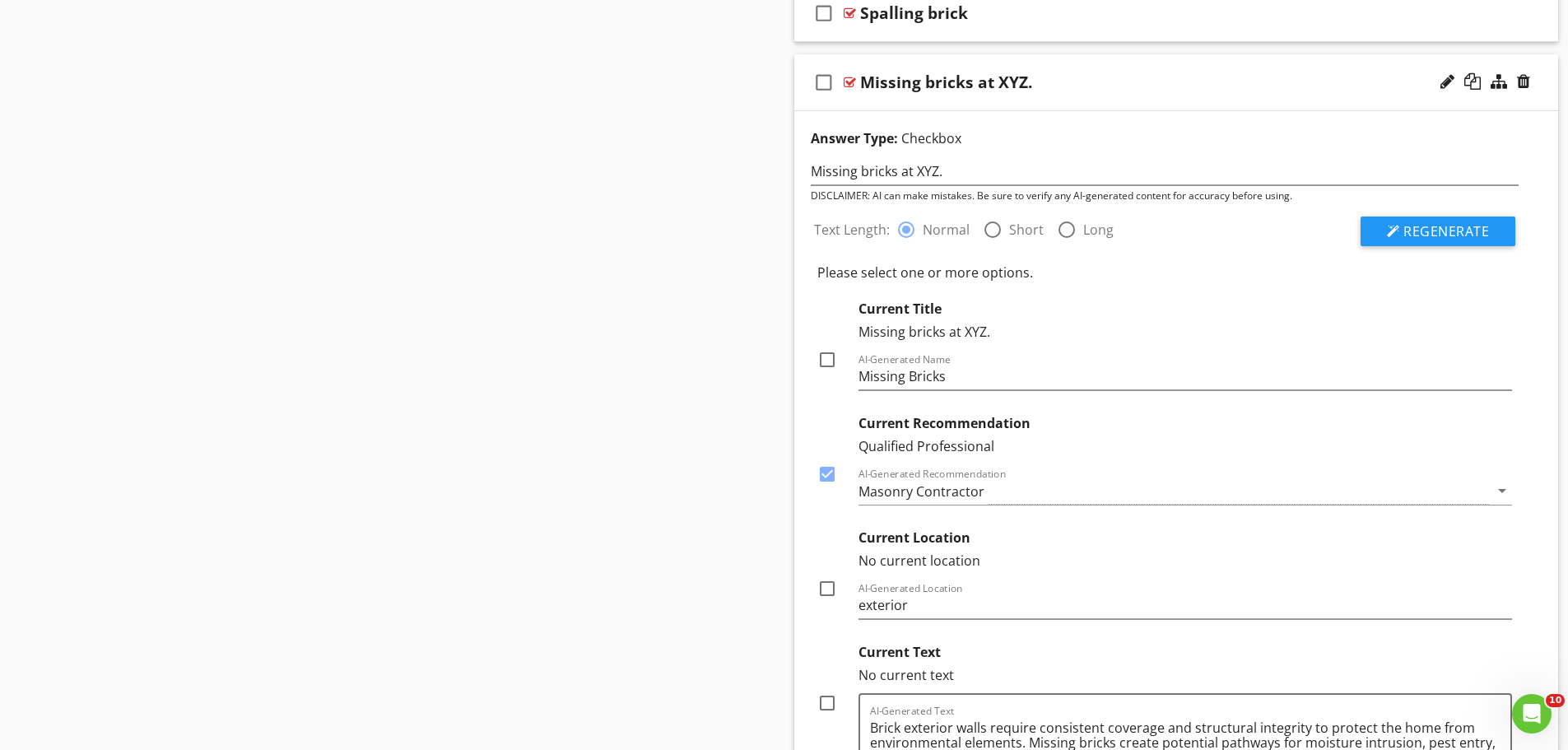
scroll to position [4283, 0]
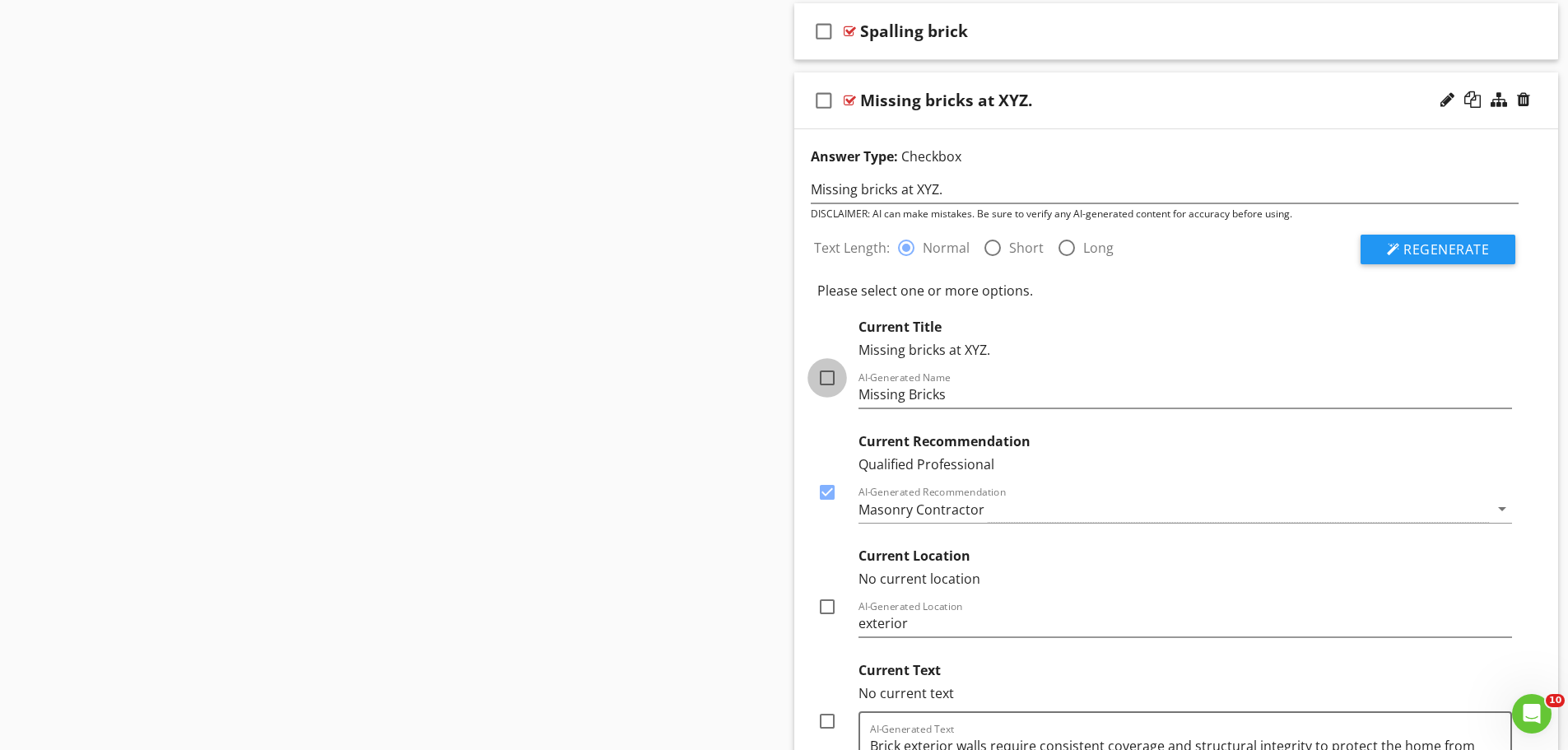
click at [829, 379] on div at bounding box center [827, 378] width 28 height 28
checkbox input "true"
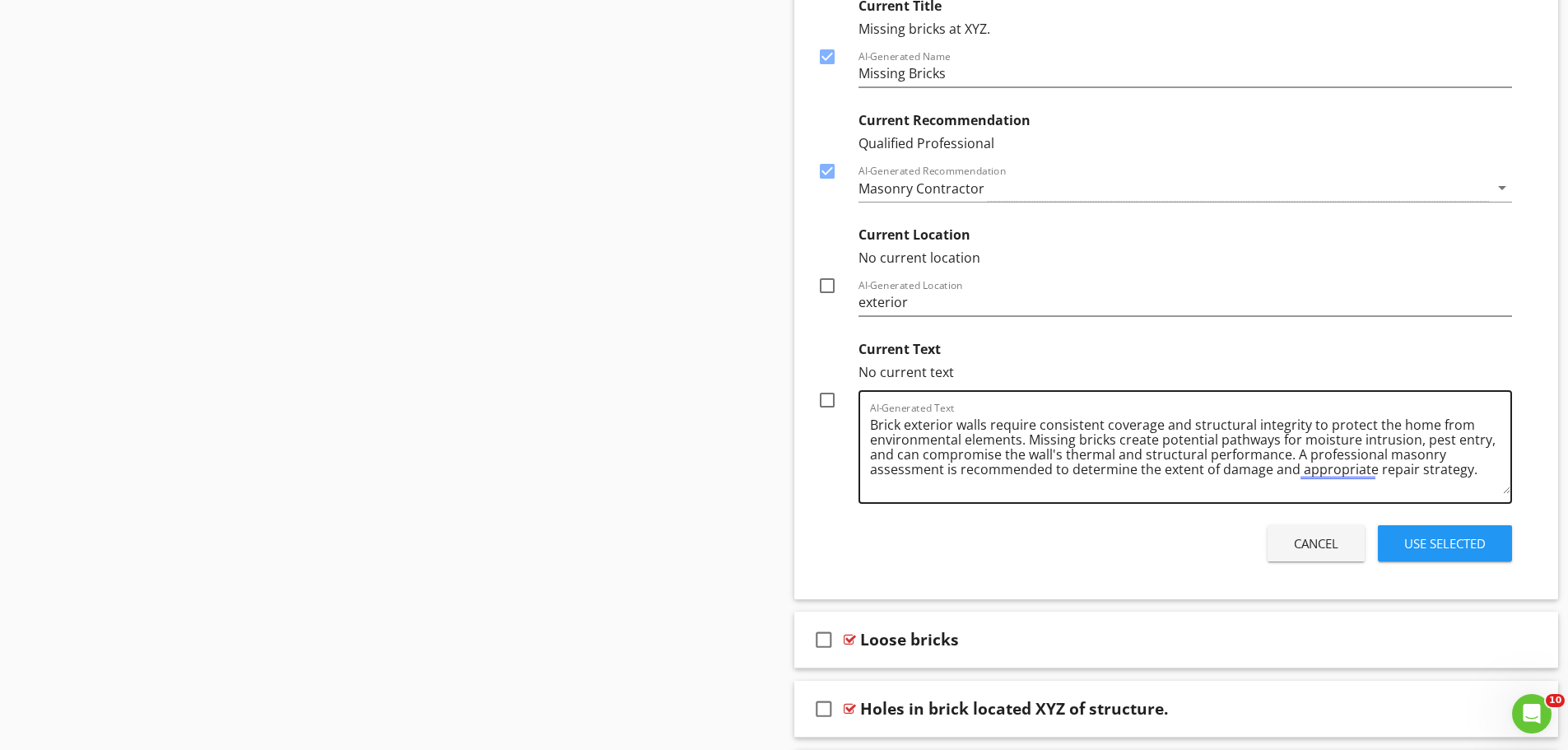
scroll to position [4613, 0]
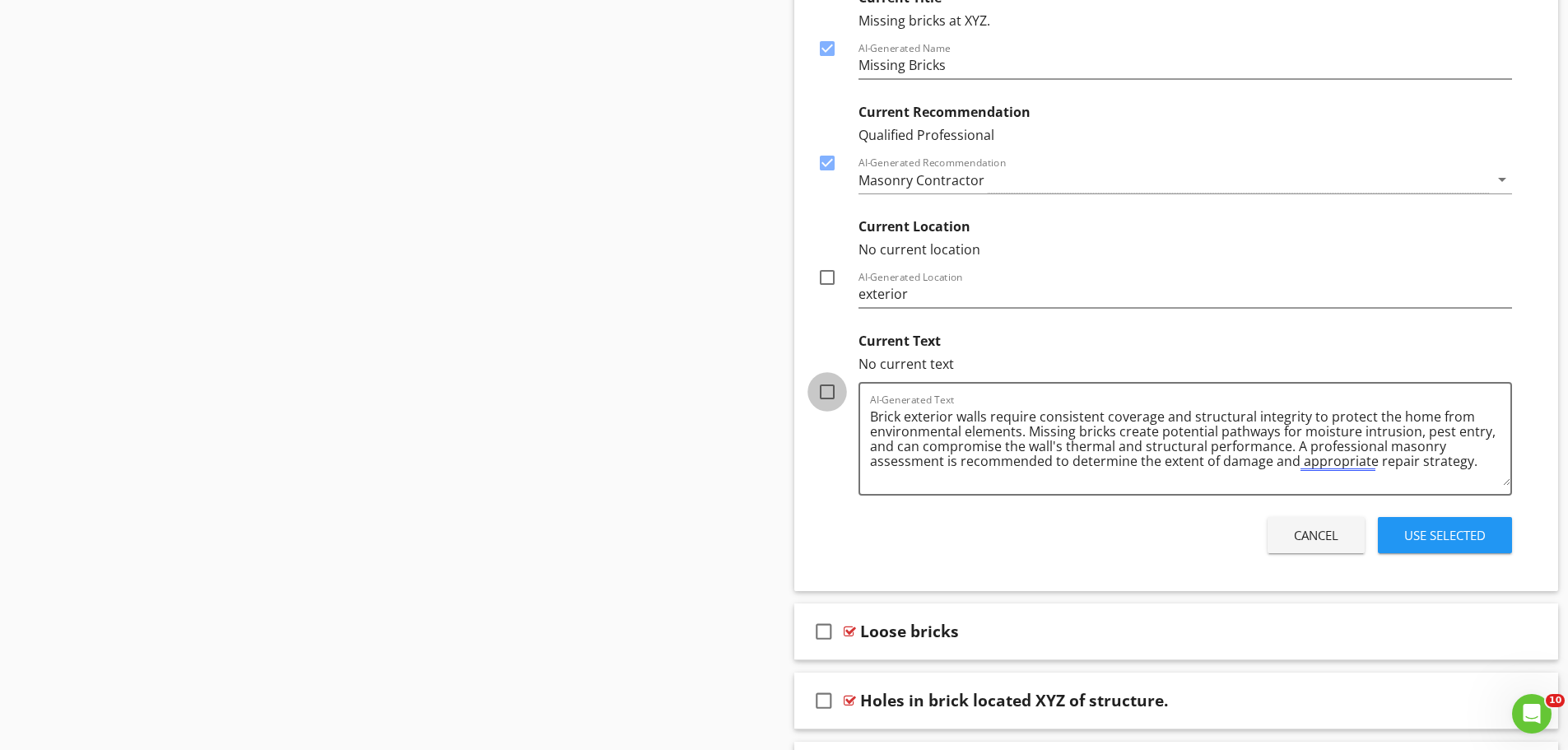
click at [825, 389] on div at bounding box center [827, 392] width 28 height 28
checkbox input "true"
click at [1425, 538] on div "Use Selected" at bounding box center [1445, 535] width 81 height 19
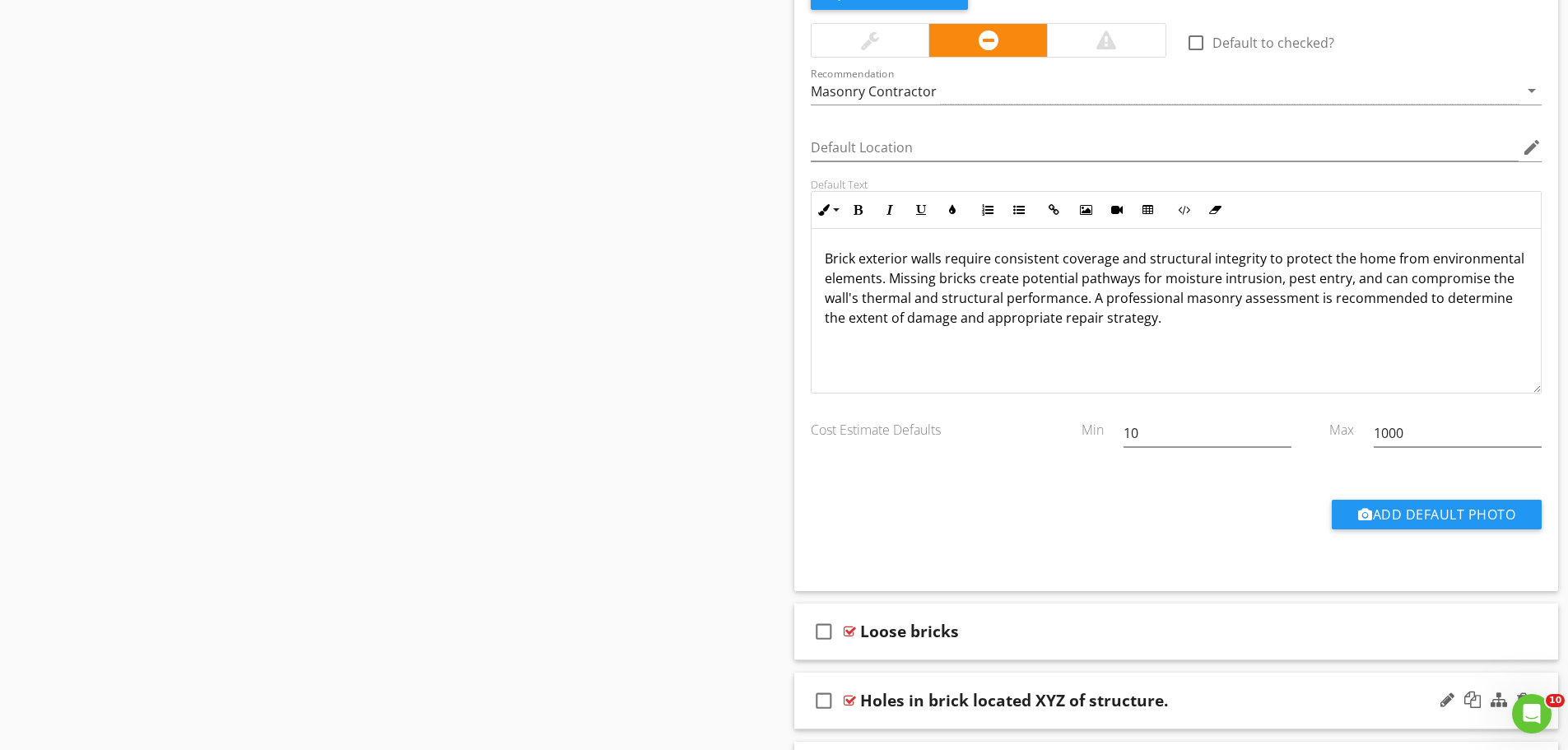
scroll to position [4447, 0]
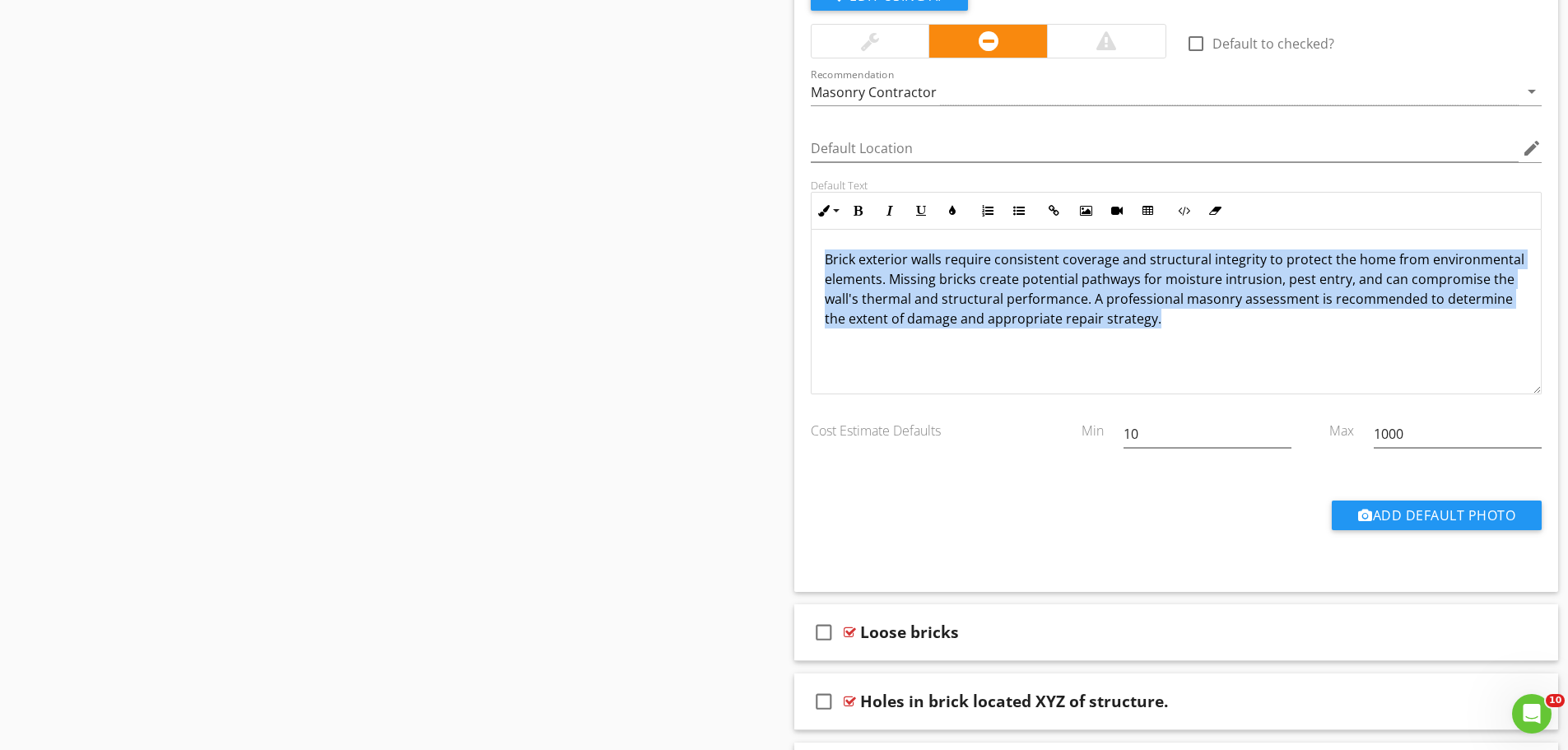
drag, startPoint x: 1194, startPoint y: 320, endPoint x: 815, endPoint y: 257, distance: 384.2
click at [815, 257] on div "Brick exterior walls require consistent coverage and structural integrity to pr…" at bounding box center [1176, 312] width 730 height 165
copy p "Brick exterior walls require consistent coverage and structural integrity to pr…"
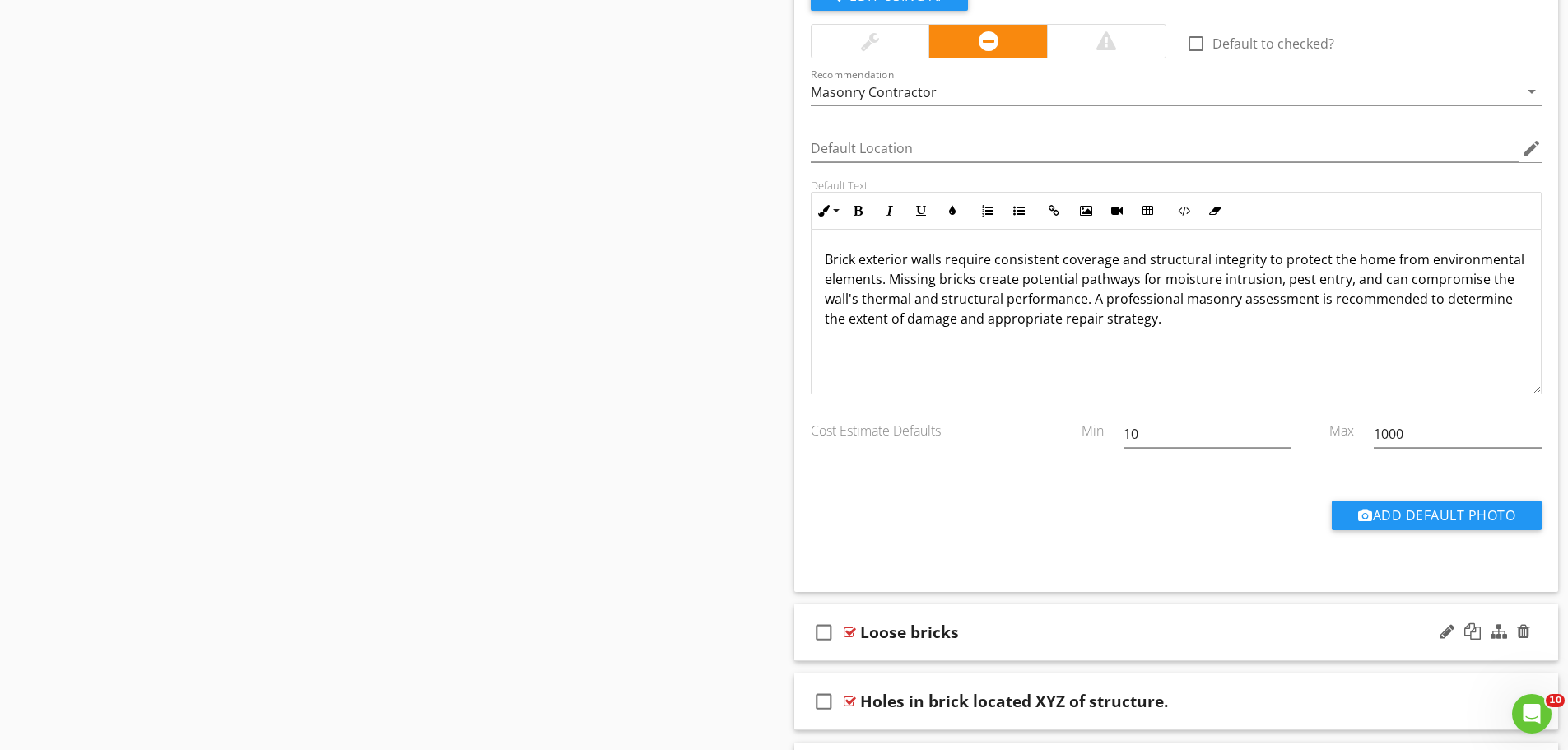
click at [1034, 646] on div "check_box_outline_blank Loose bricks" at bounding box center [1177, 633] width 765 height 57
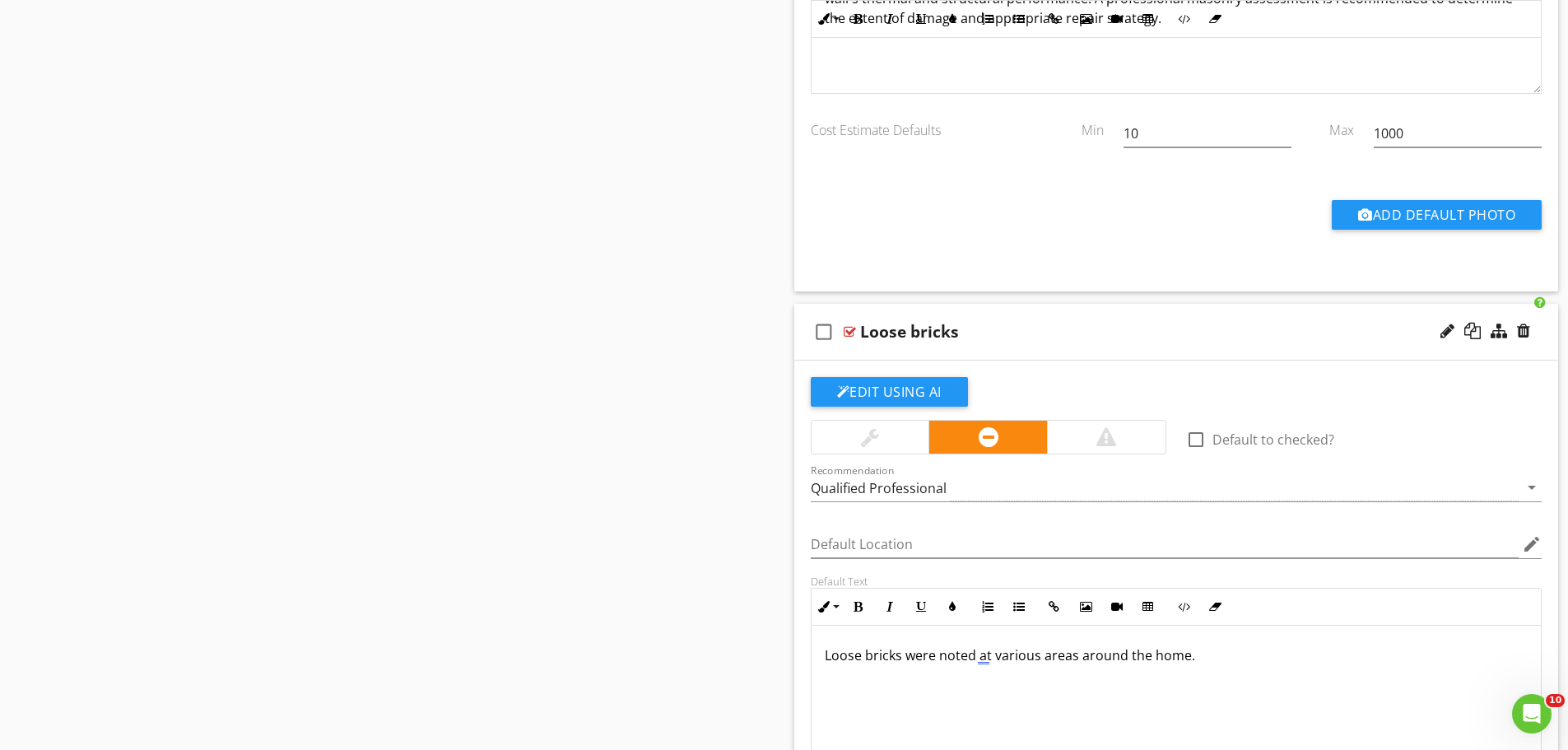
scroll to position [4777, 0]
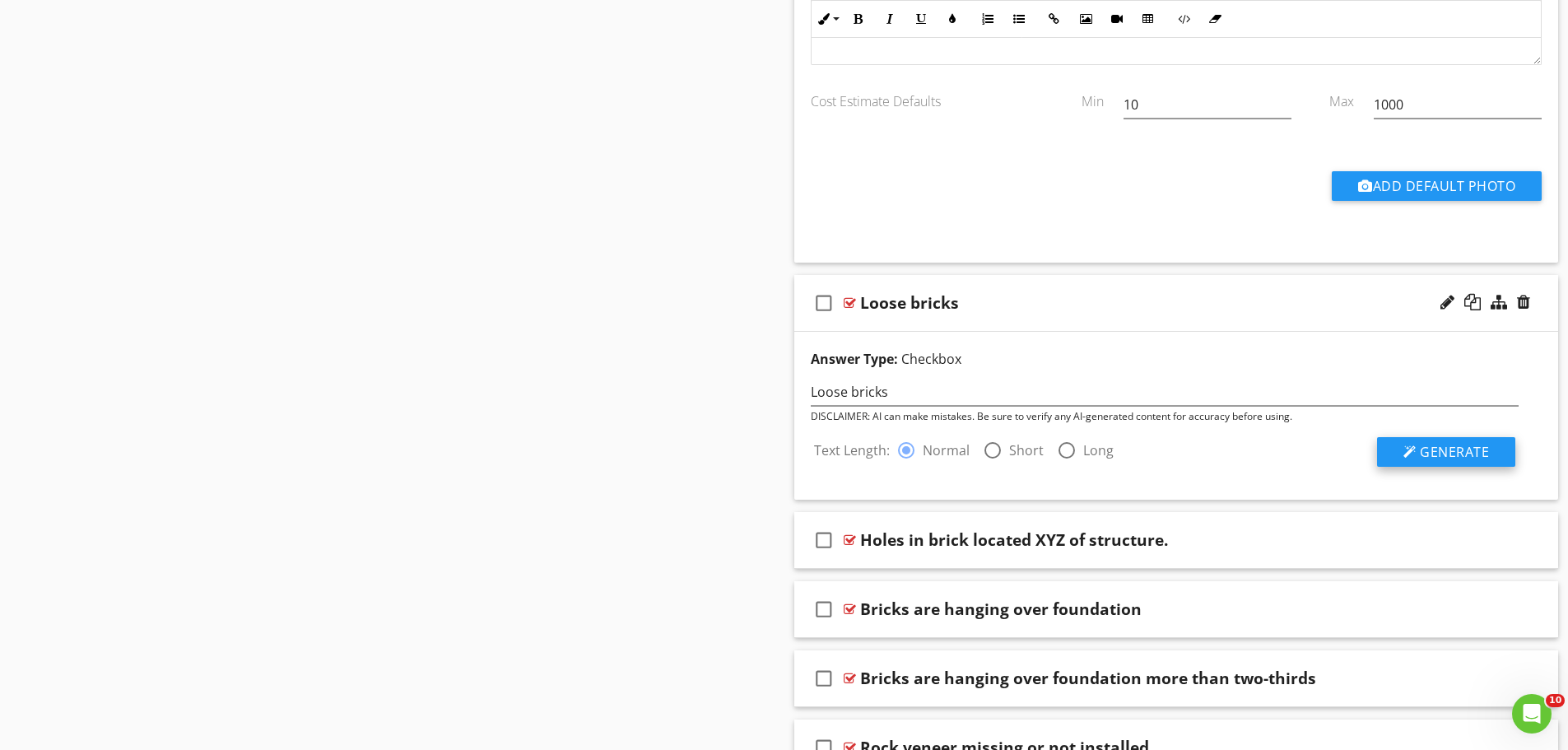
click at [1428, 443] on span "Generate" at bounding box center [1455, 451] width 70 height 18
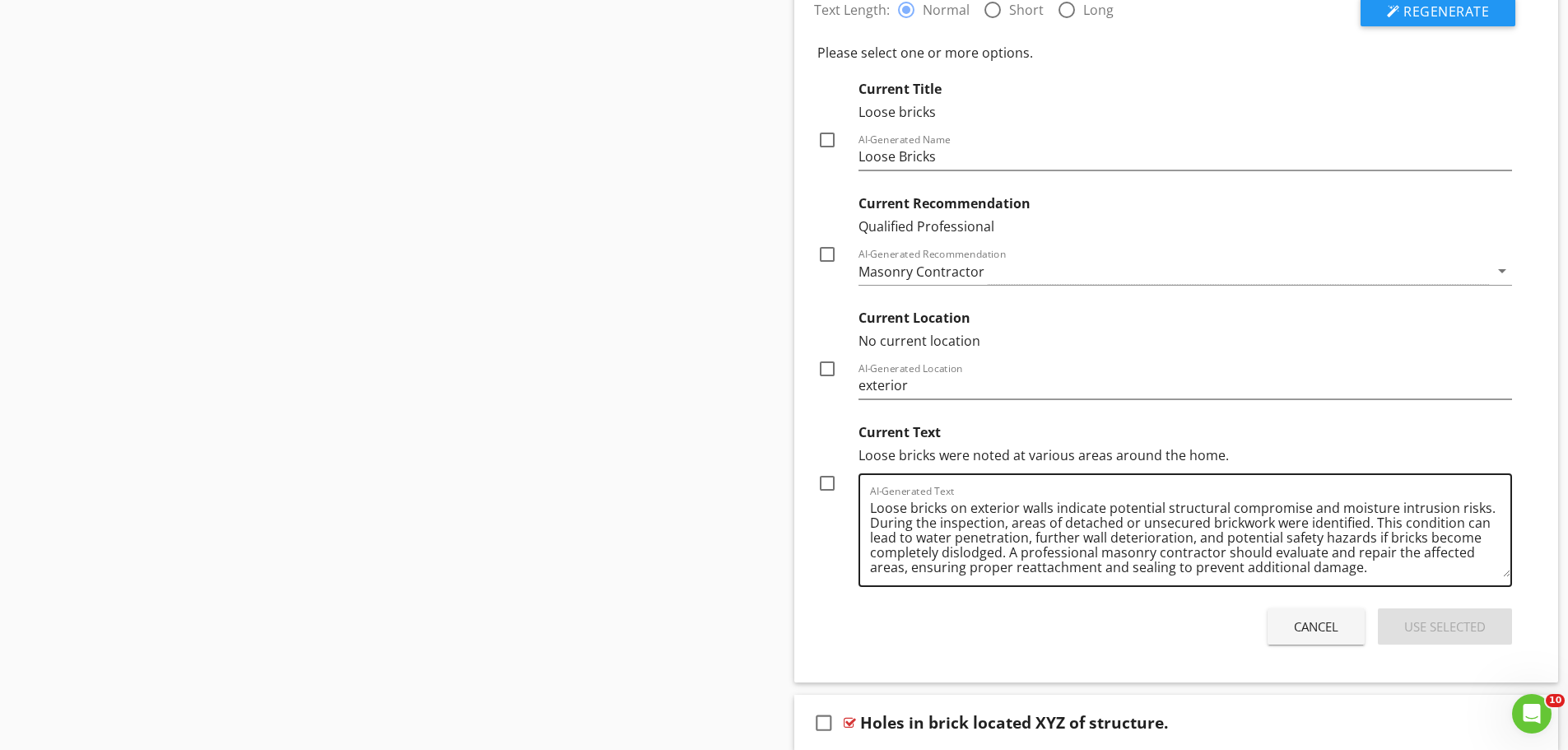
scroll to position [5189, 0]
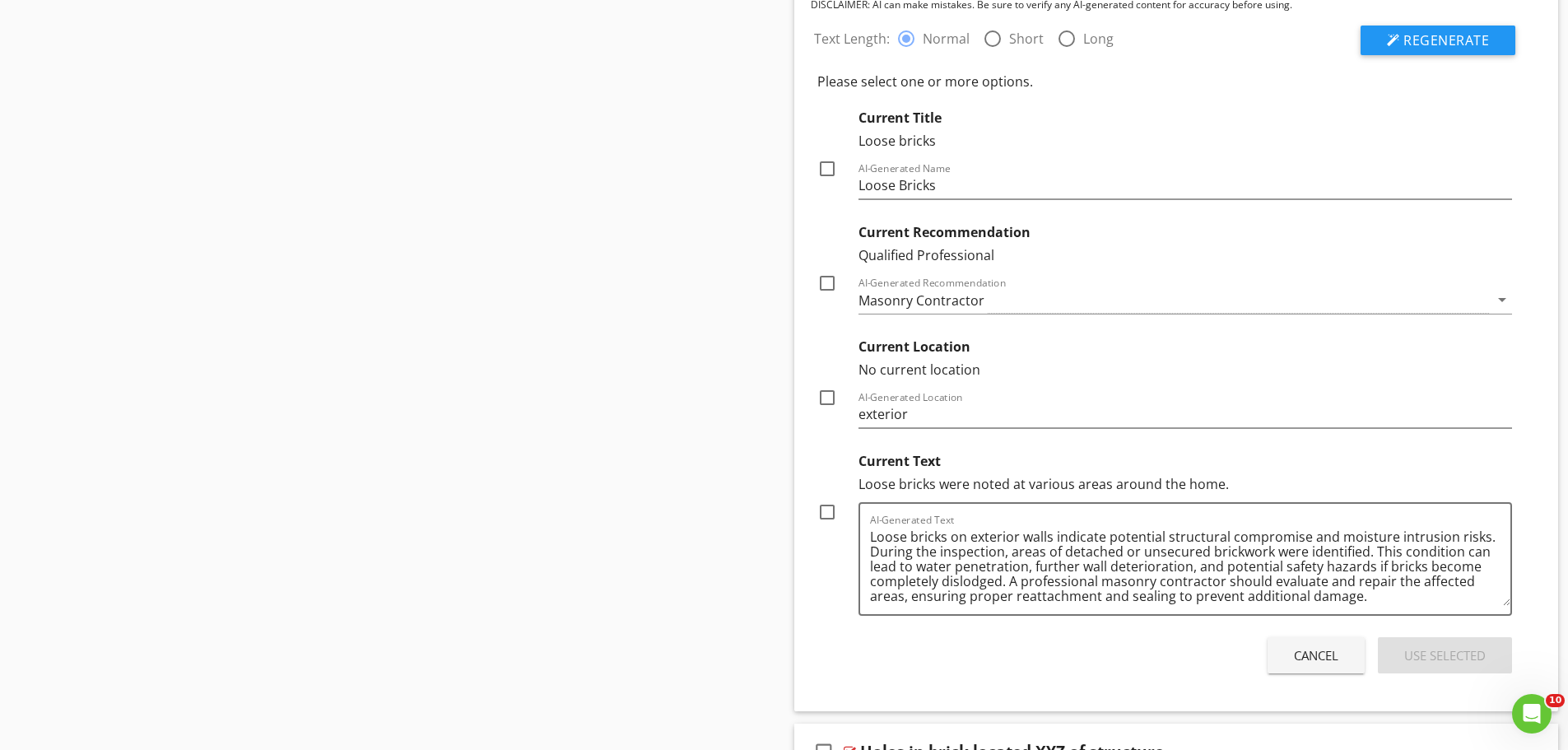
click at [828, 168] on div at bounding box center [827, 169] width 28 height 28
checkbox input "true"
click at [832, 283] on div at bounding box center [827, 283] width 28 height 28
checkbox input "true"
click at [832, 512] on div at bounding box center [827, 512] width 28 height 28
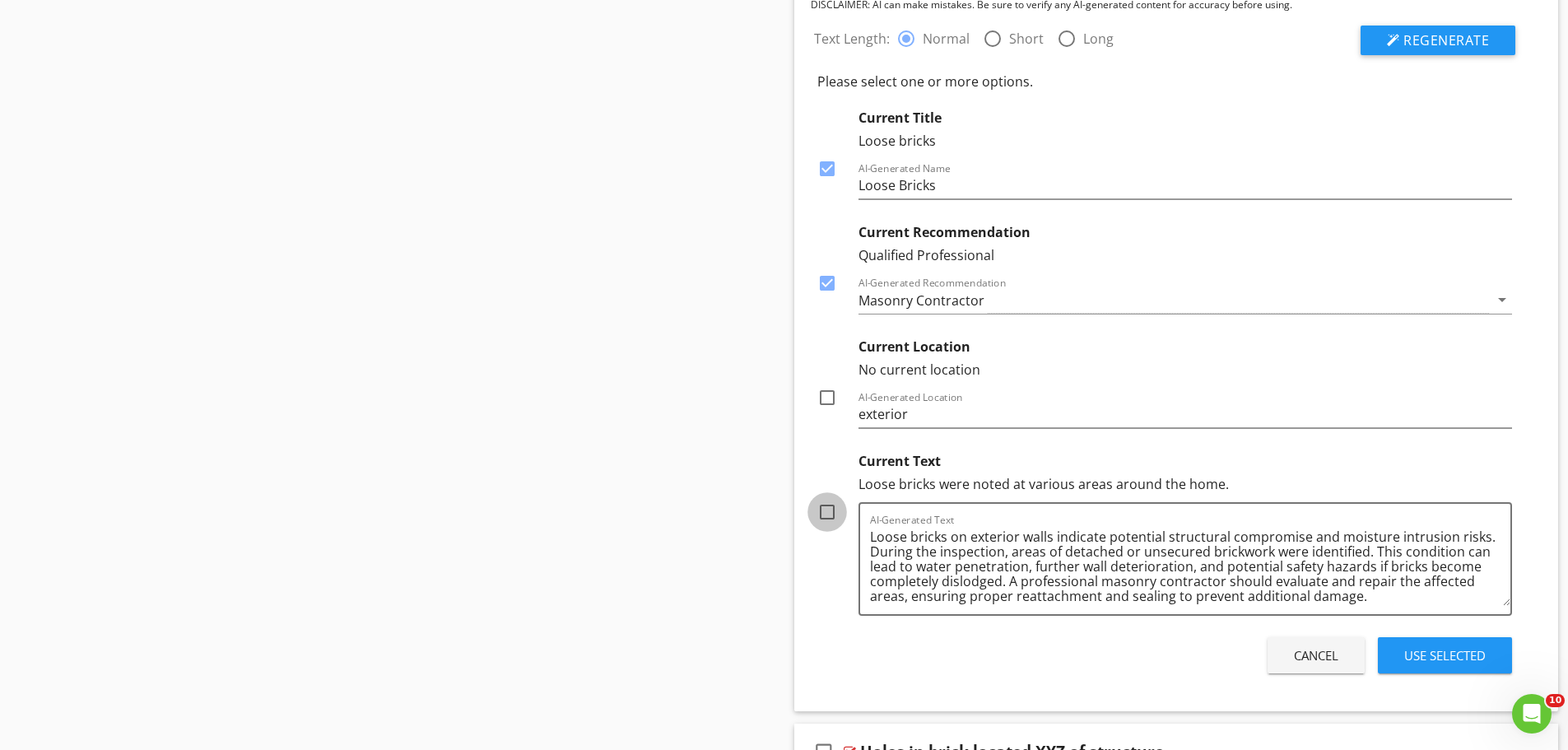
checkbox input "true"
click at [1439, 661] on div "Use Selected" at bounding box center [1445, 656] width 81 height 19
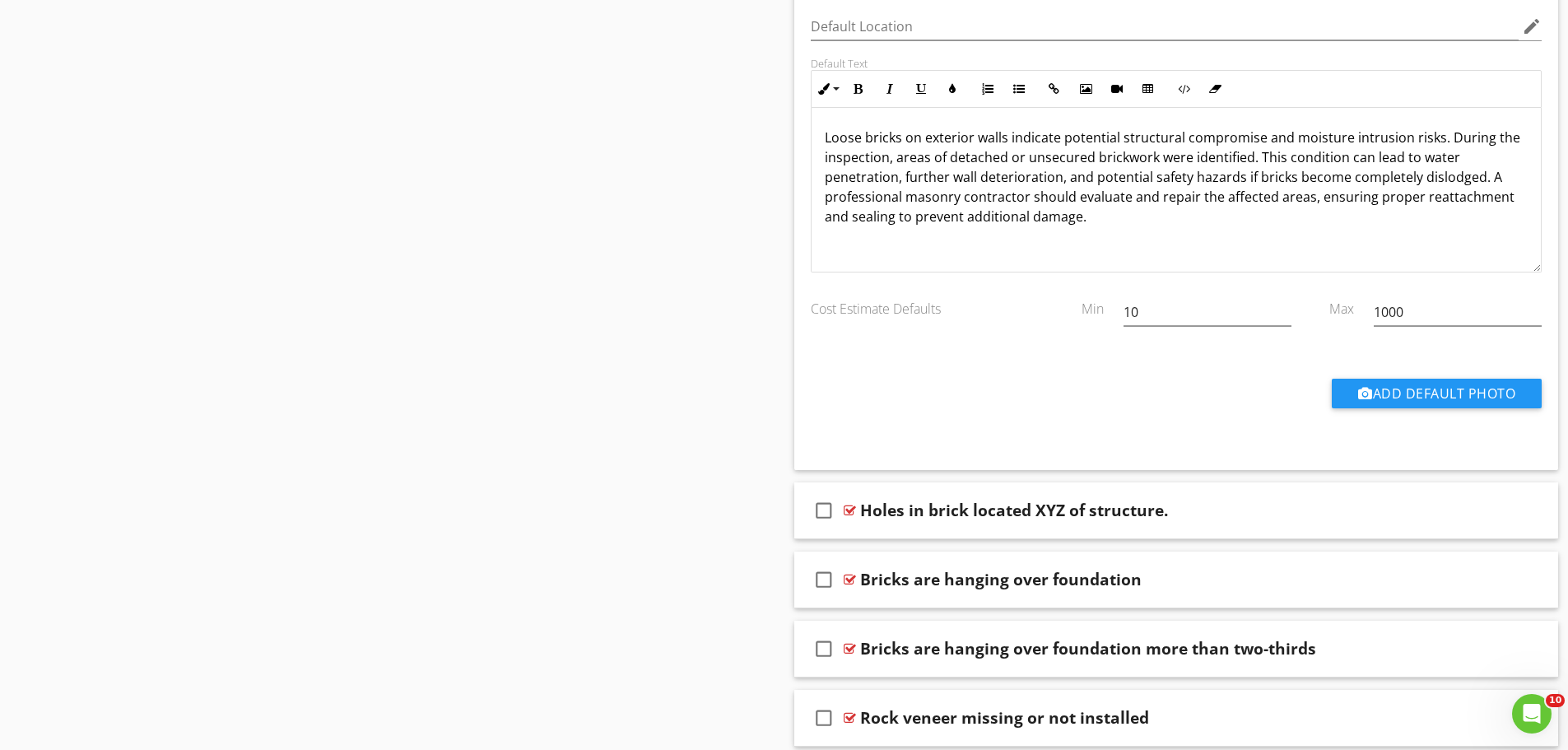
scroll to position [5271, 0]
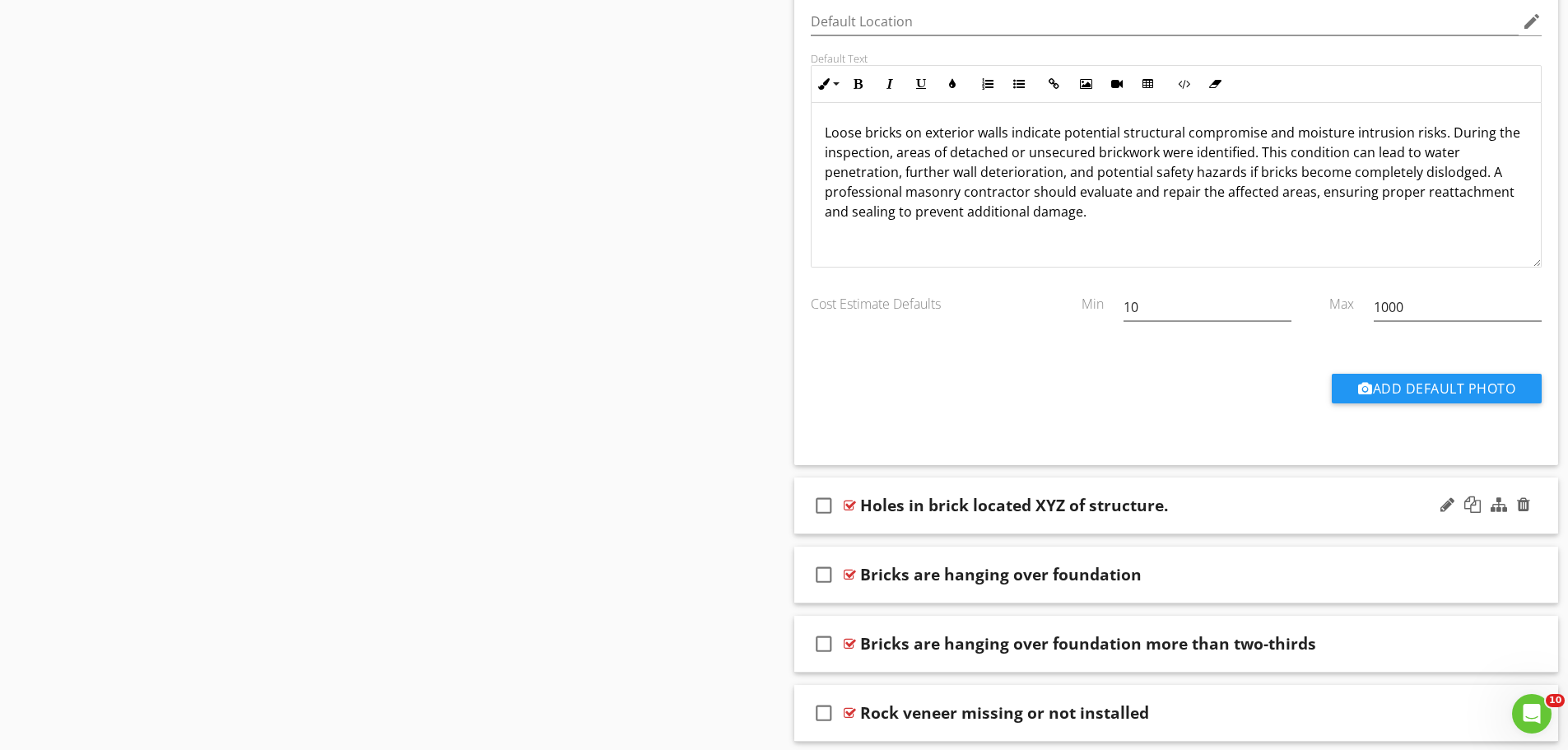
click at [907, 523] on div "check_box_outline_blank Holes in brick located XYZ of structure." at bounding box center [1177, 506] width 765 height 57
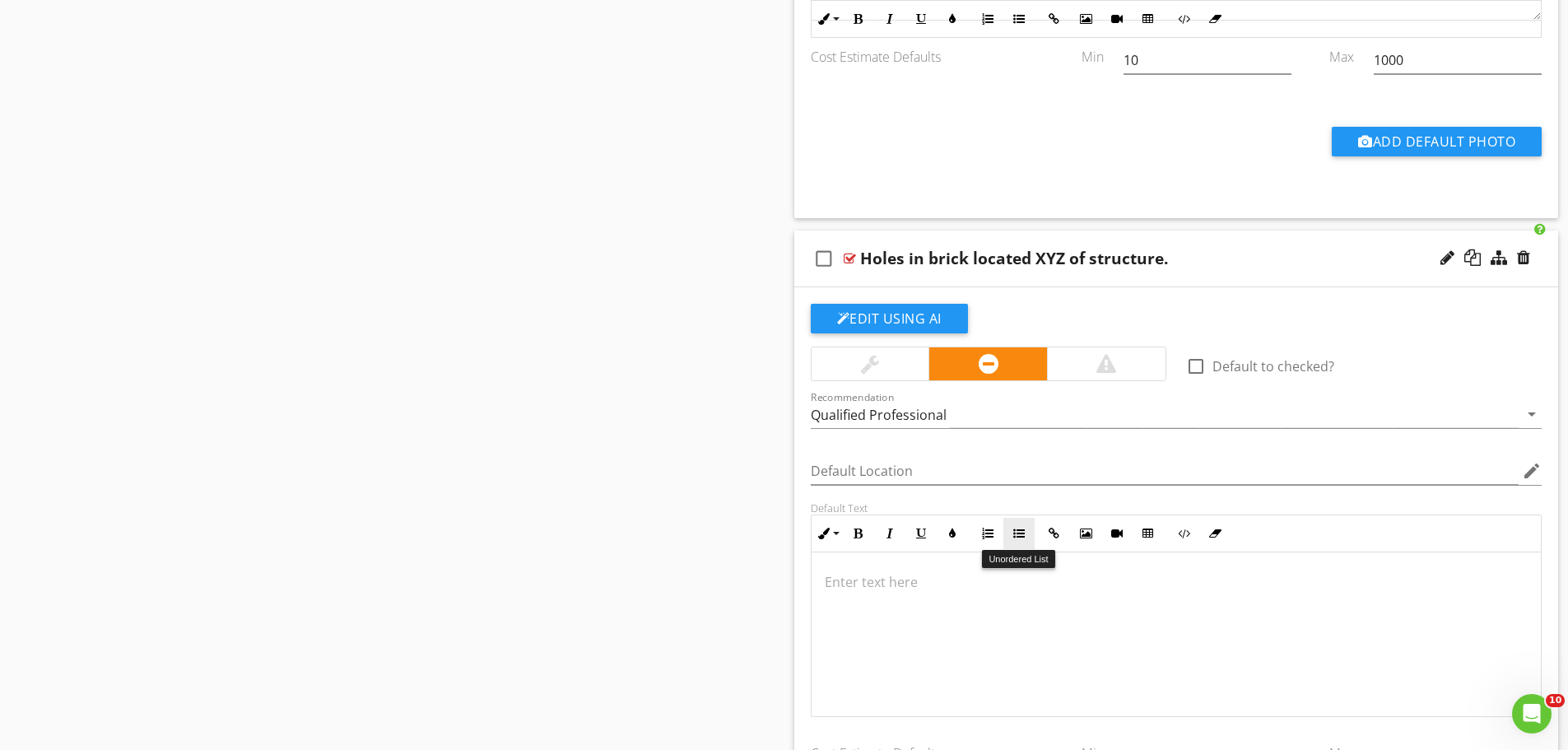
scroll to position [5436, 0]
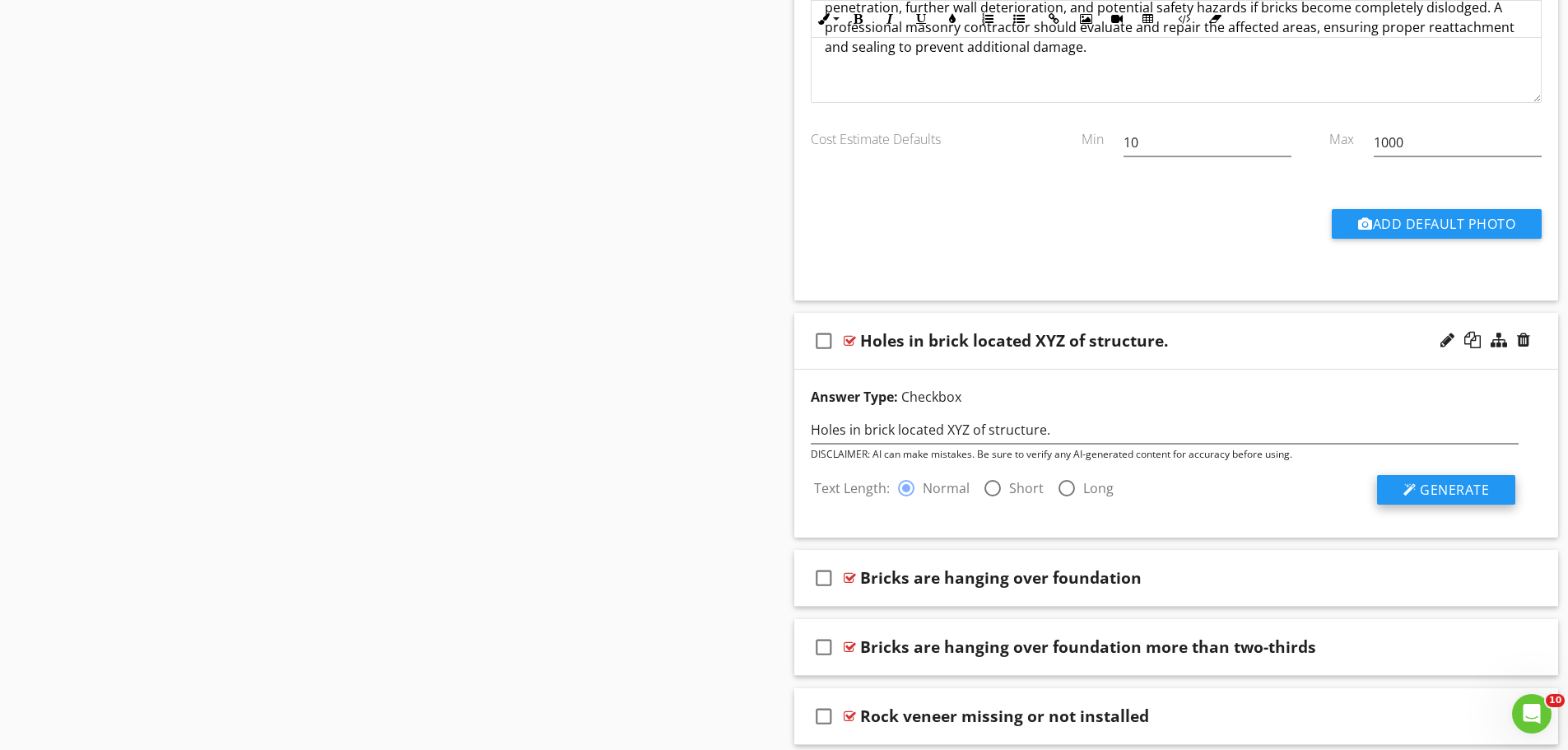
click at [1450, 490] on span "Generate" at bounding box center [1455, 490] width 70 height 18
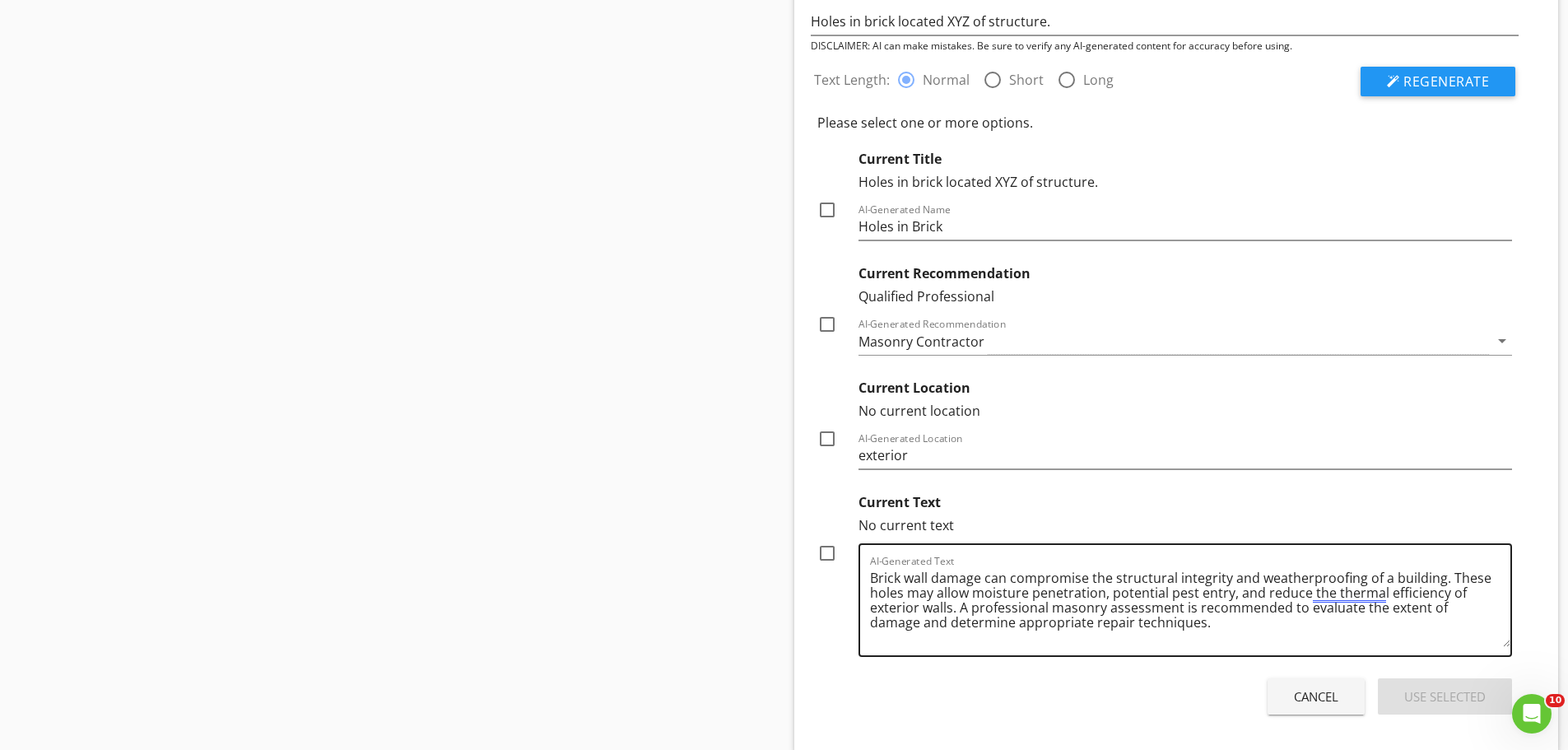
scroll to position [5848, 0]
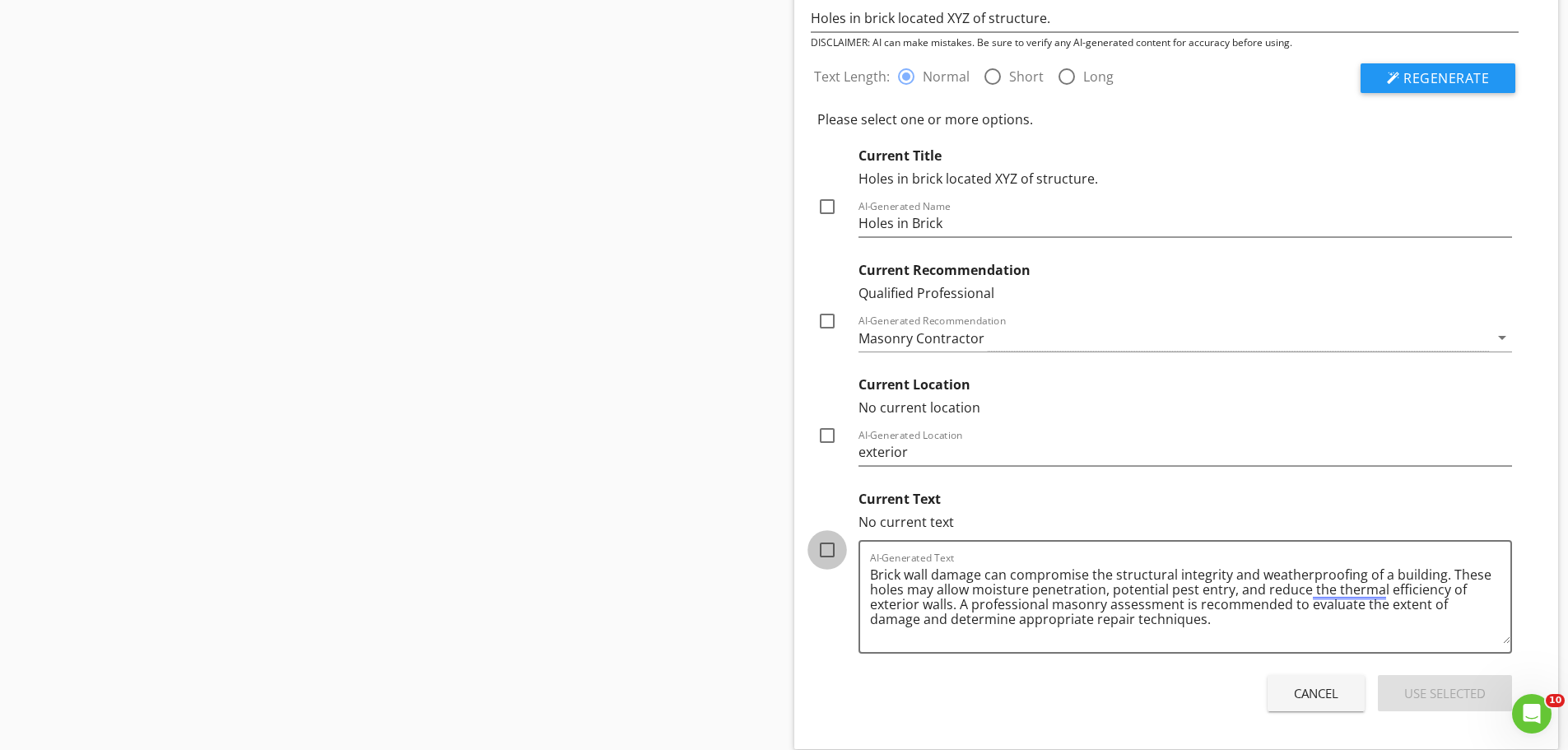
click at [828, 551] on div at bounding box center [827, 550] width 28 height 28
checkbox input "true"
click at [825, 326] on div at bounding box center [827, 321] width 28 height 28
checkbox input "true"
click at [825, 202] on div at bounding box center [827, 206] width 28 height 28
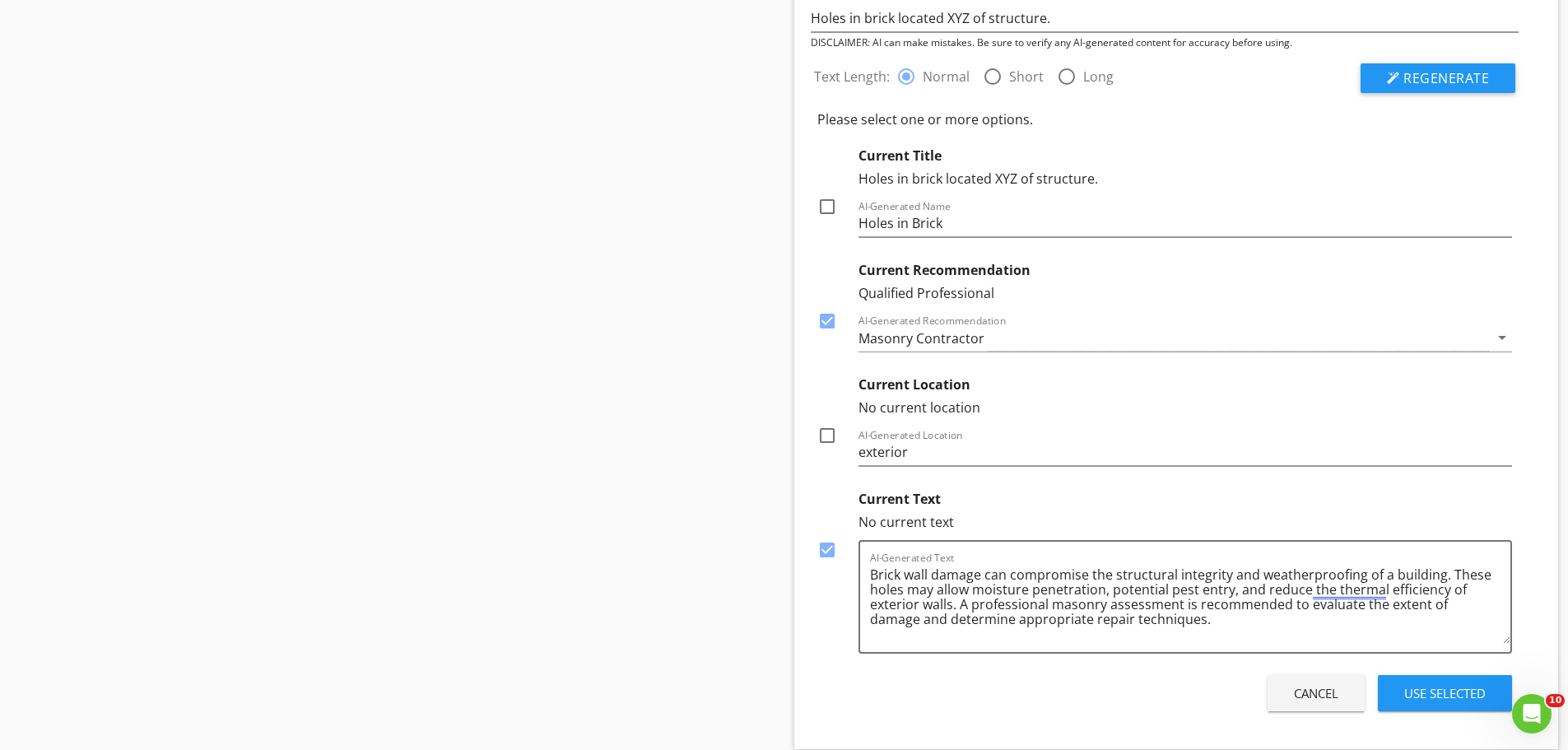
checkbox input "true"
click at [1437, 695] on div "Use Selected" at bounding box center [1445, 694] width 81 height 19
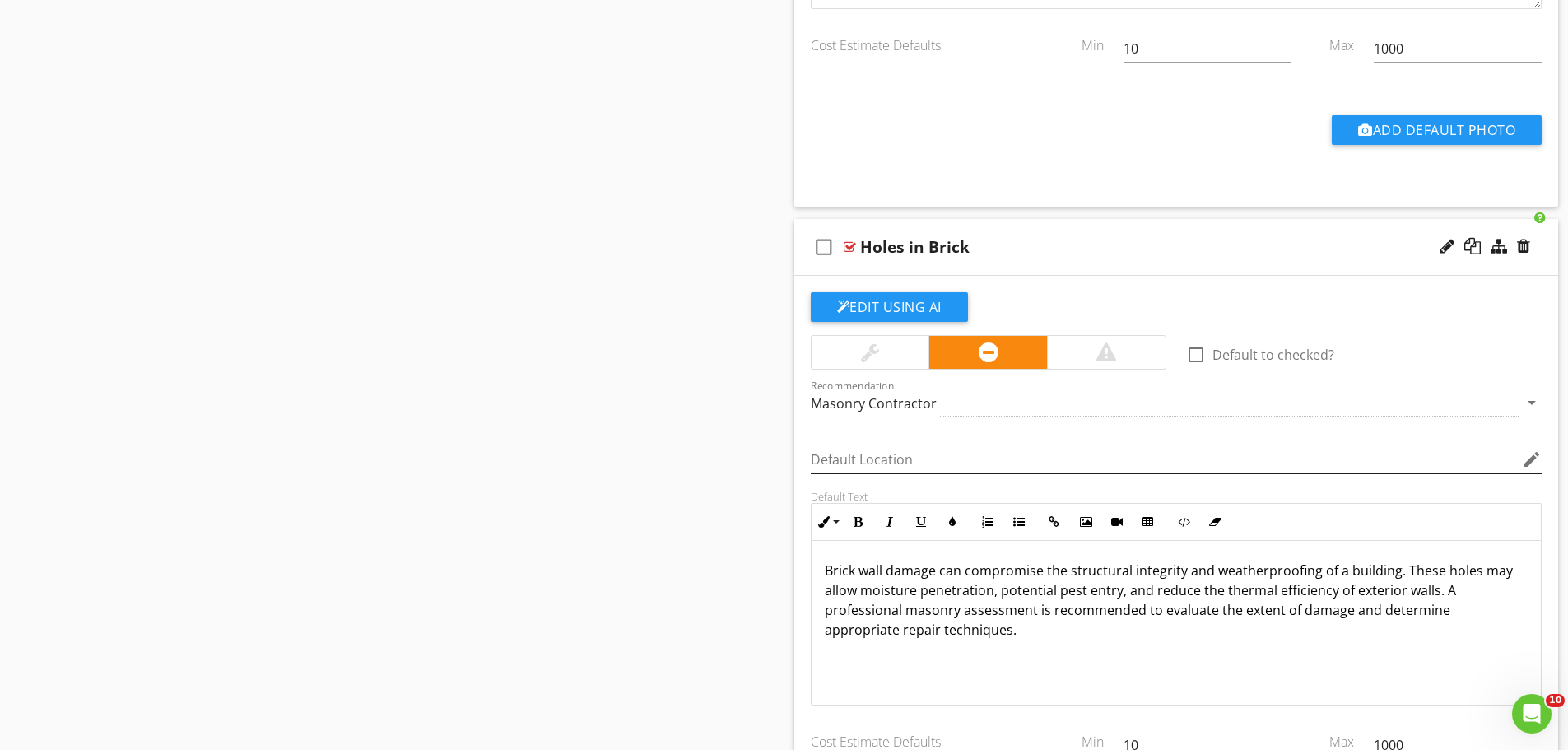
scroll to position [5436, 0]
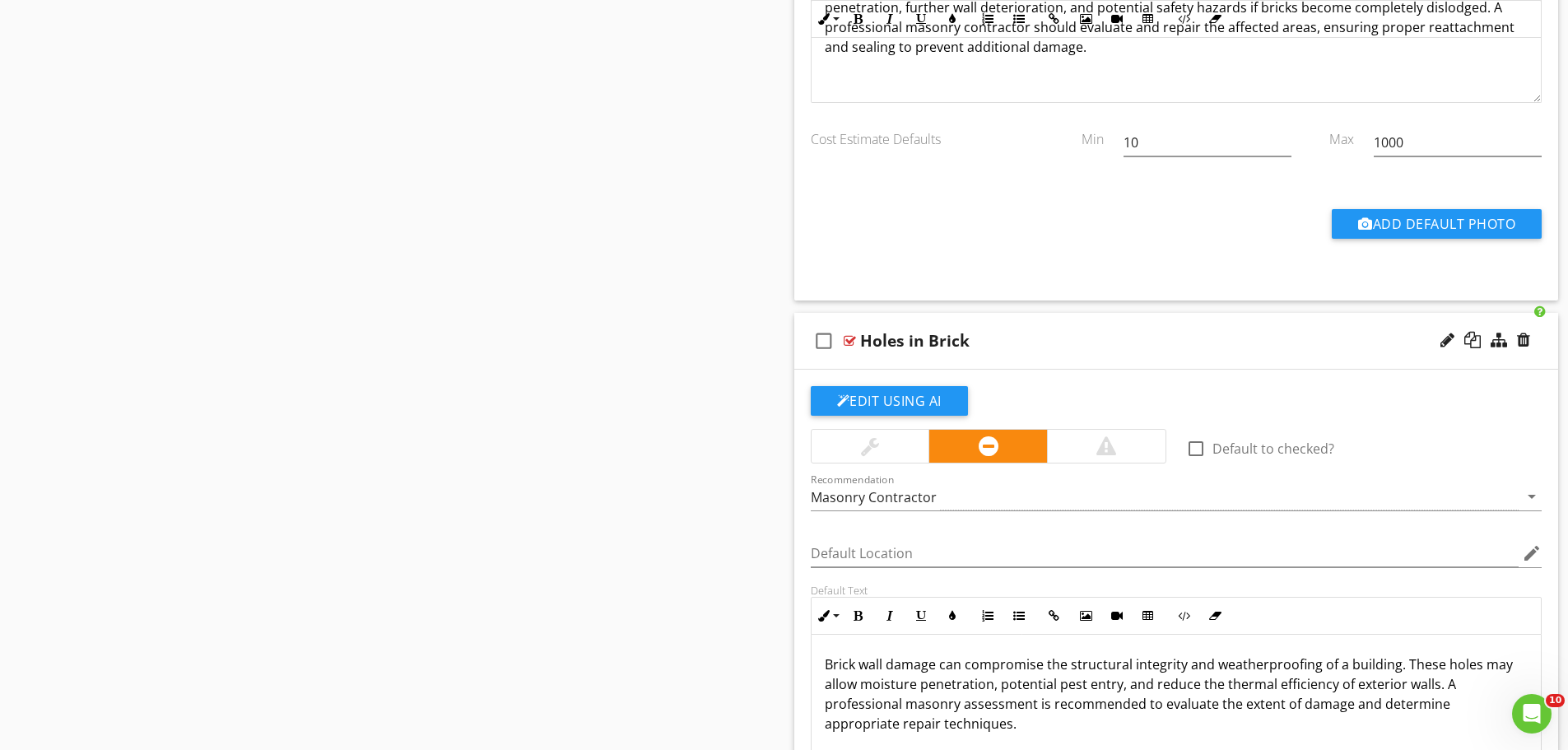
click at [1032, 346] on div "Holes in Brick" at bounding box center [1134, 340] width 549 height 20
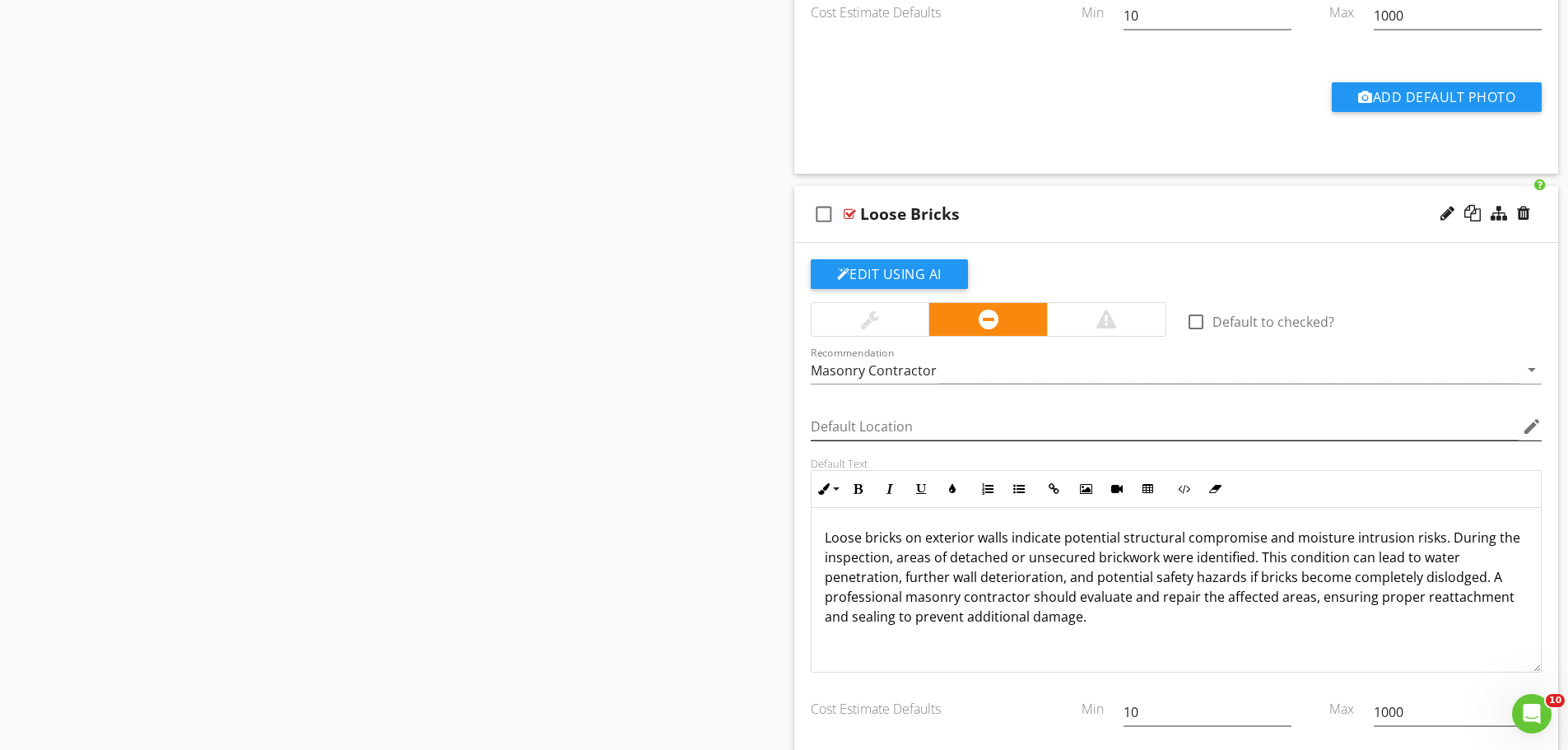
scroll to position [4860, 0]
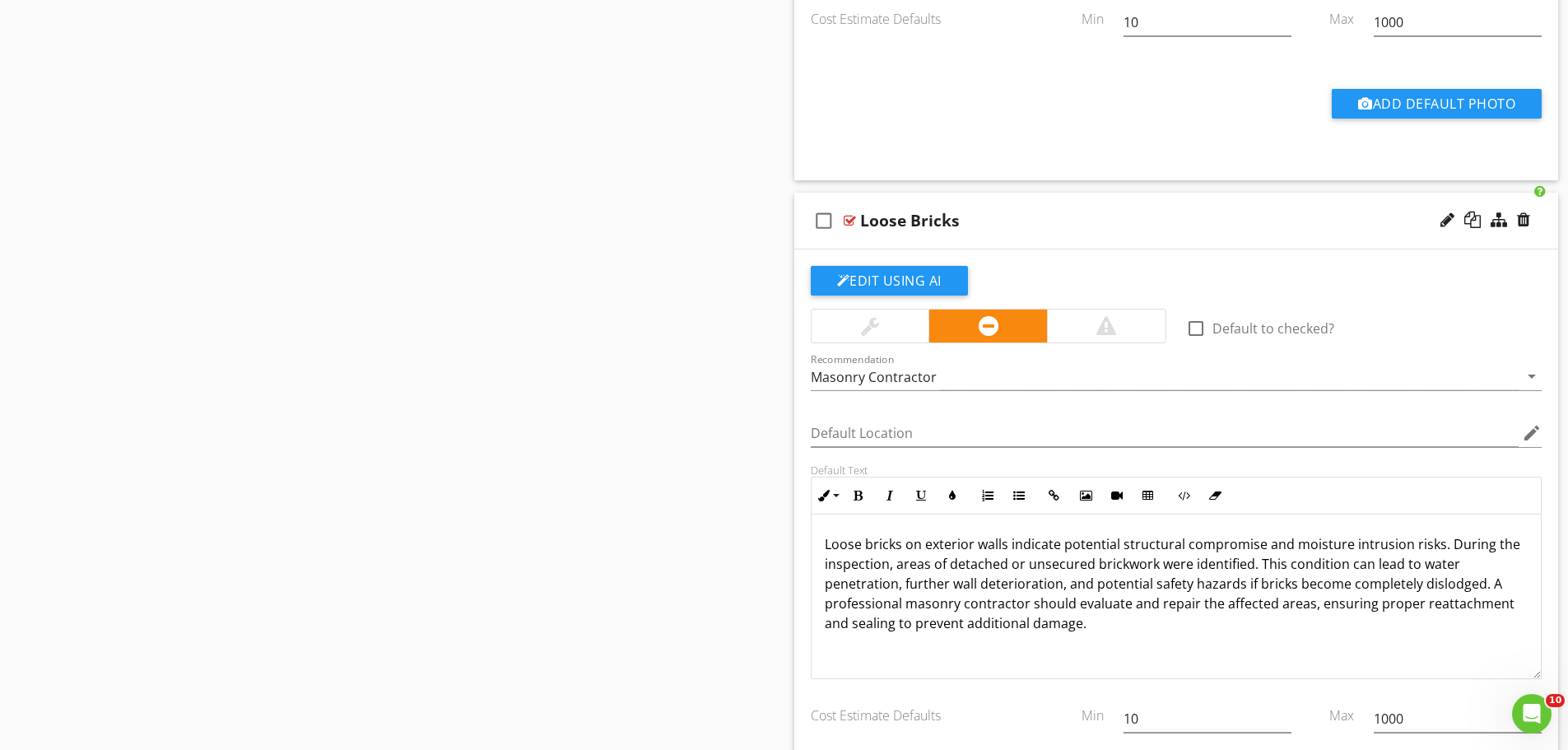
click at [1055, 223] on div "Loose Bricks" at bounding box center [1134, 221] width 549 height 20
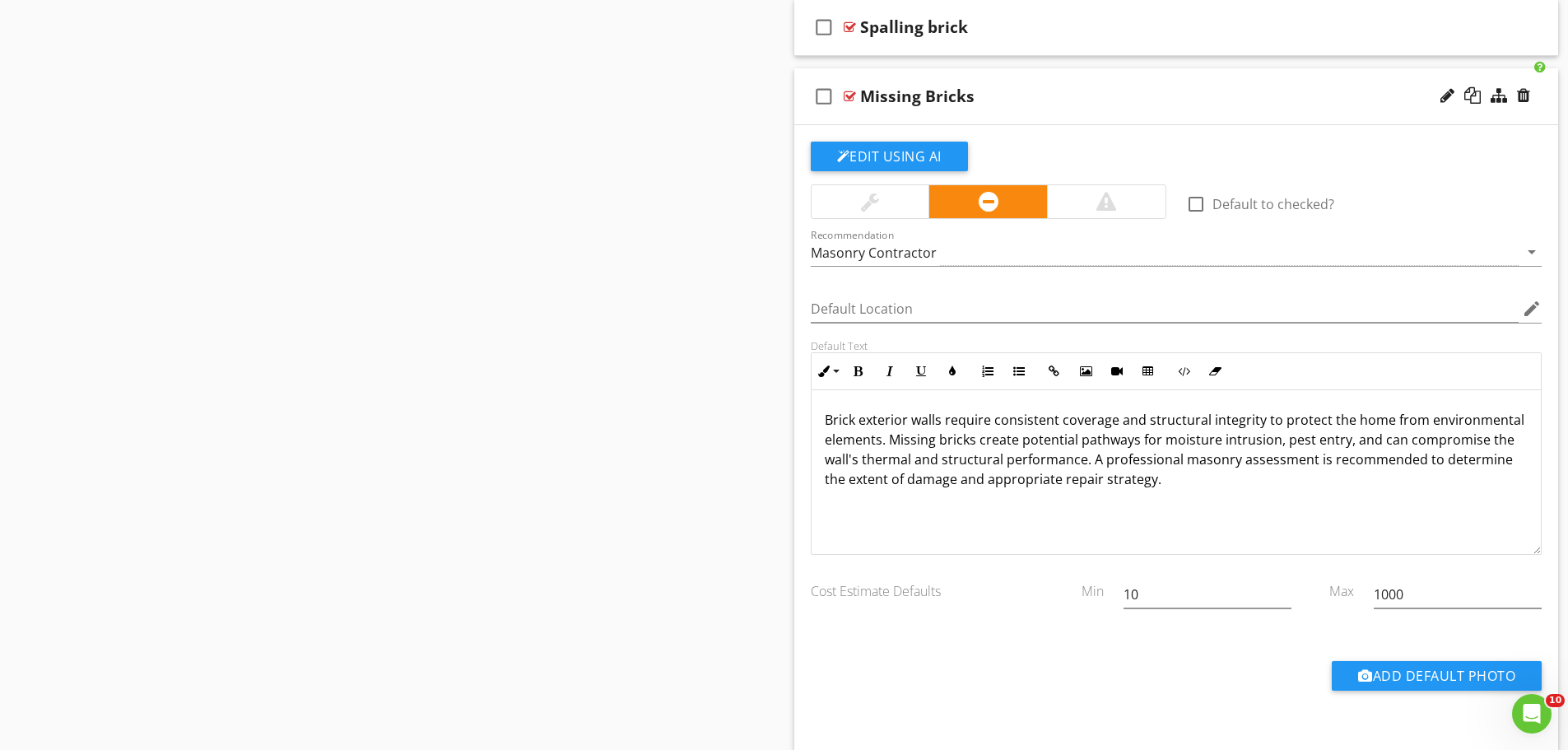
scroll to position [4201, 0]
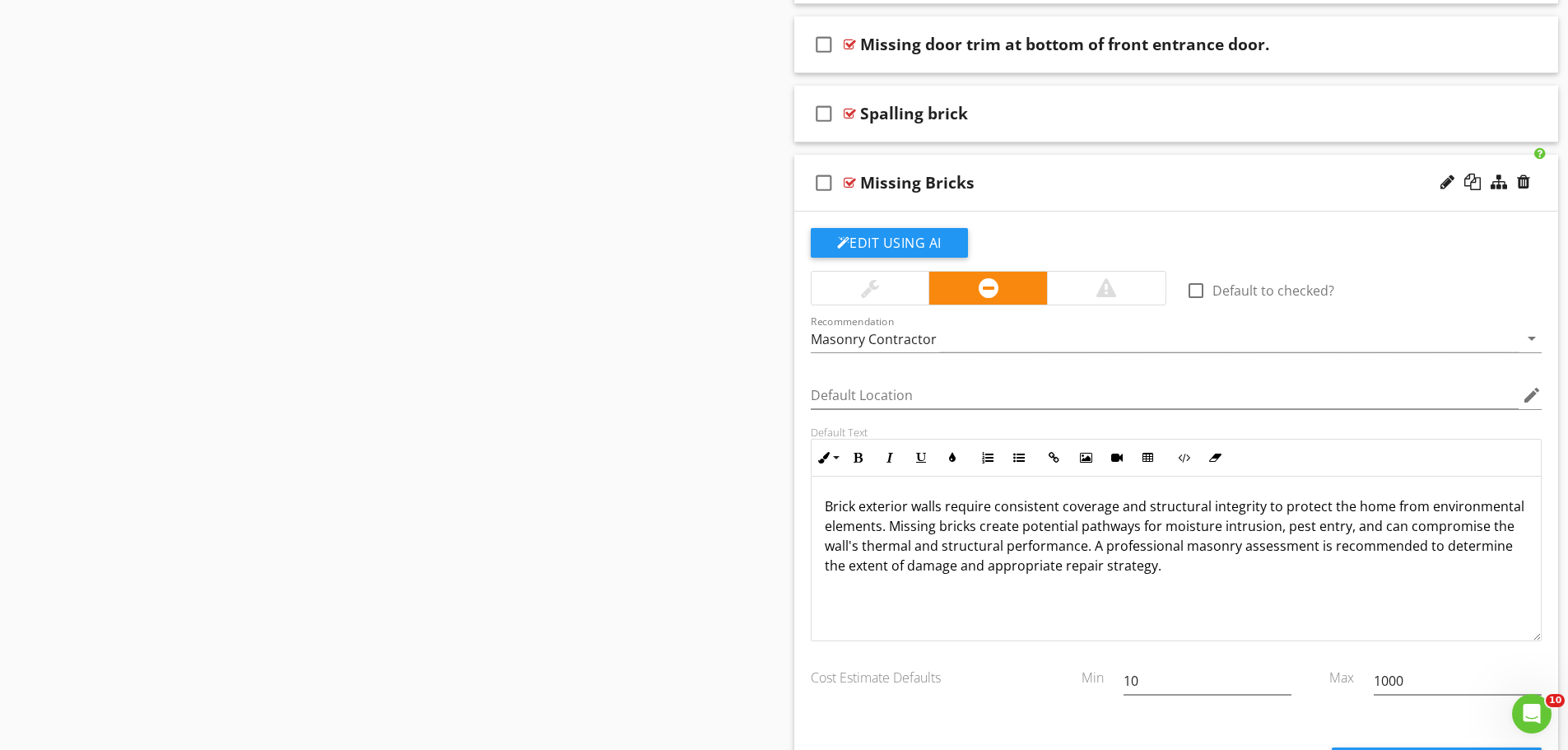
click at [1017, 199] on div "check_box_outline_blank Missing Bricks" at bounding box center [1177, 183] width 765 height 57
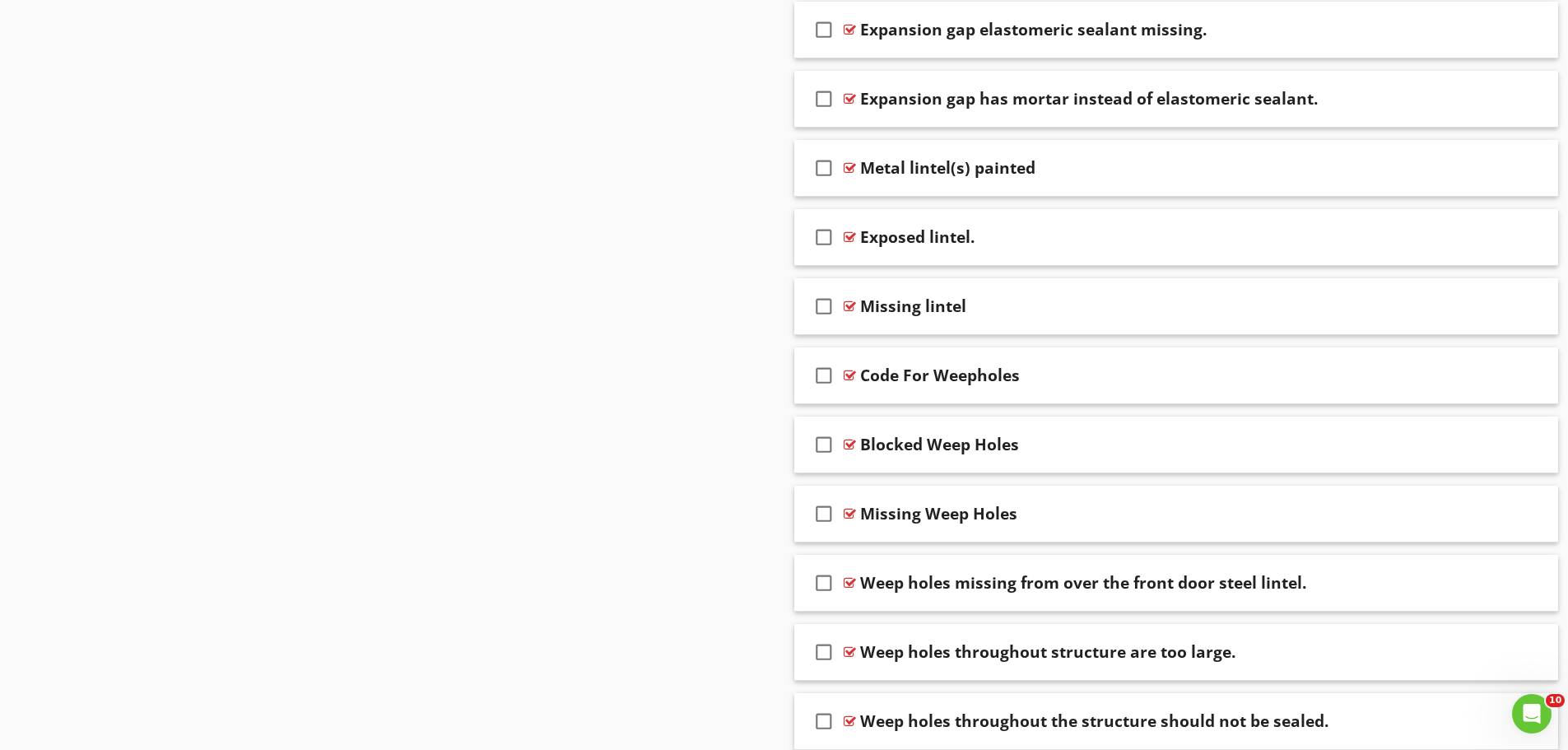
scroll to position [1895, 0]
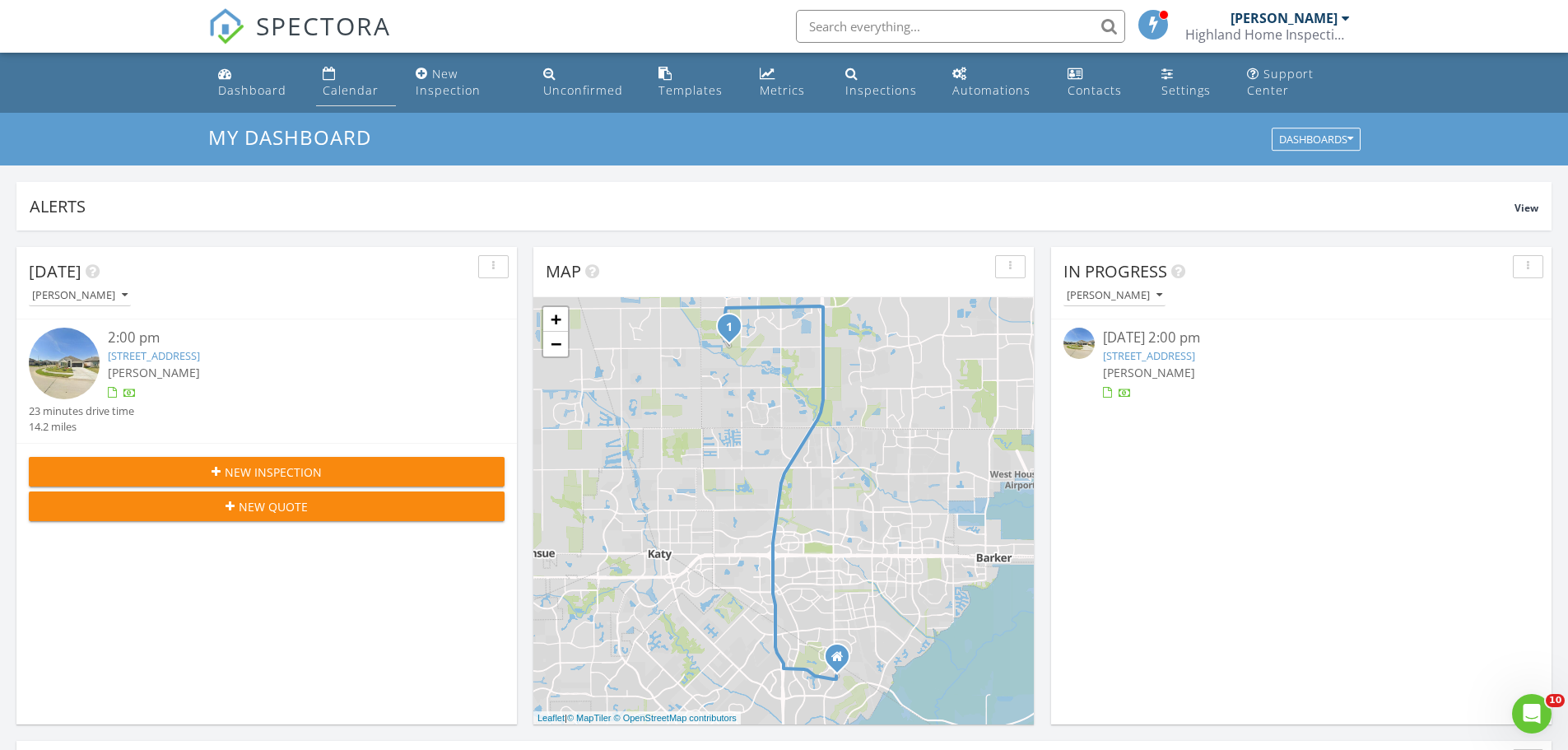
click at [325, 85] on div "Calendar" at bounding box center [351, 90] width 56 height 15
